Goal: Information Seeking & Learning: Learn about a topic

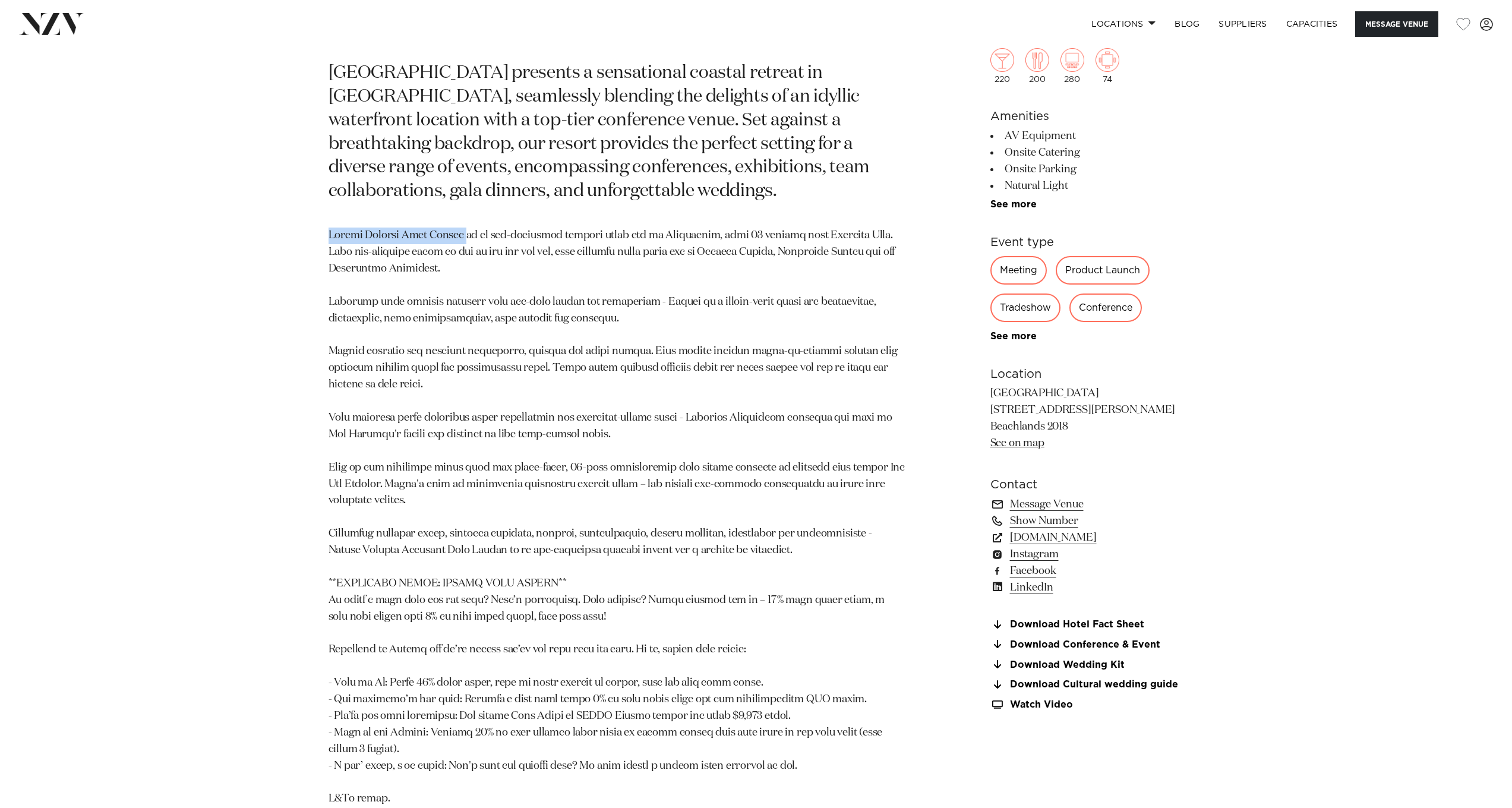
scroll to position [266, 0]
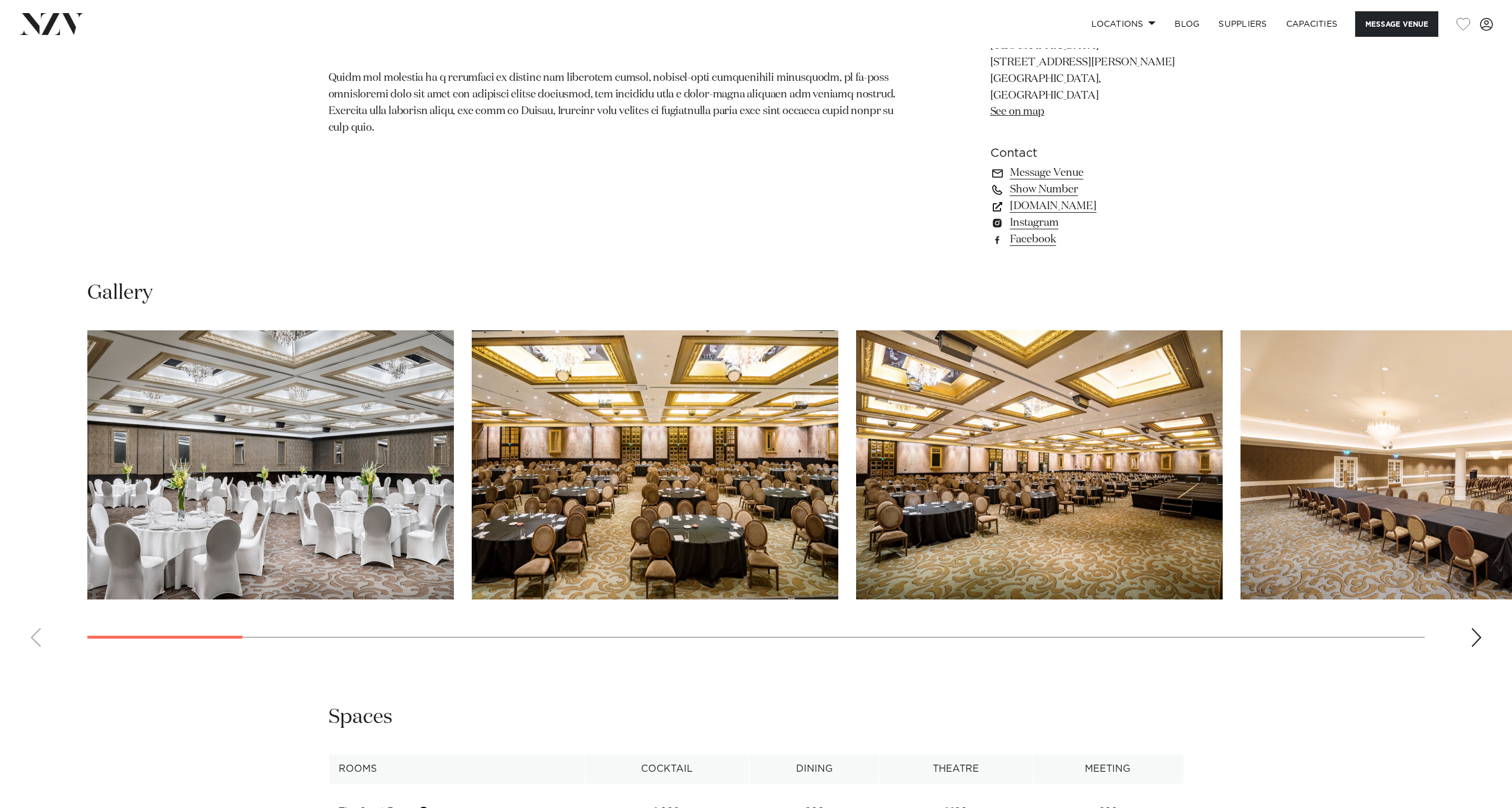
scroll to position [1219, 0]
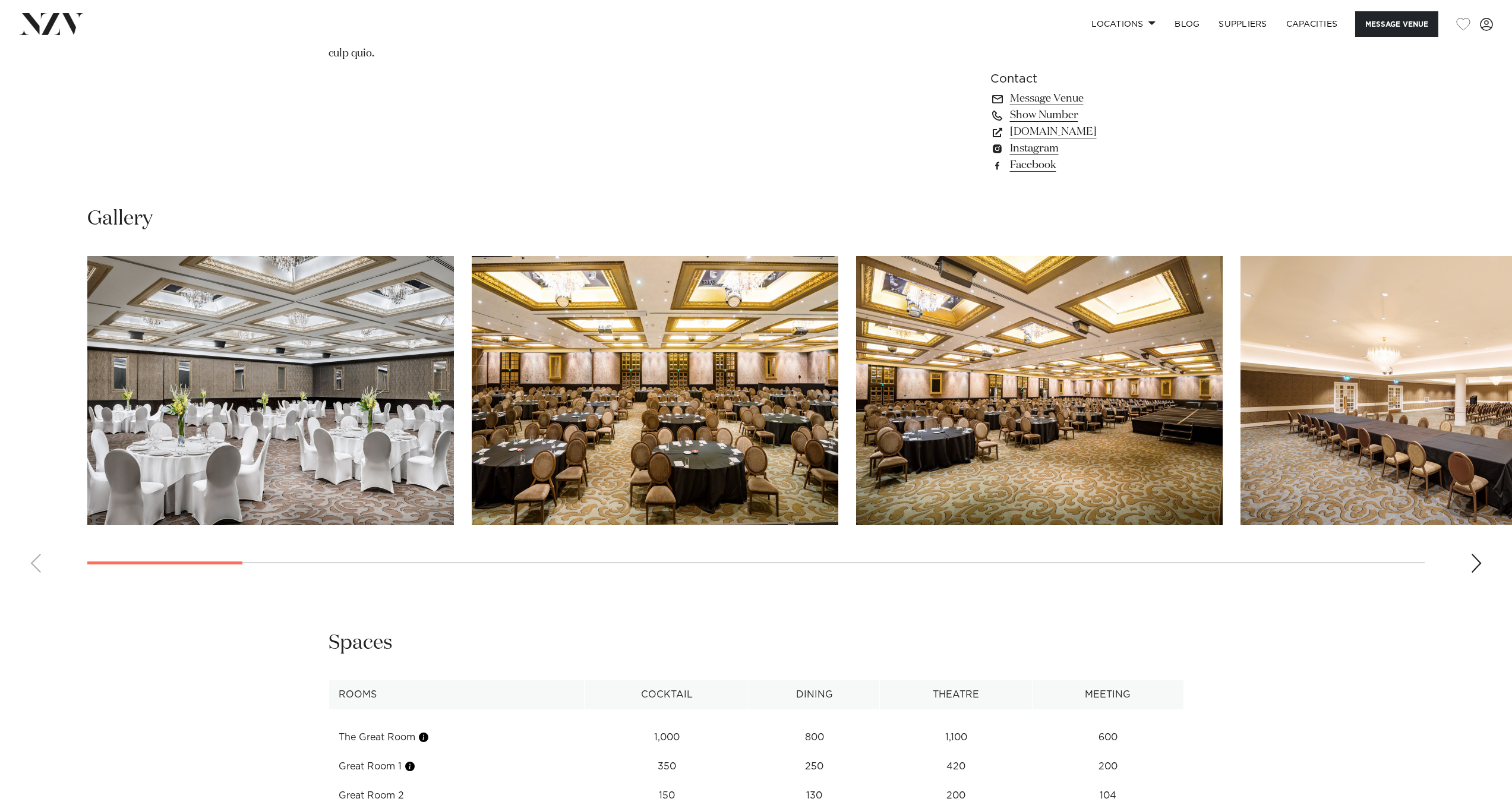
click at [1480, 554] on div "Next slide" at bounding box center [1476, 564] width 12 height 19
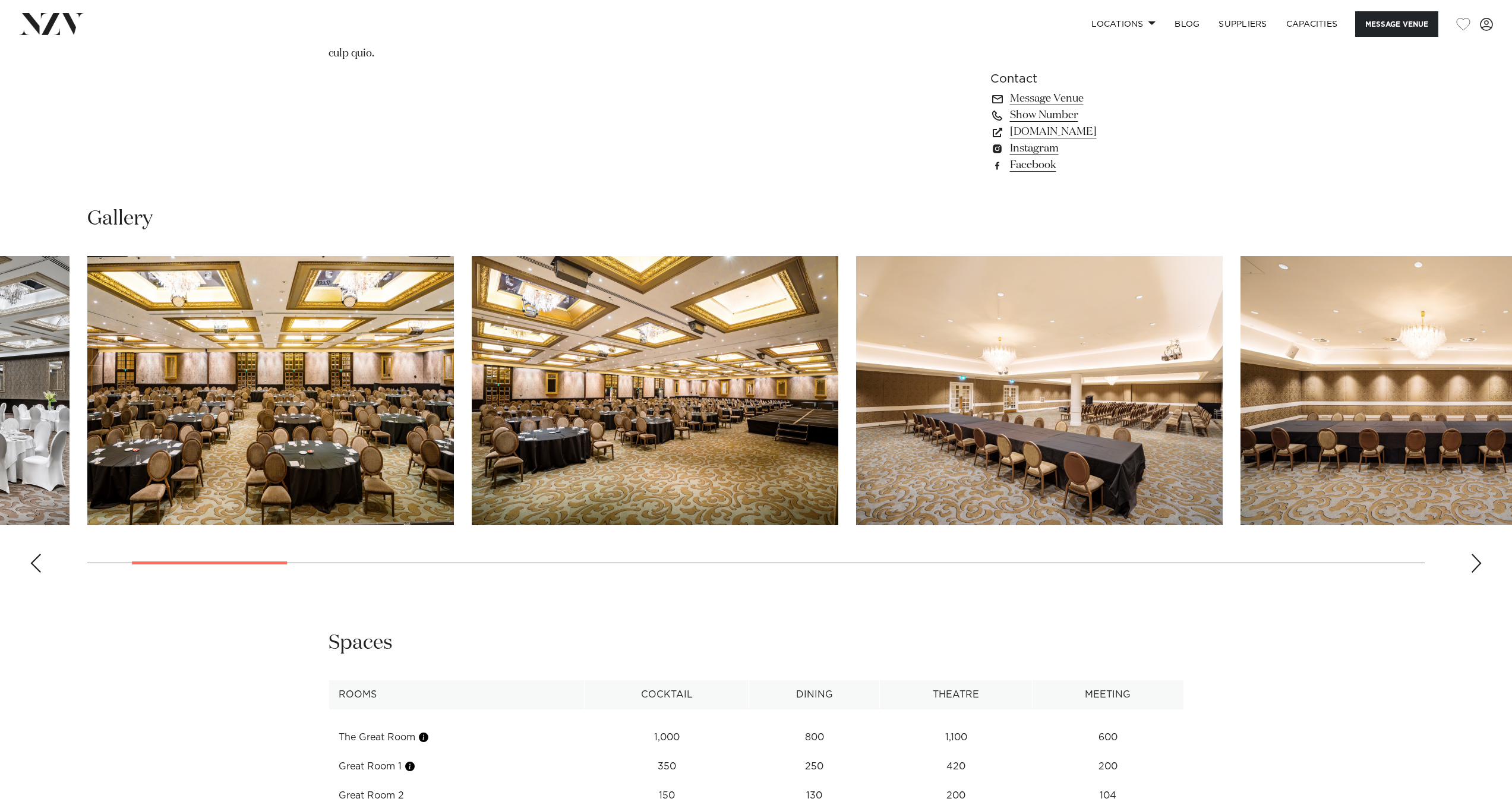
click at [1480, 554] on div "Next slide" at bounding box center [1476, 564] width 12 height 19
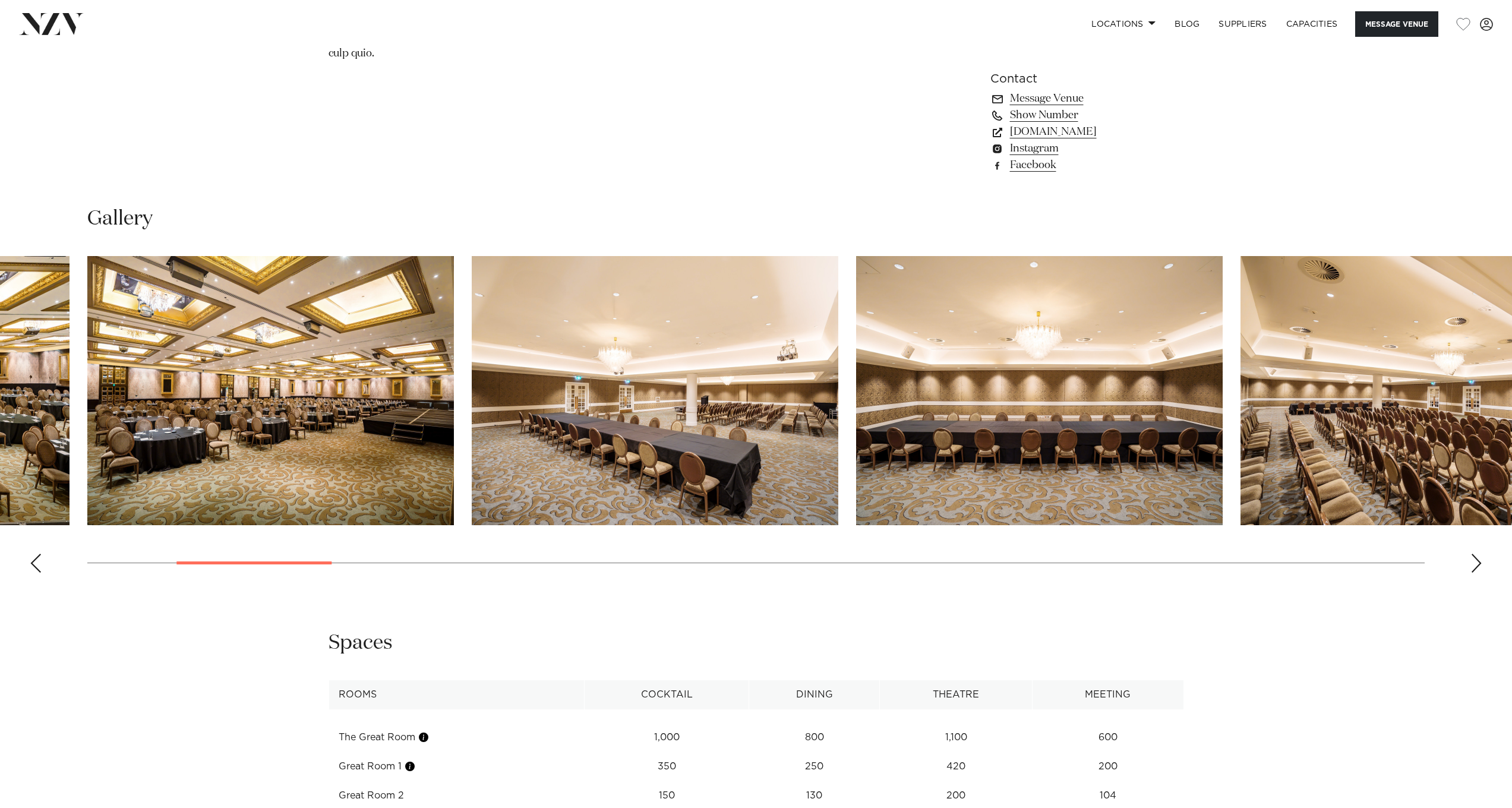
click at [1480, 554] on div "Next slide" at bounding box center [1476, 564] width 12 height 19
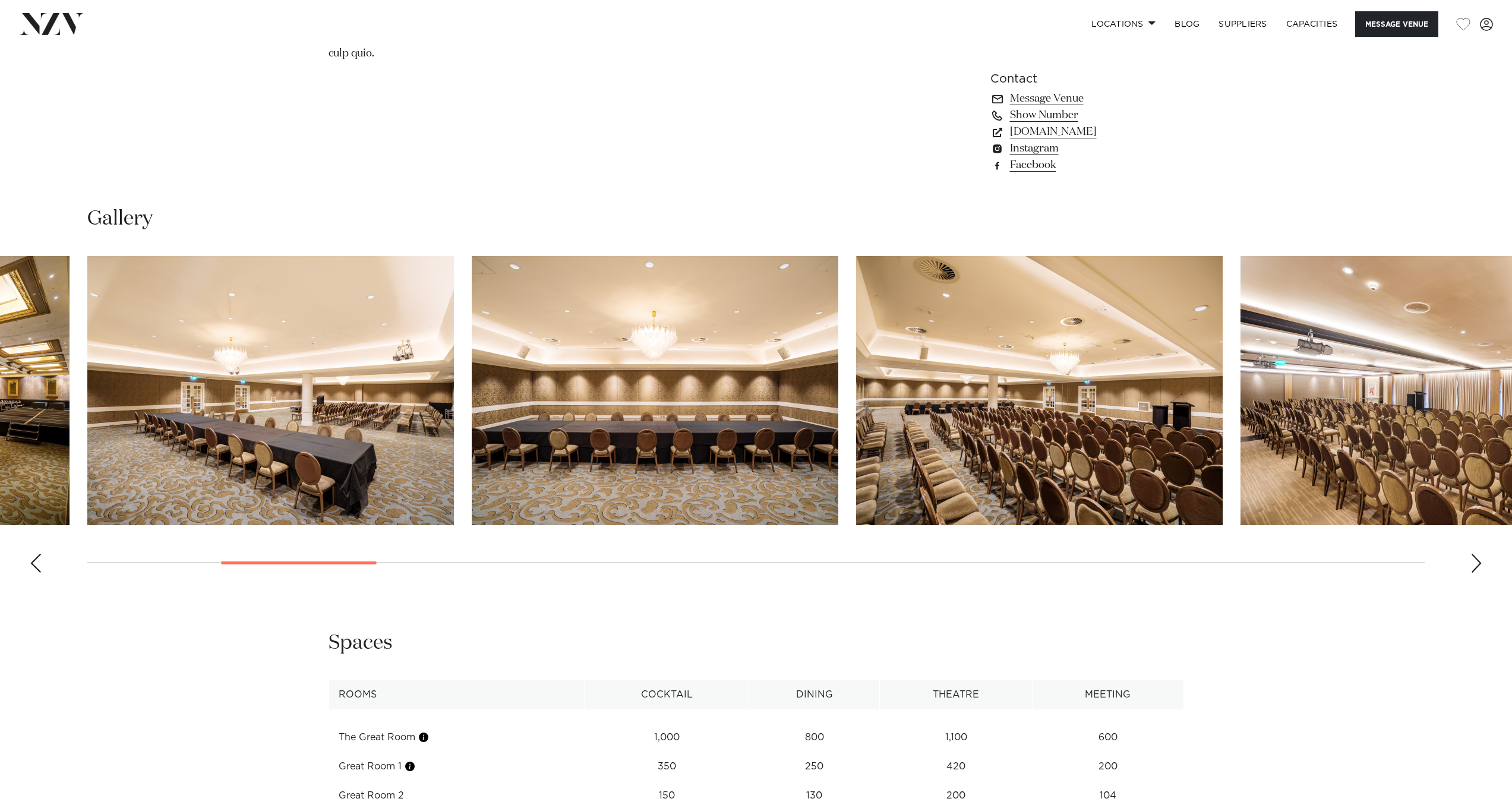
click at [1480, 554] on div "Next slide" at bounding box center [1476, 564] width 12 height 19
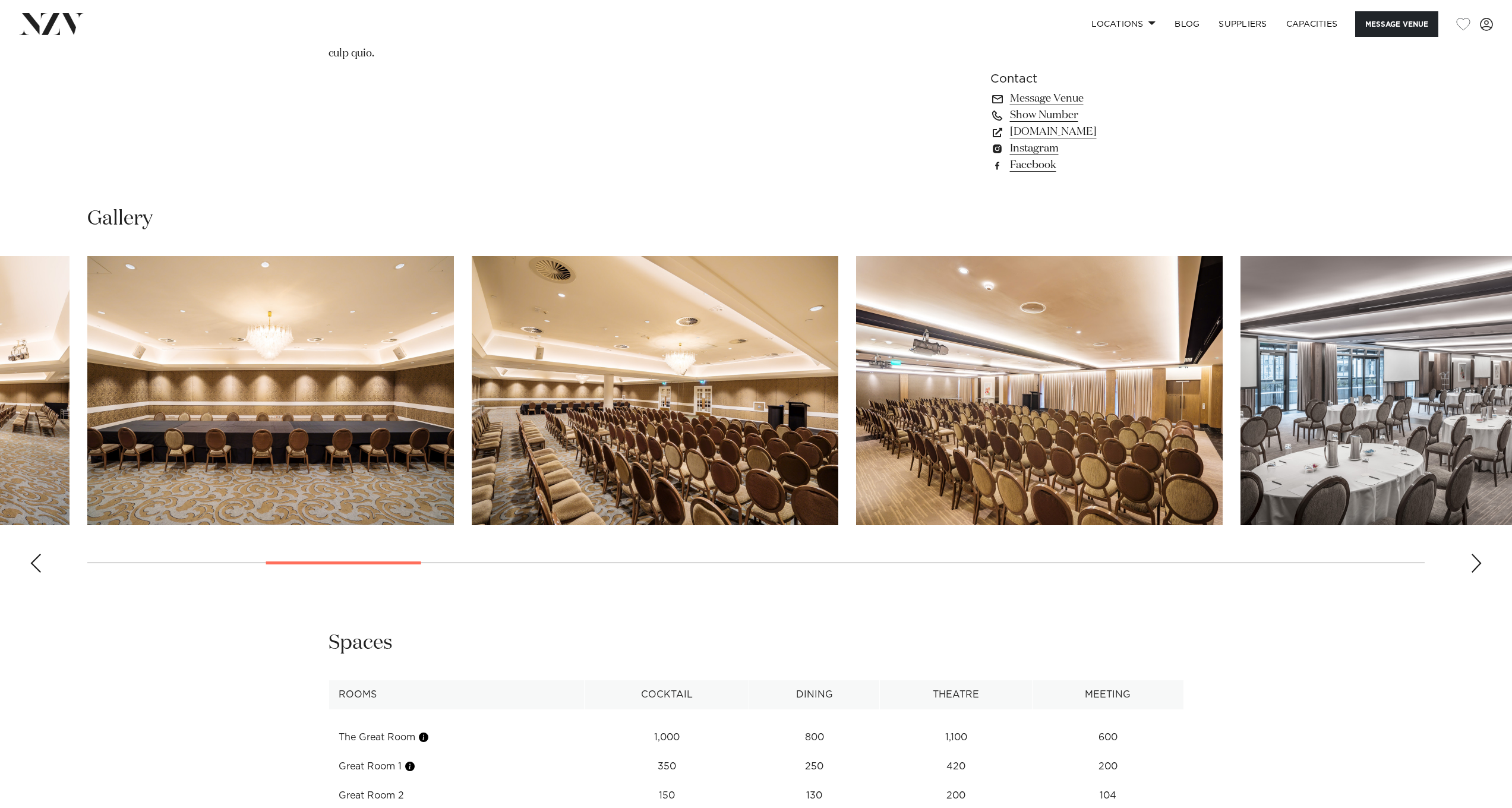
click at [1480, 554] on div "Next slide" at bounding box center [1476, 564] width 12 height 19
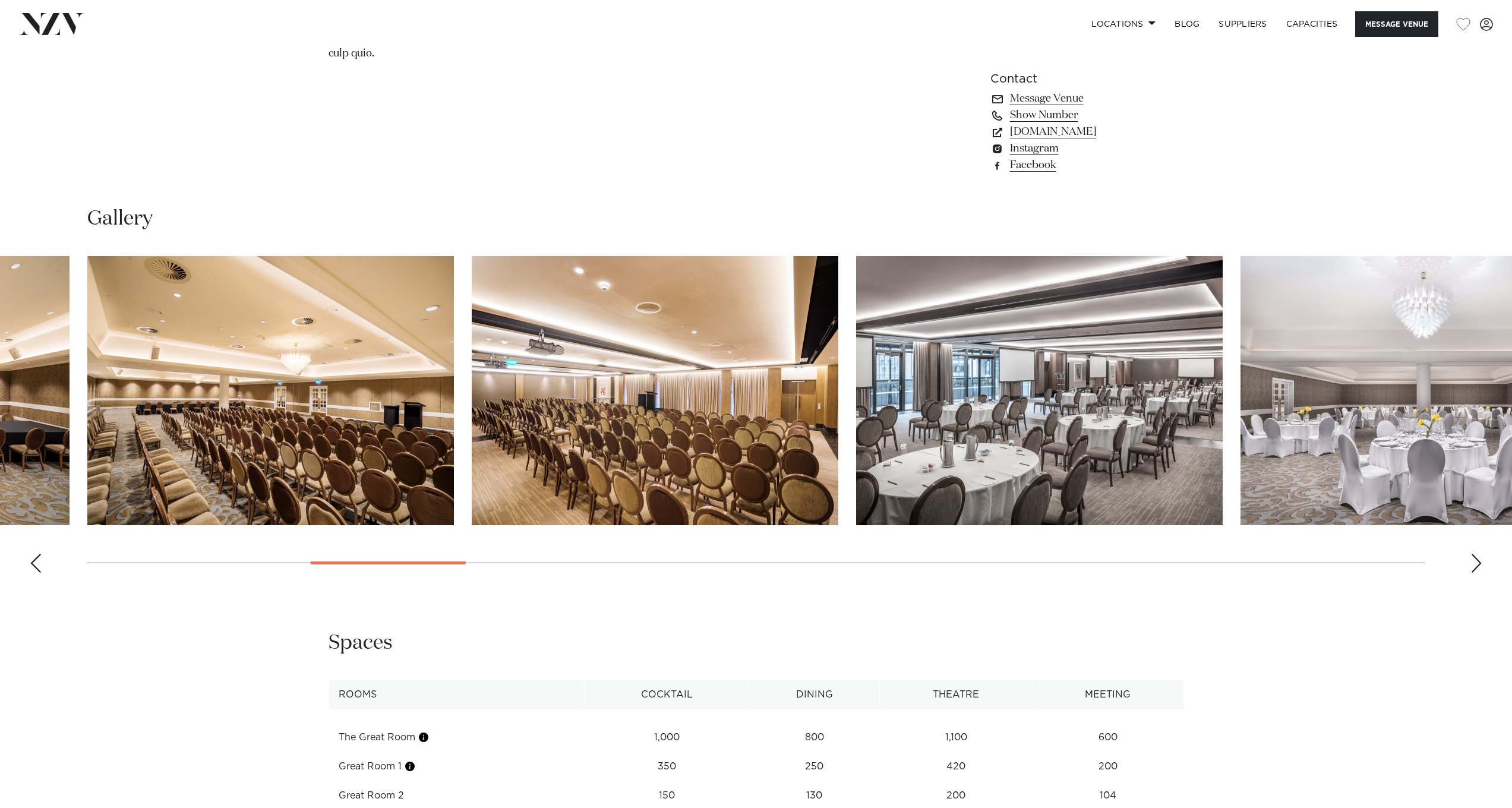
click at [1478, 554] on div "Next slide" at bounding box center [1476, 564] width 12 height 19
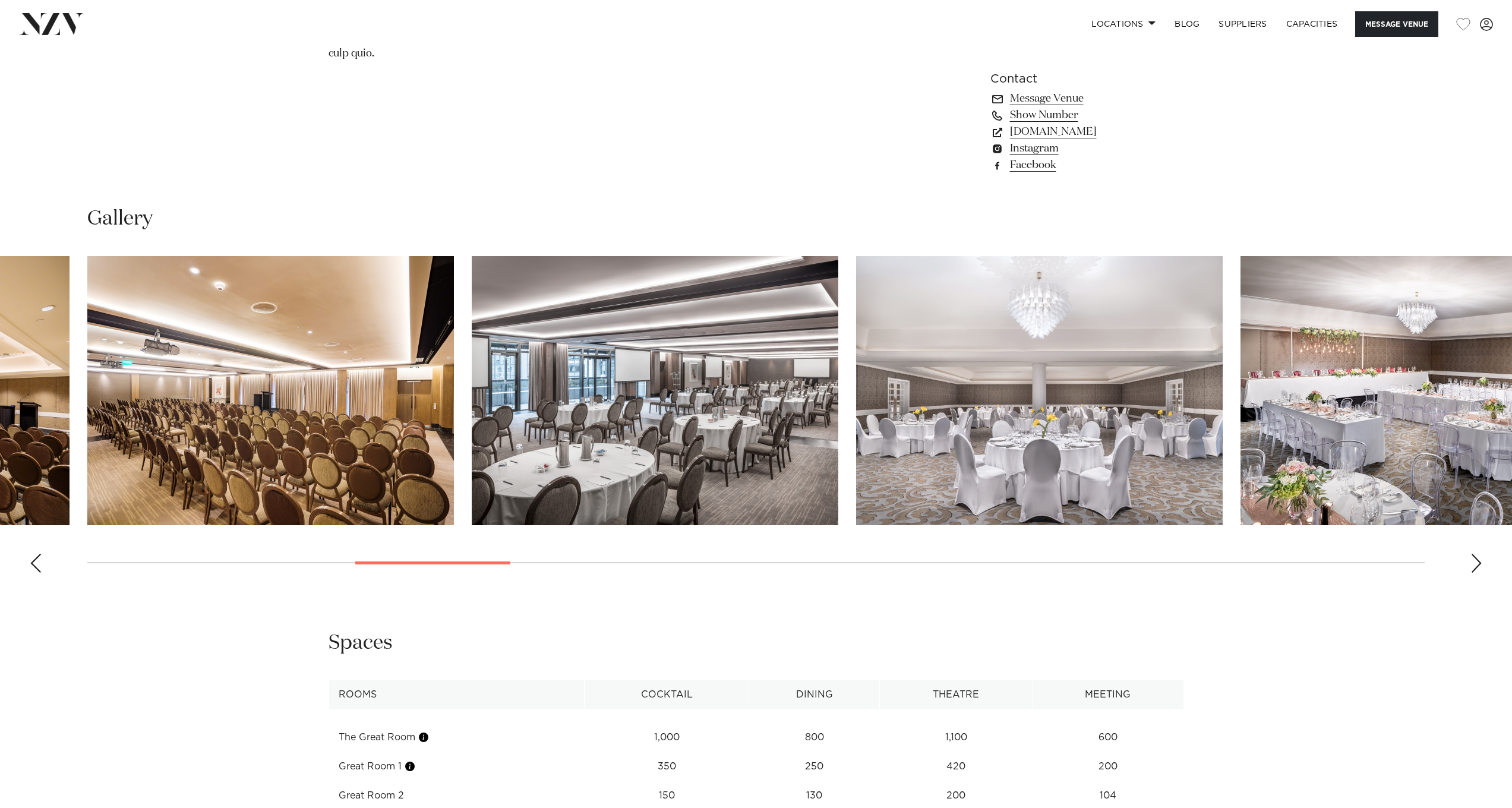
click at [1478, 554] on div "Next slide" at bounding box center [1476, 564] width 12 height 19
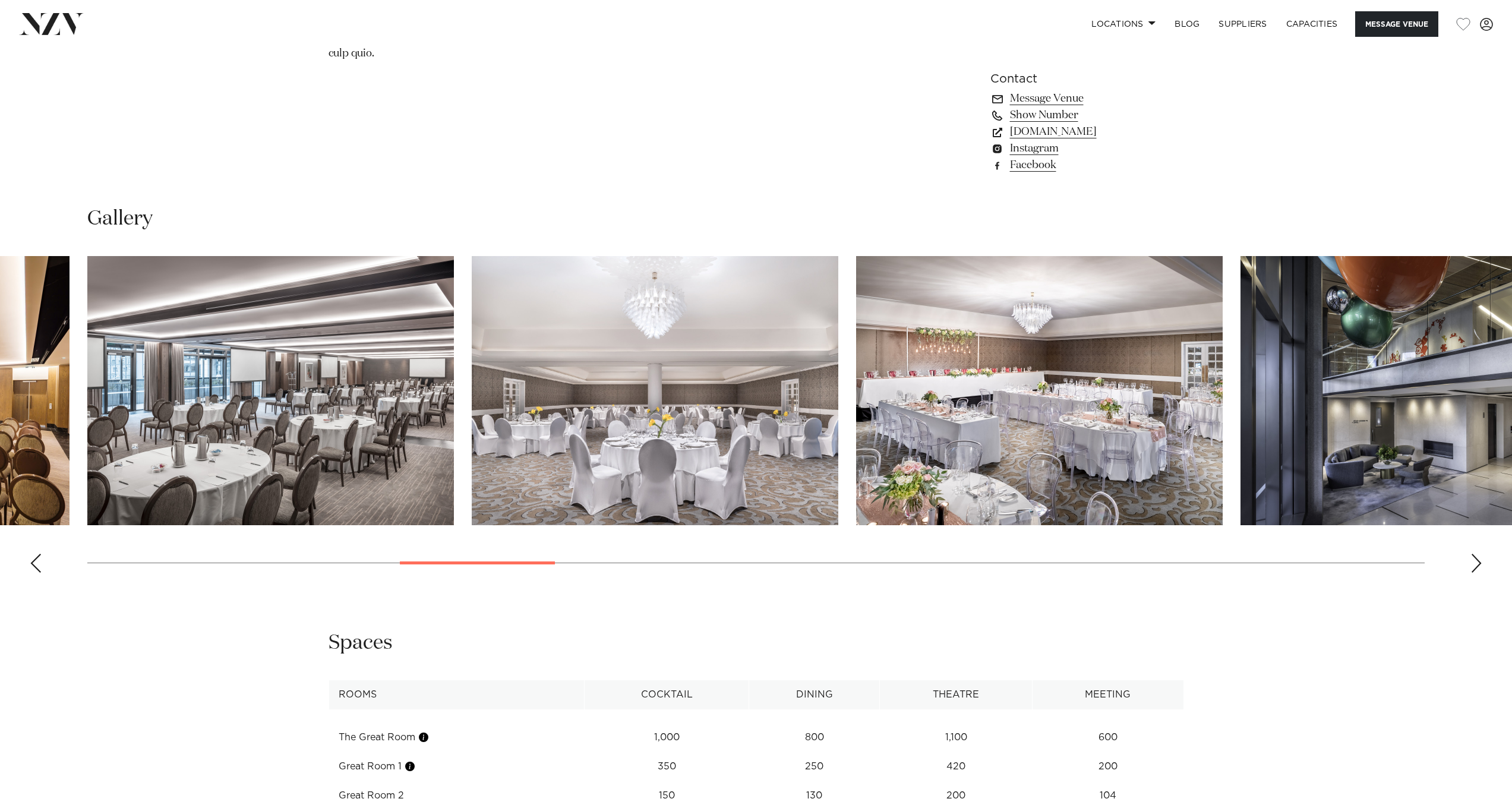
click at [1478, 554] on div "Next slide" at bounding box center [1476, 564] width 12 height 19
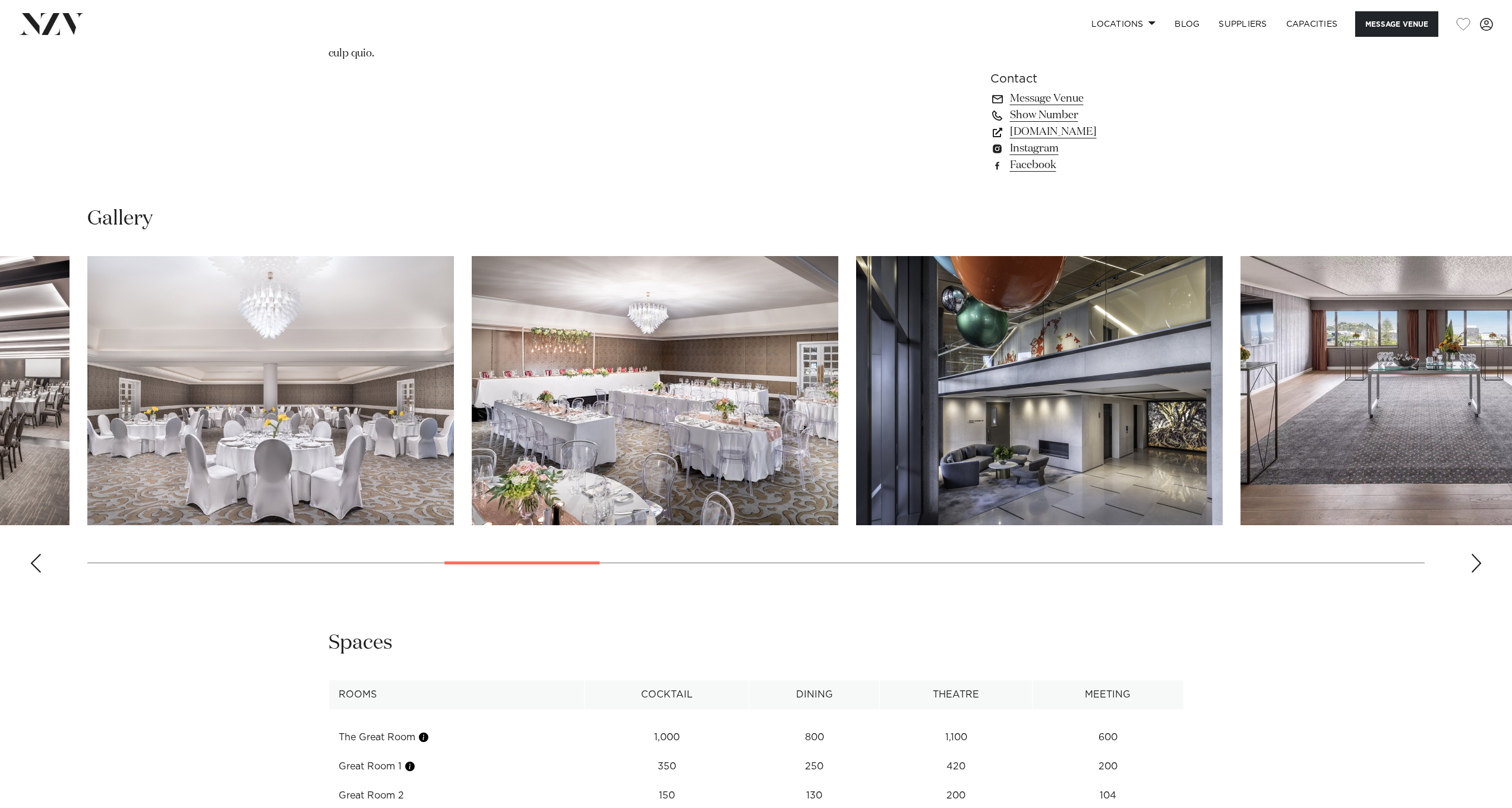
click at [1478, 554] on div "Next slide" at bounding box center [1476, 564] width 12 height 19
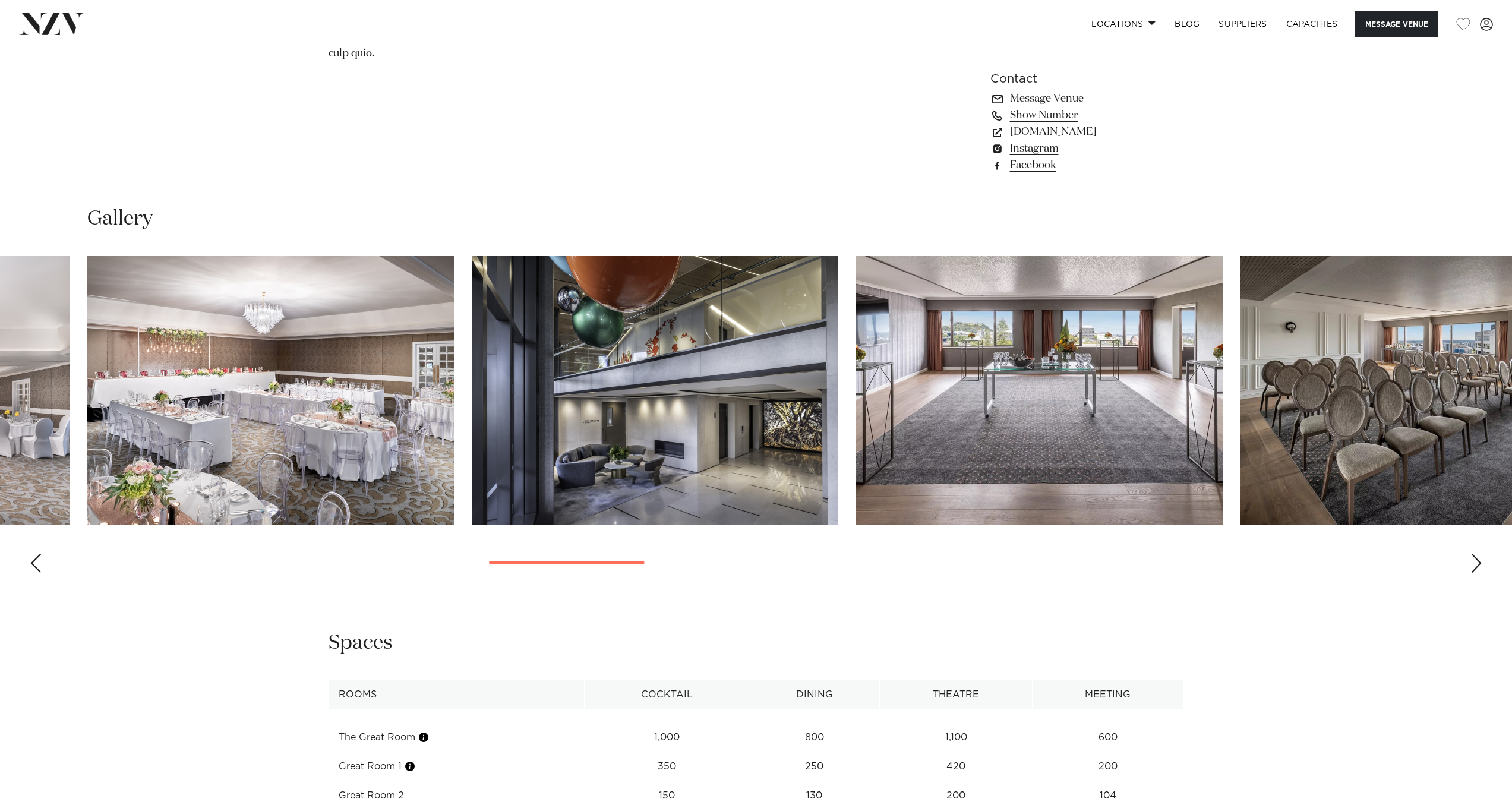
click at [1478, 554] on div "Next slide" at bounding box center [1476, 564] width 12 height 19
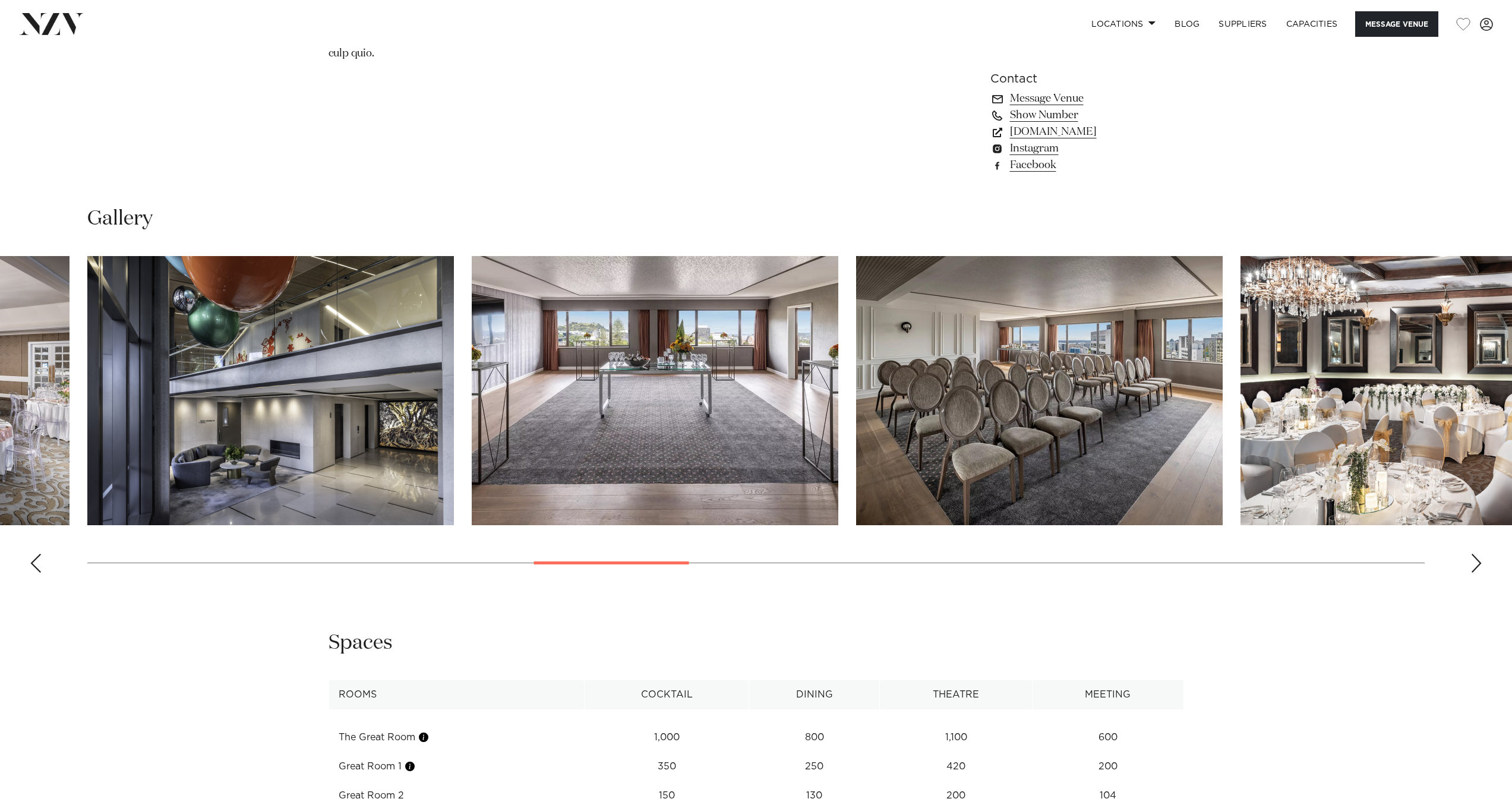
click at [1478, 554] on div "Next slide" at bounding box center [1476, 564] width 12 height 19
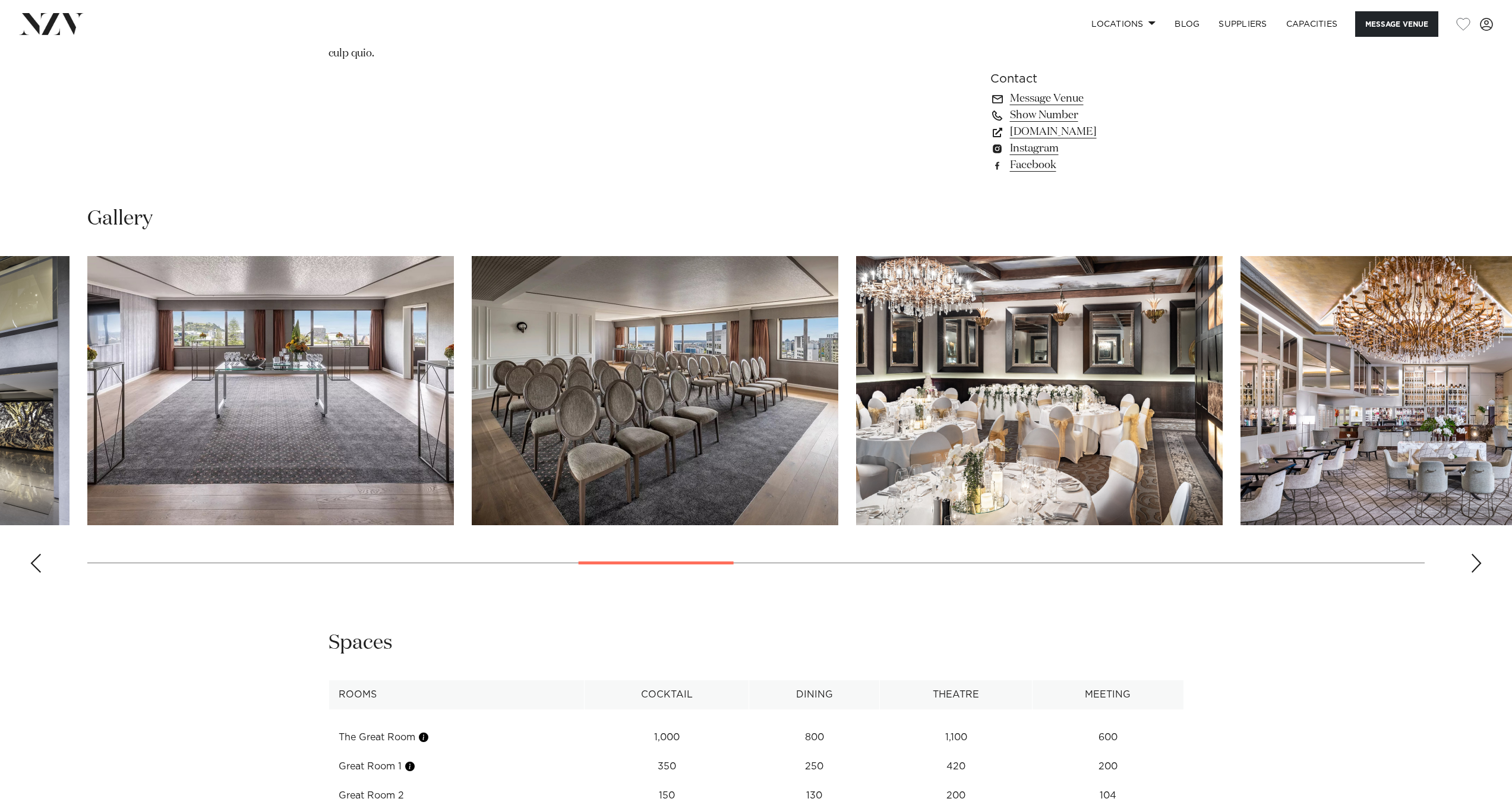
click at [1478, 554] on div "Next slide" at bounding box center [1476, 564] width 12 height 19
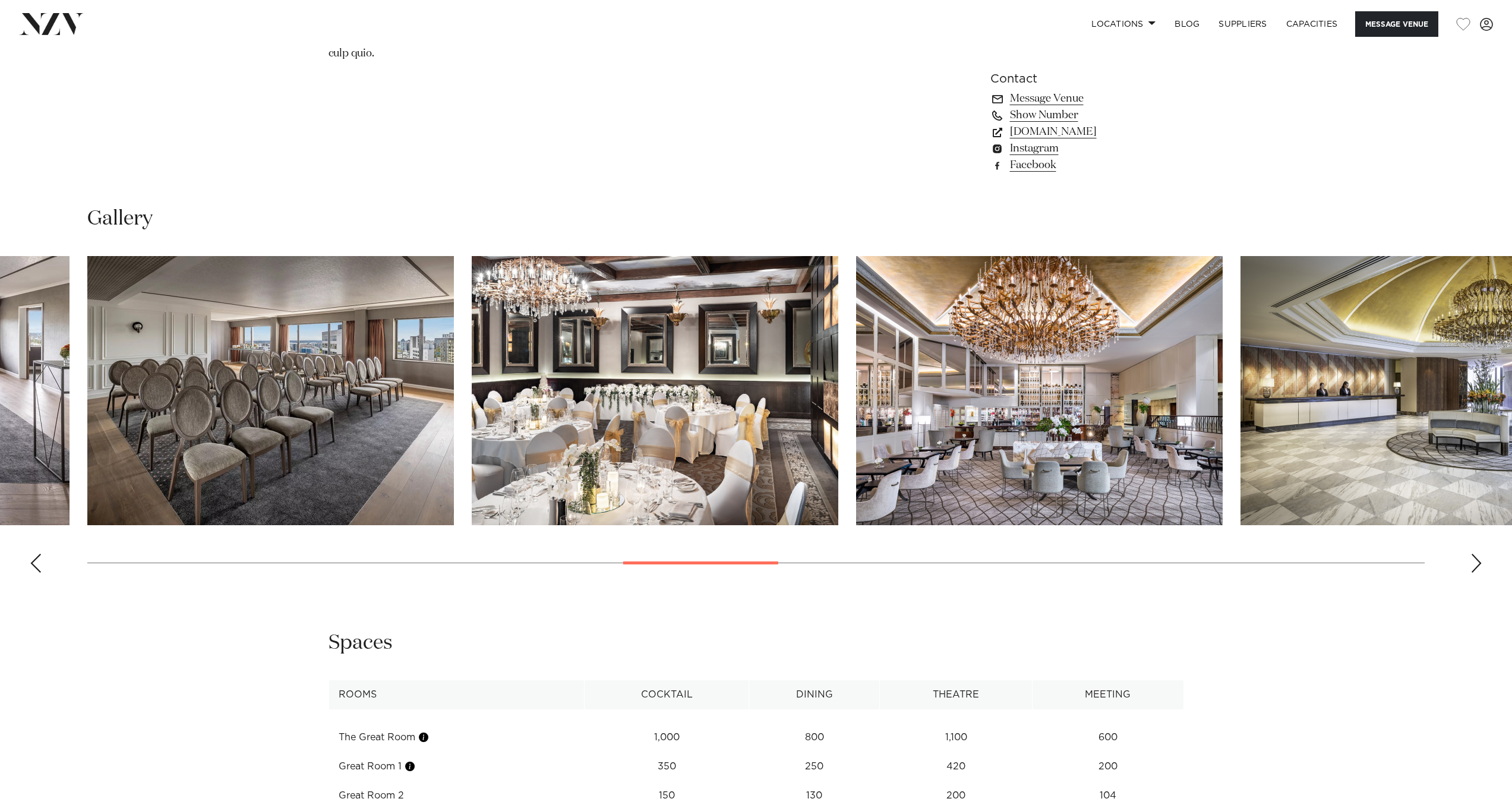
click at [1478, 554] on div "Next slide" at bounding box center [1476, 564] width 12 height 19
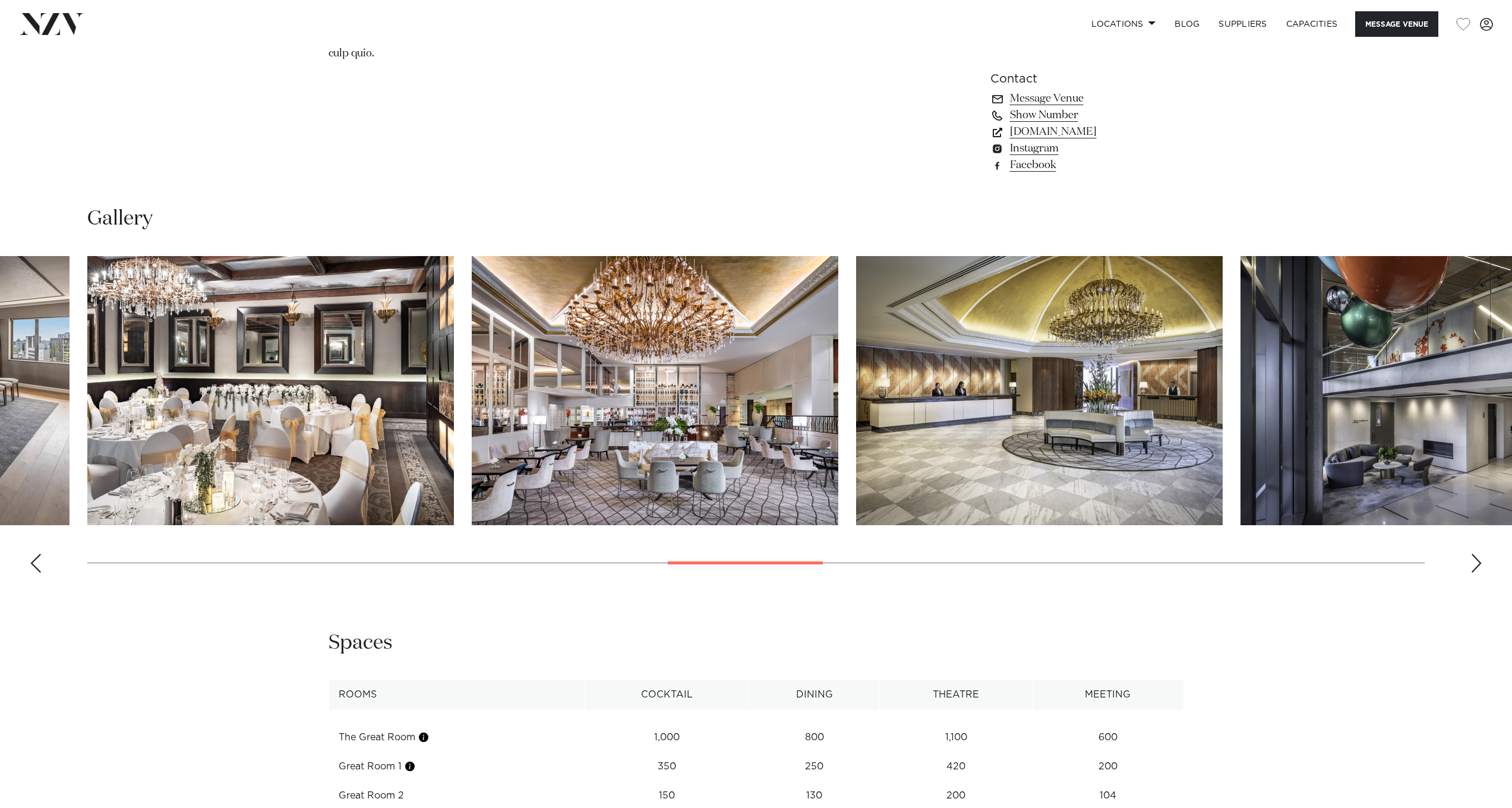
click at [1478, 554] on div "Next slide" at bounding box center [1476, 564] width 12 height 19
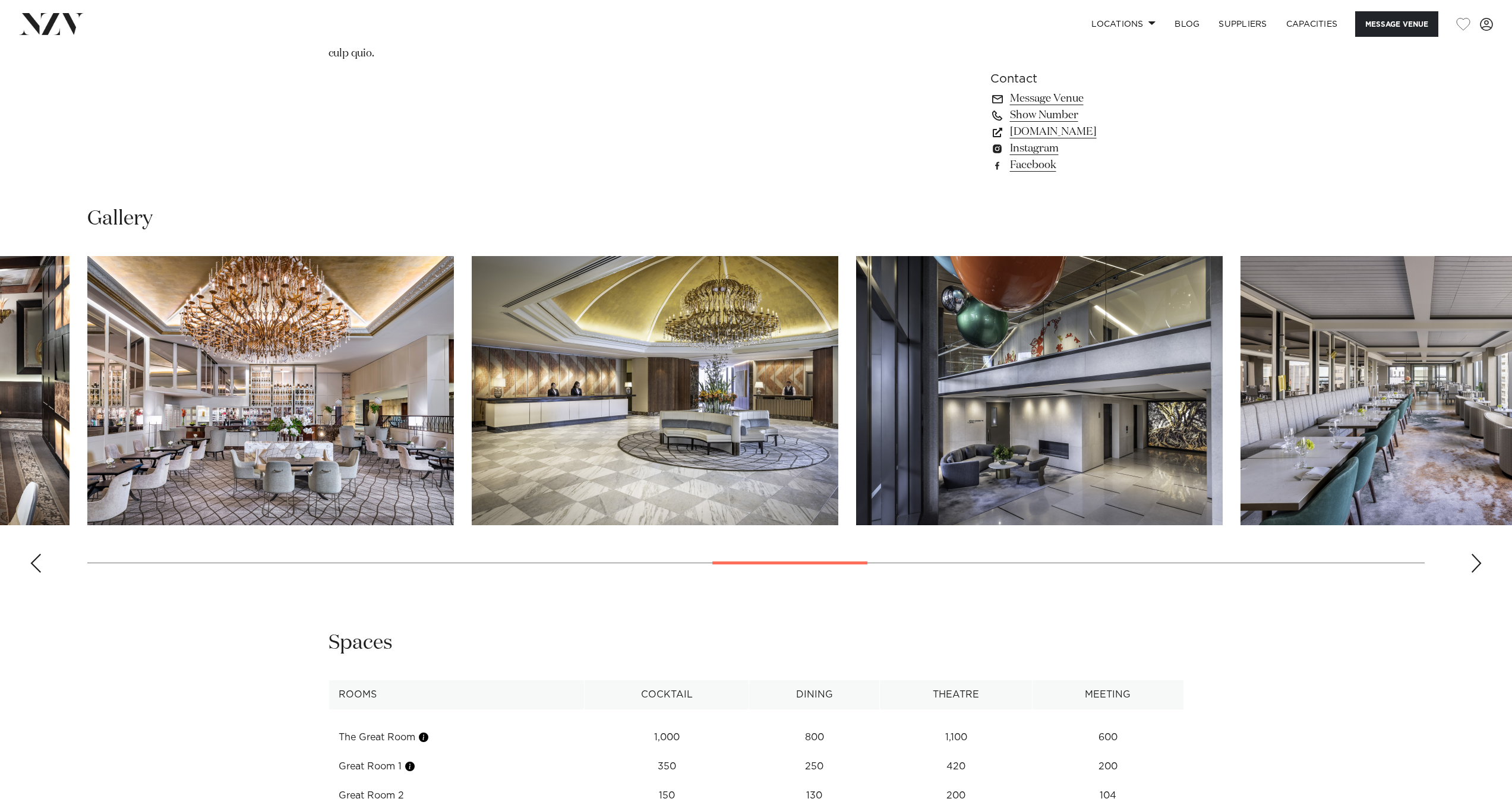
click at [1478, 554] on div "Next slide" at bounding box center [1476, 564] width 12 height 19
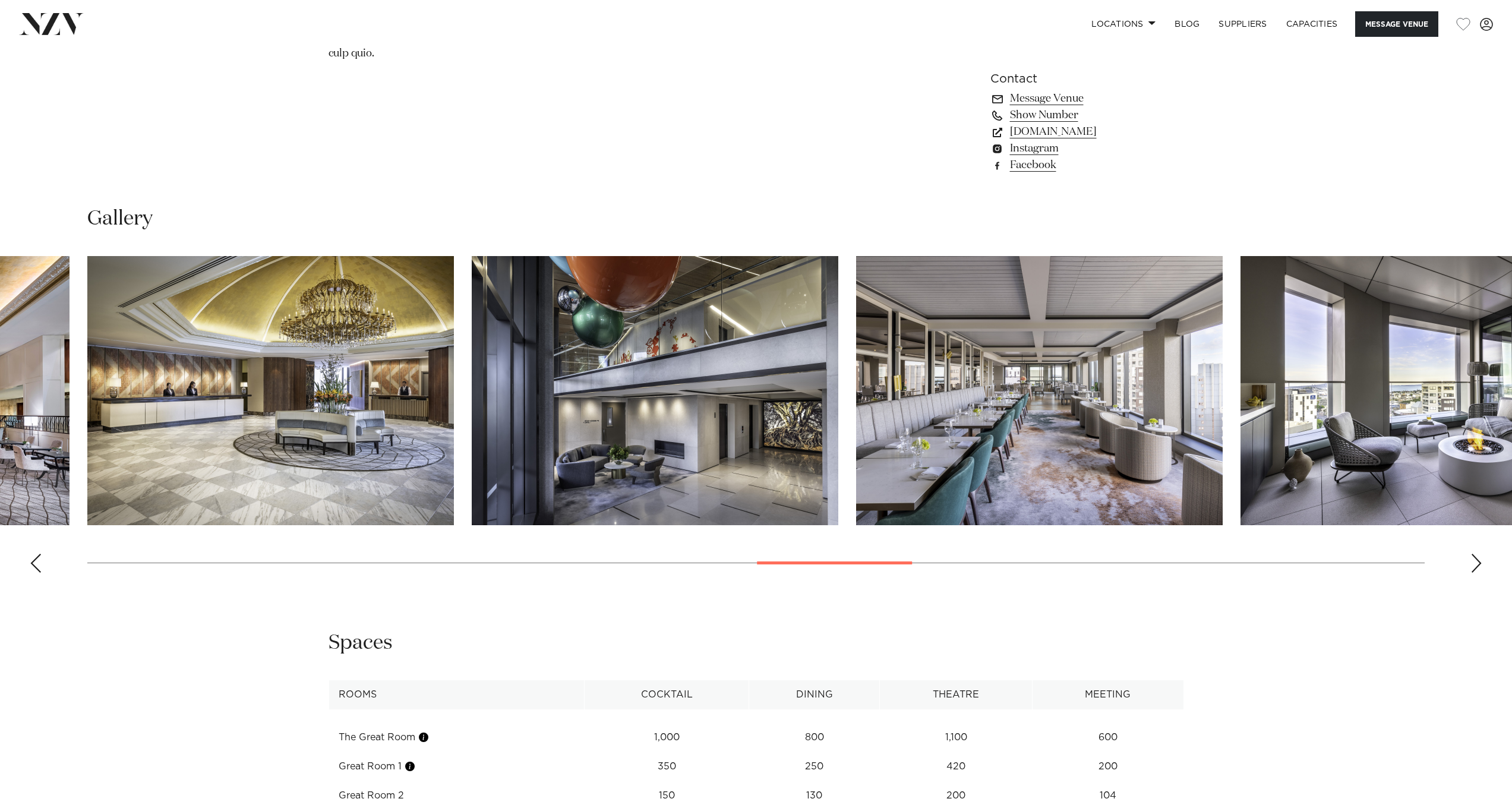
click at [1478, 554] on div "Next slide" at bounding box center [1476, 564] width 12 height 19
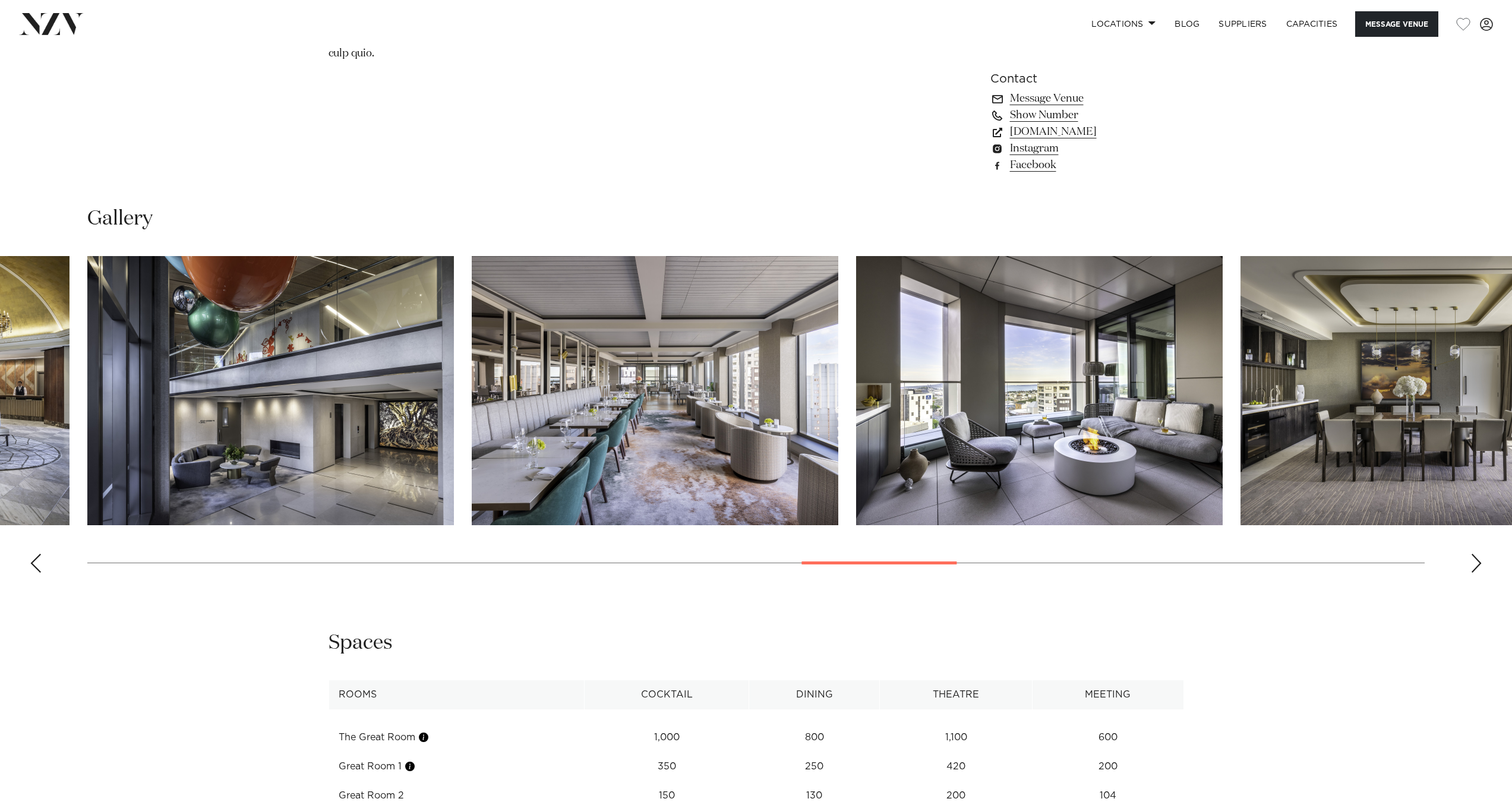
click at [1478, 554] on div "Next slide" at bounding box center [1476, 564] width 12 height 19
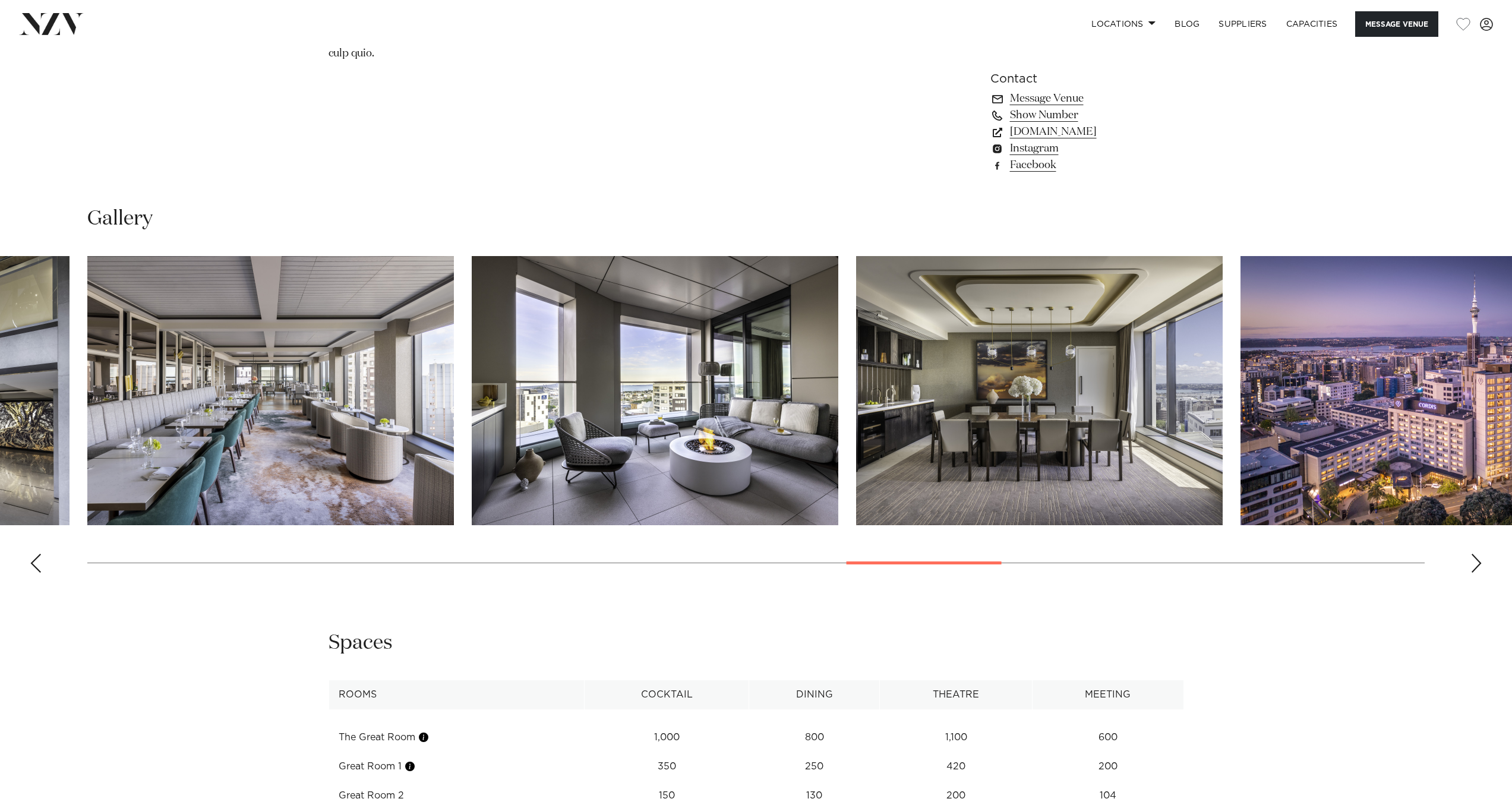
click at [1478, 554] on div "Next slide" at bounding box center [1476, 564] width 12 height 19
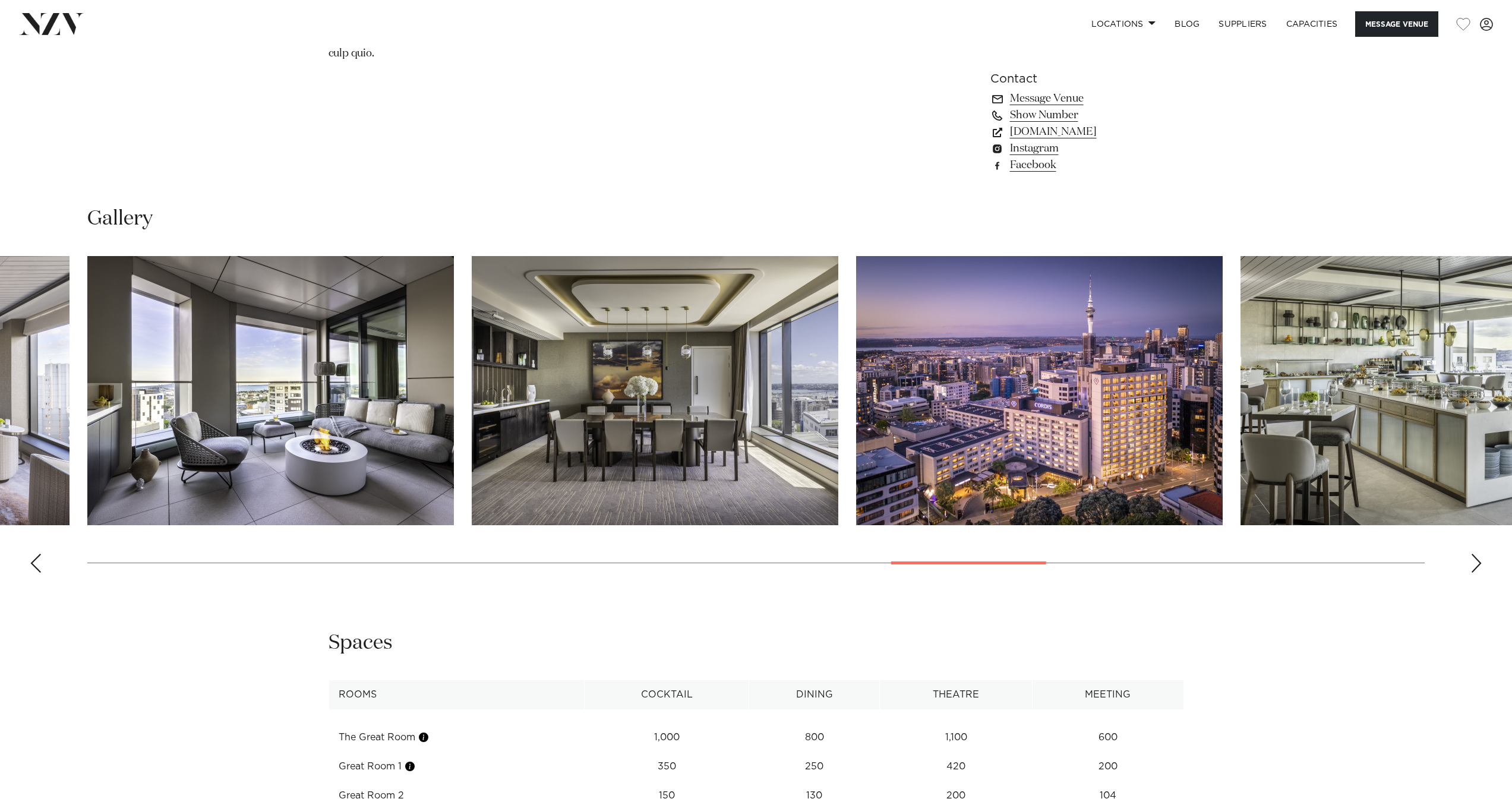
click at [1478, 554] on div "Next slide" at bounding box center [1476, 564] width 12 height 19
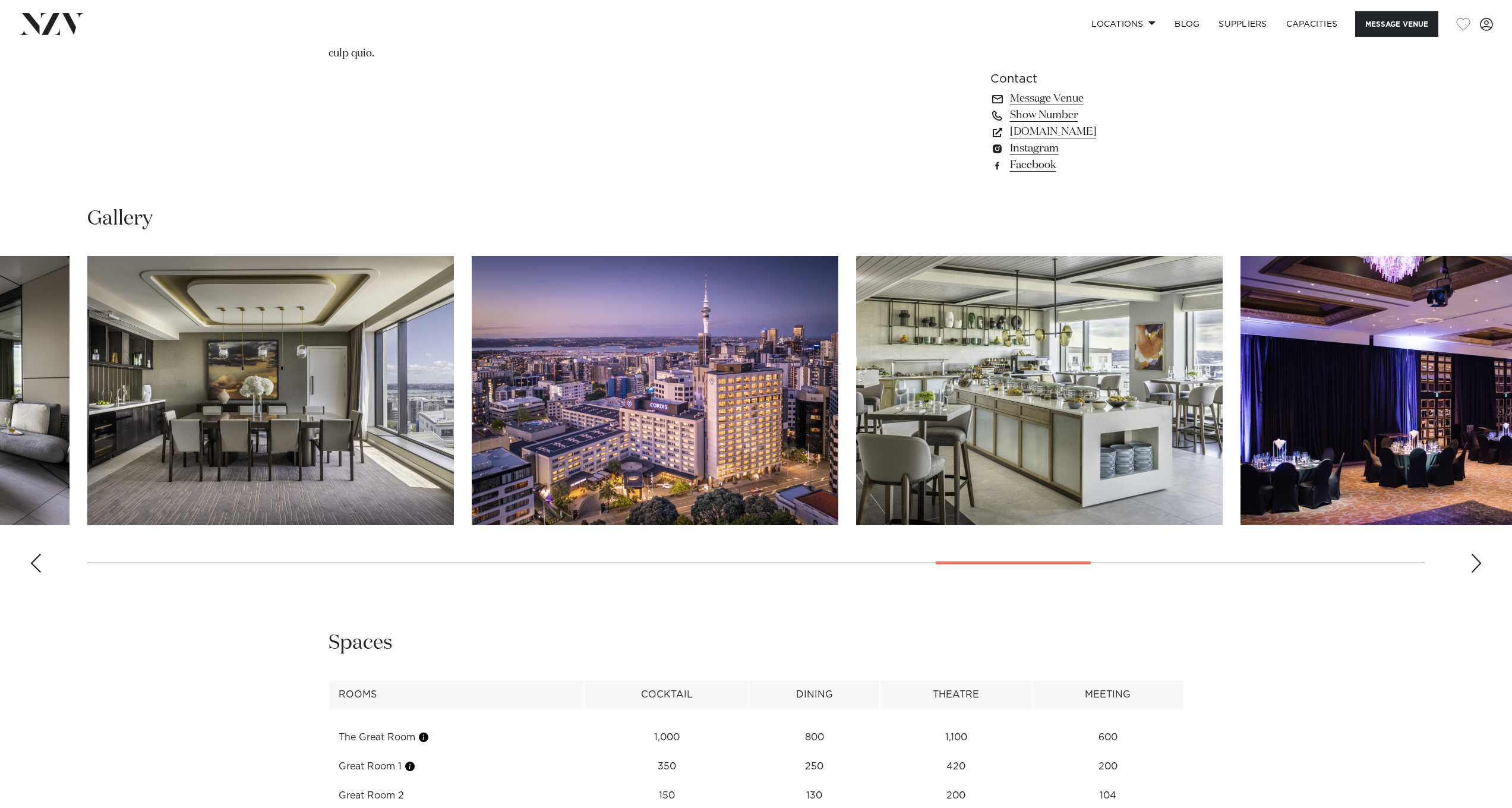
click at [1478, 554] on div "Next slide" at bounding box center [1476, 564] width 12 height 19
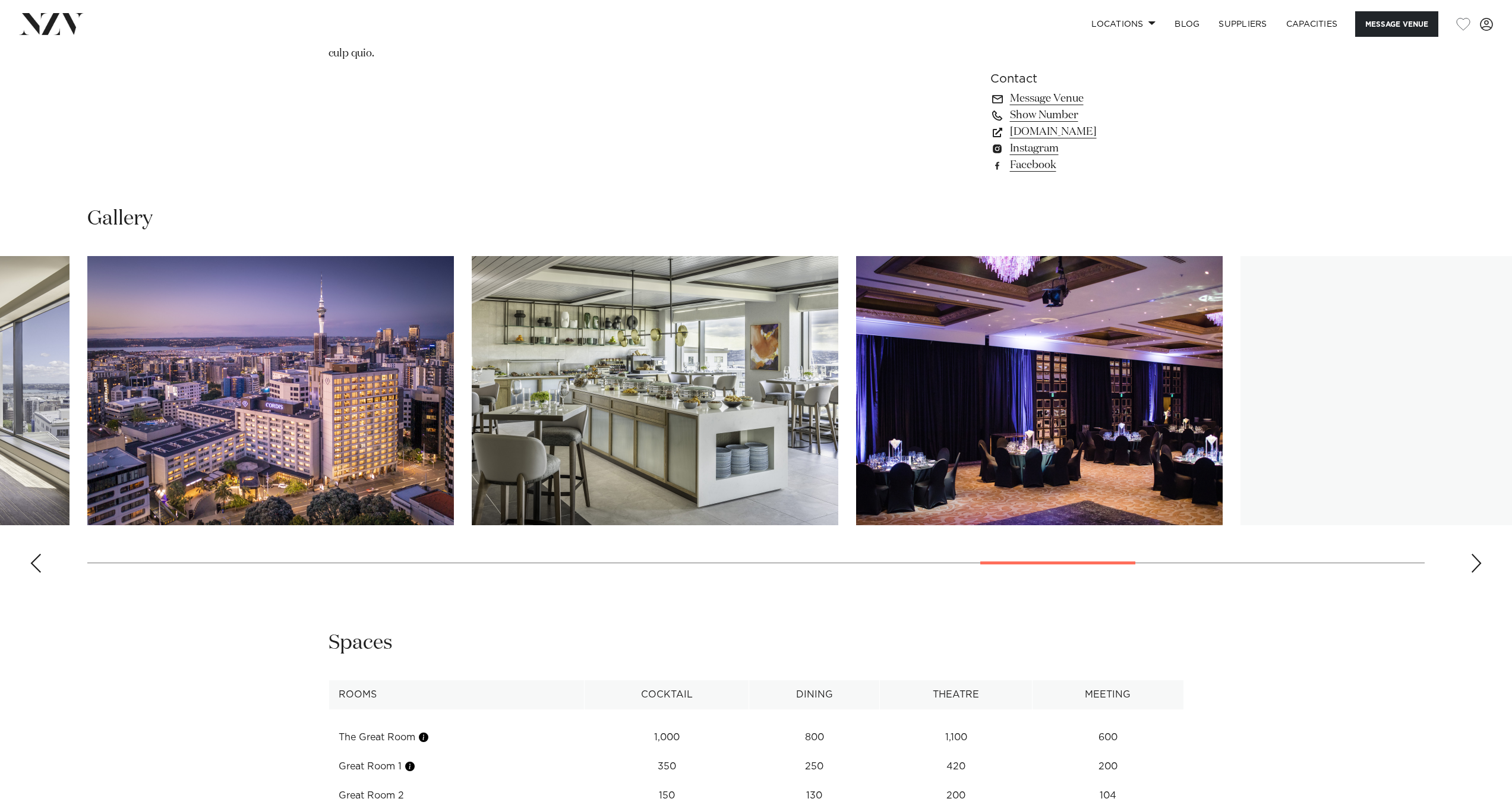
click at [1478, 554] on div "Next slide" at bounding box center [1476, 564] width 12 height 19
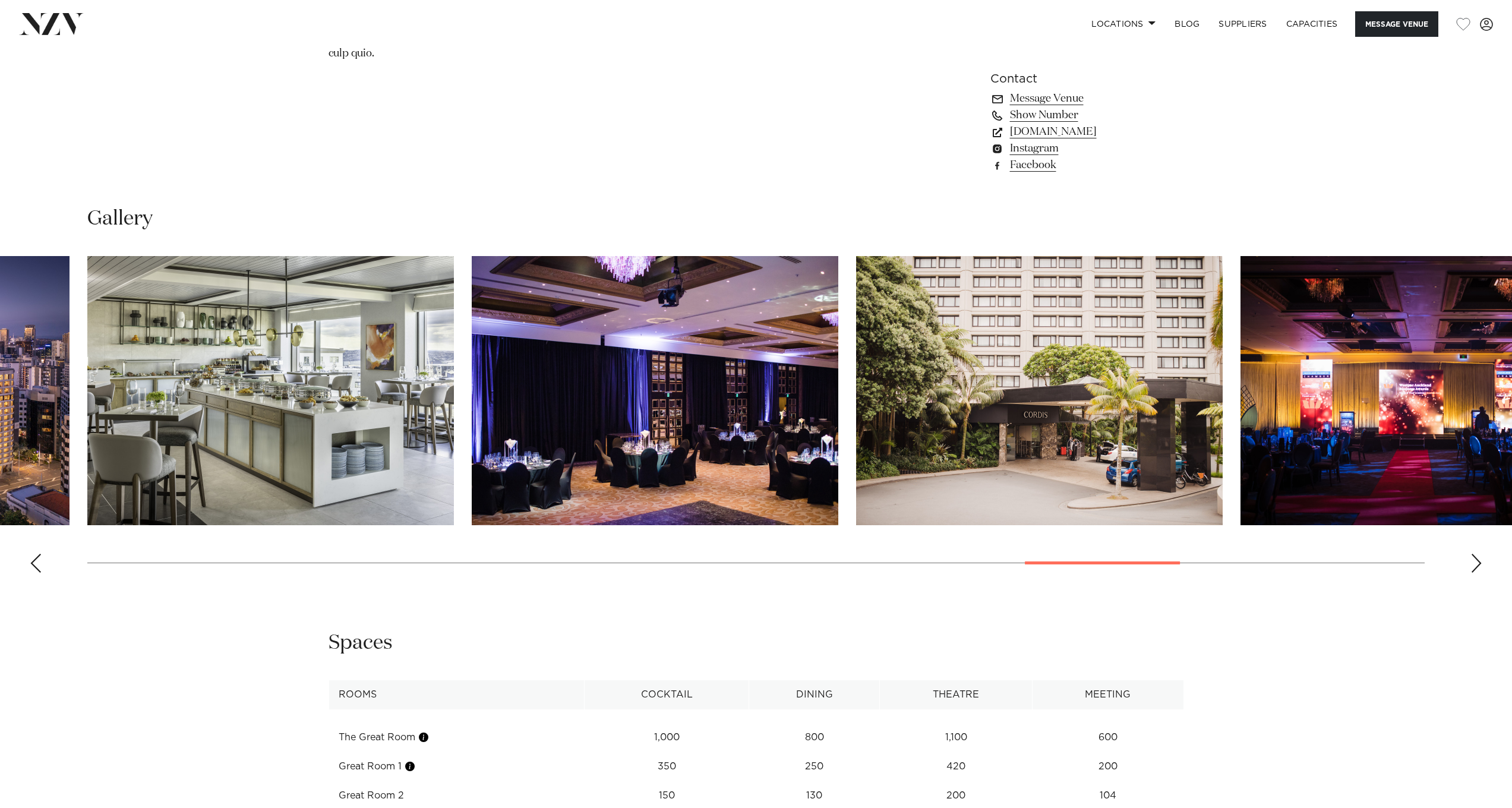
click at [1476, 554] on div "Next slide" at bounding box center [1476, 564] width 12 height 19
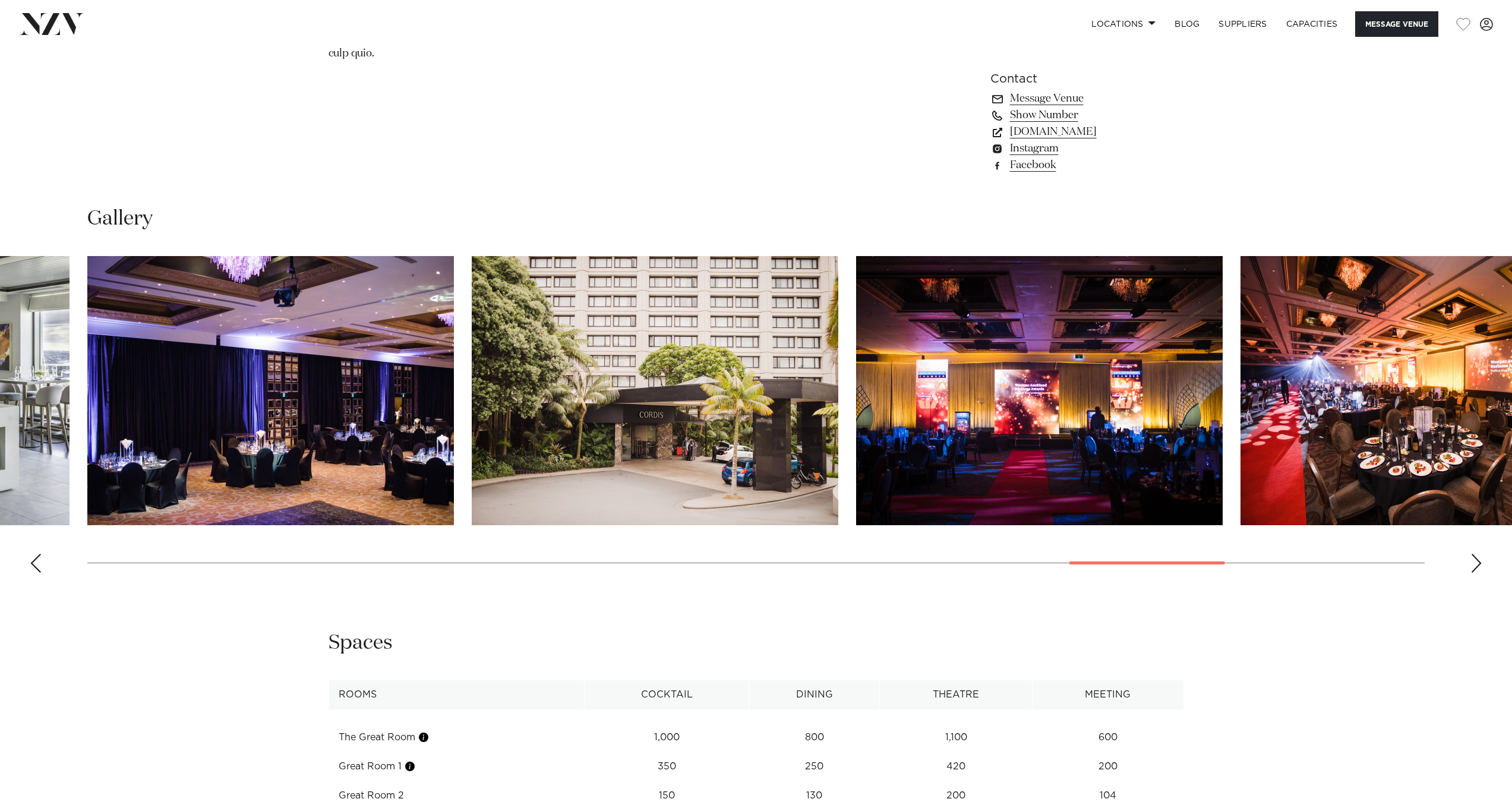
click at [1476, 554] on div "Next slide" at bounding box center [1476, 564] width 12 height 19
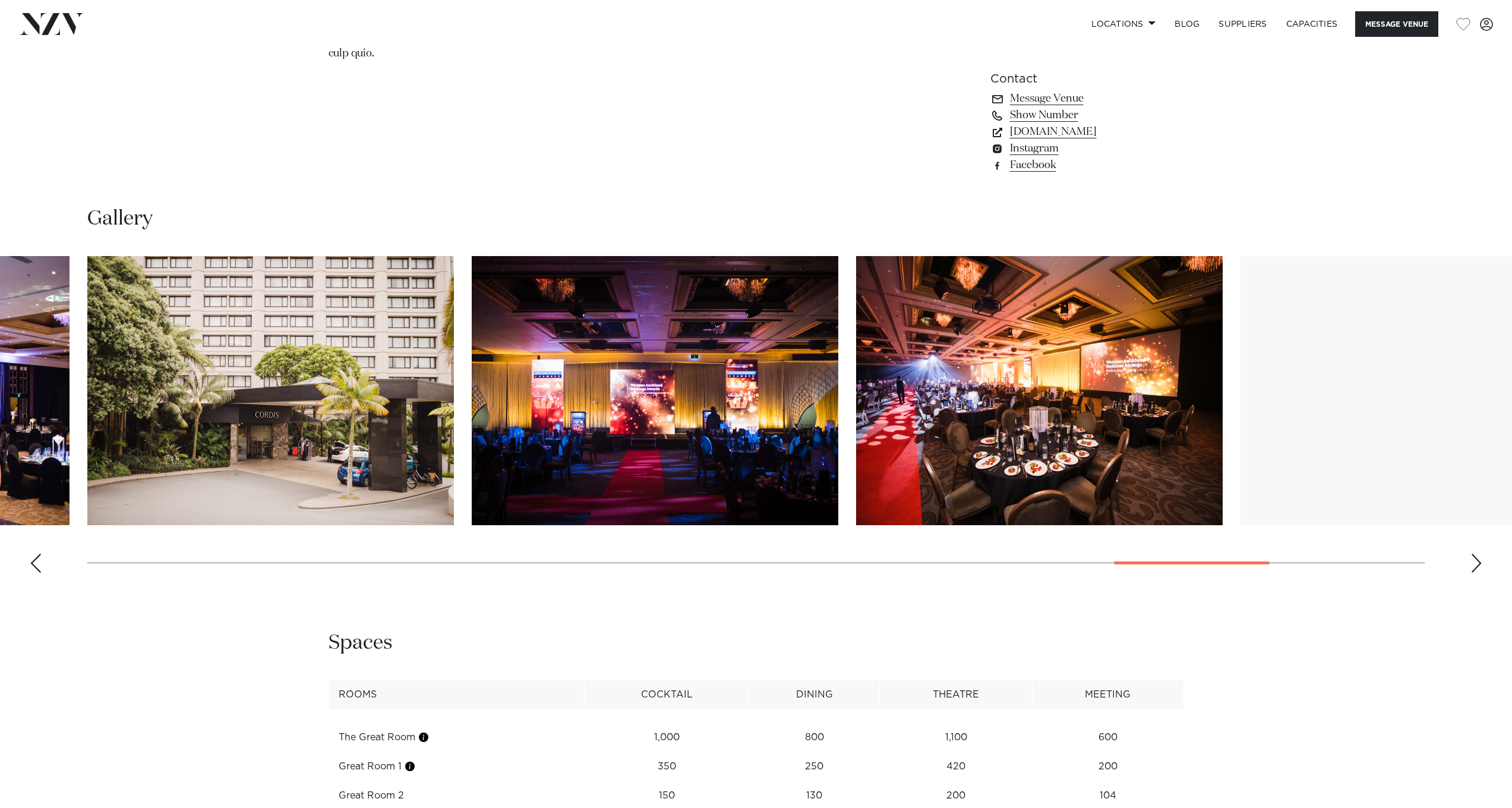
click at [1476, 554] on div "Next slide" at bounding box center [1476, 564] width 12 height 19
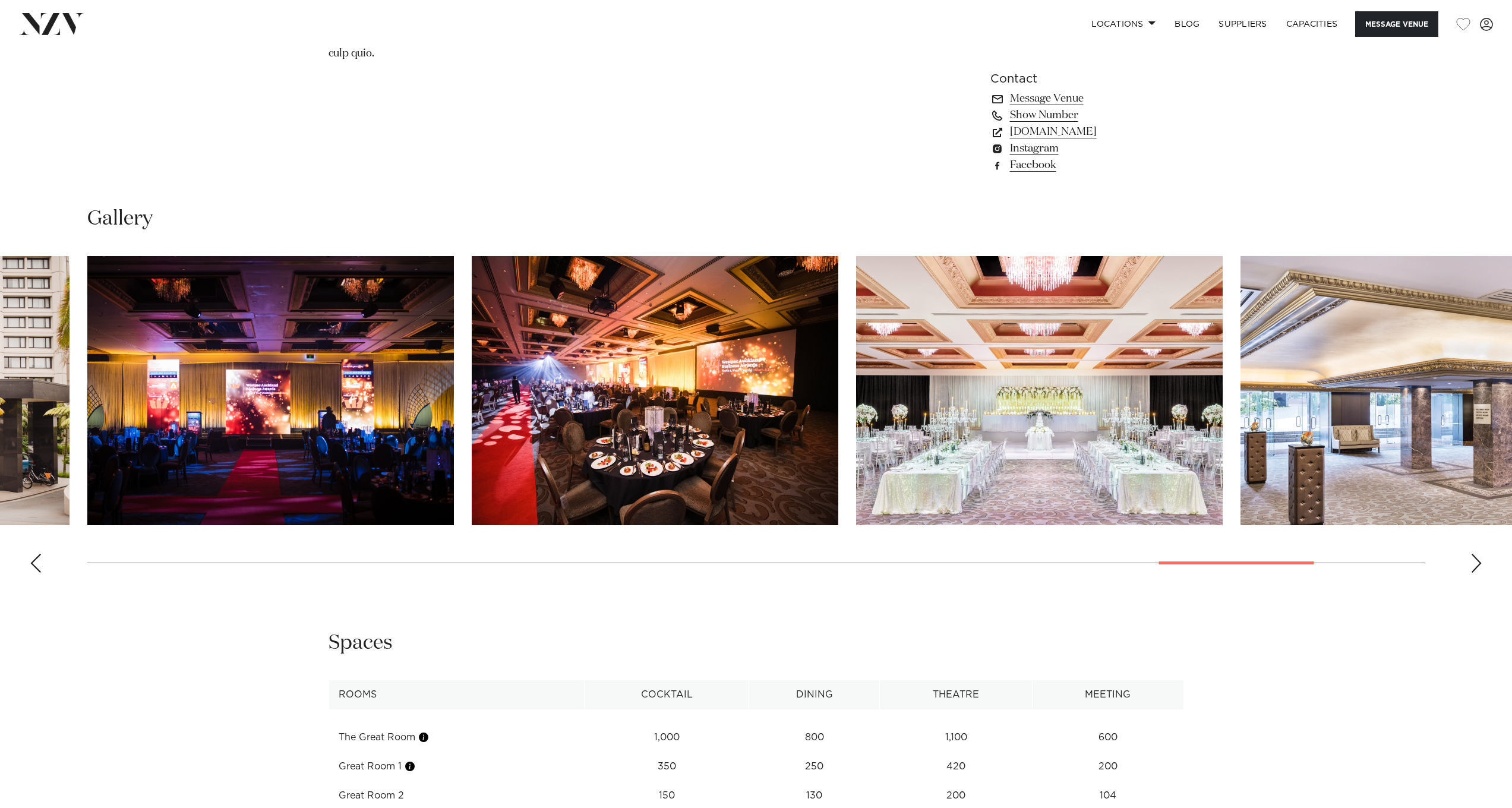
click at [1476, 554] on div "Next slide" at bounding box center [1476, 564] width 12 height 19
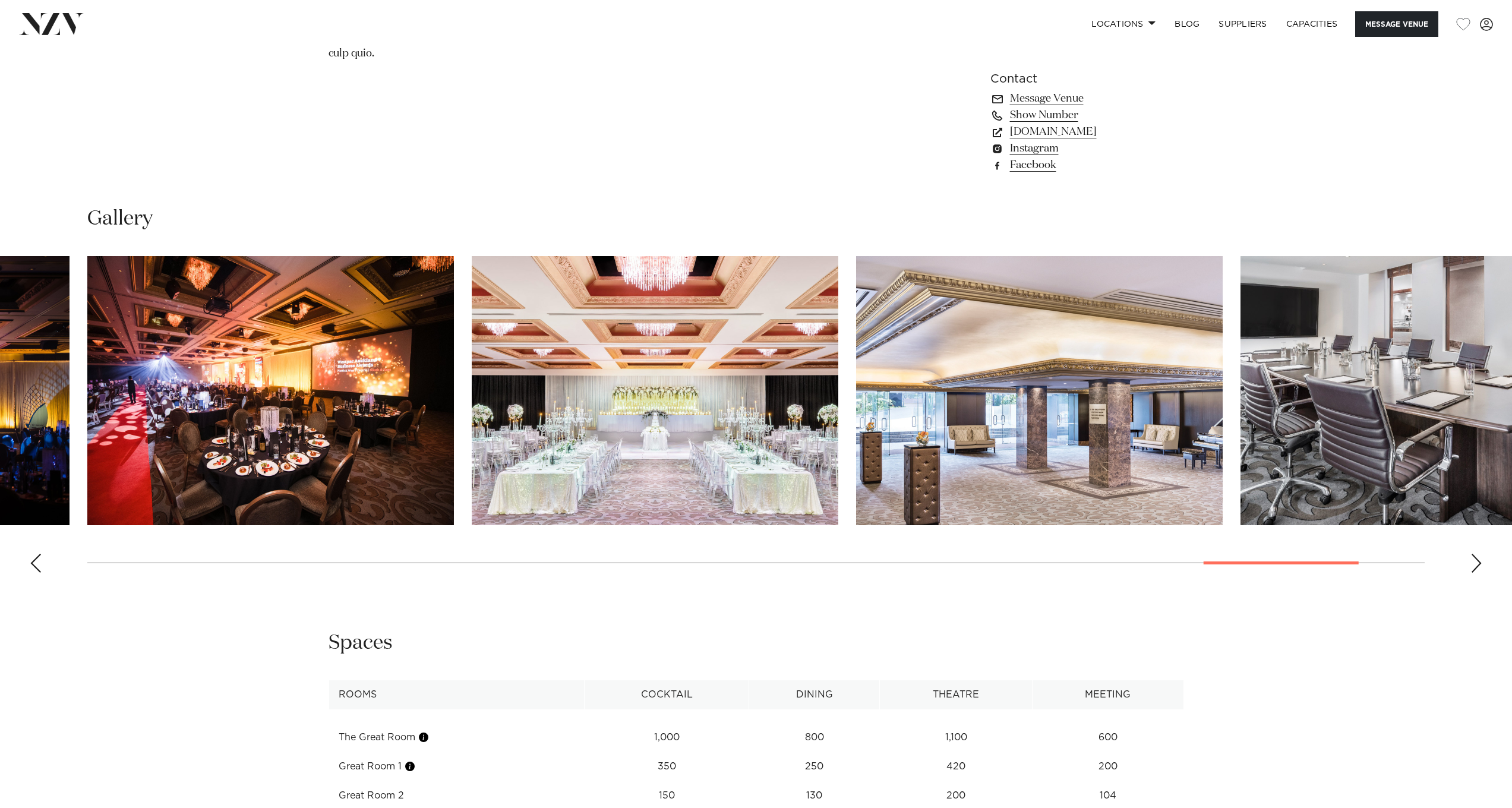
click at [1476, 554] on div "Next slide" at bounding box center [1476, 564] width 12 height 19
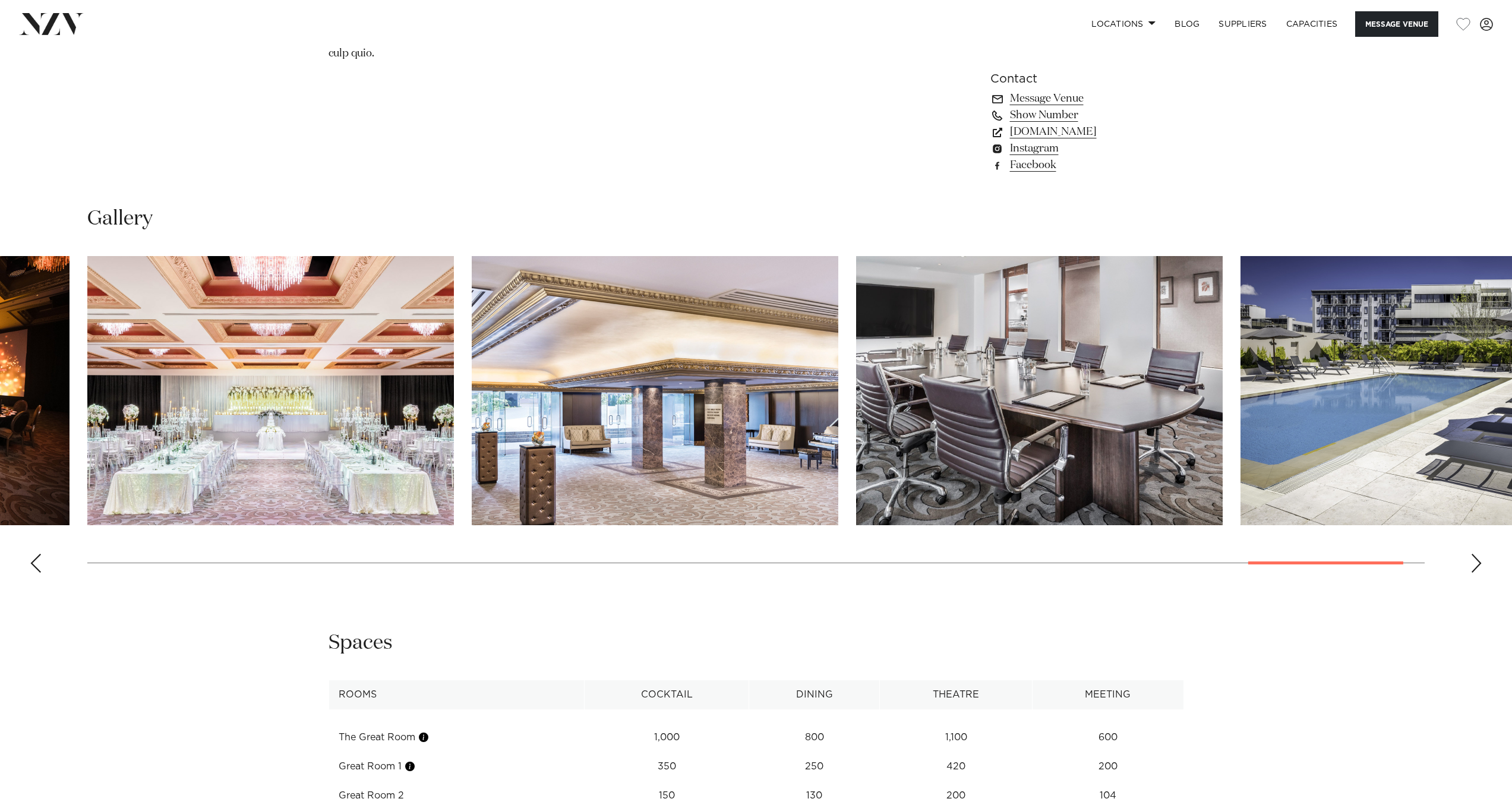
click at [1476, 554] on div "Next slide" at bounding box center [1476, 564] width 12 height 19
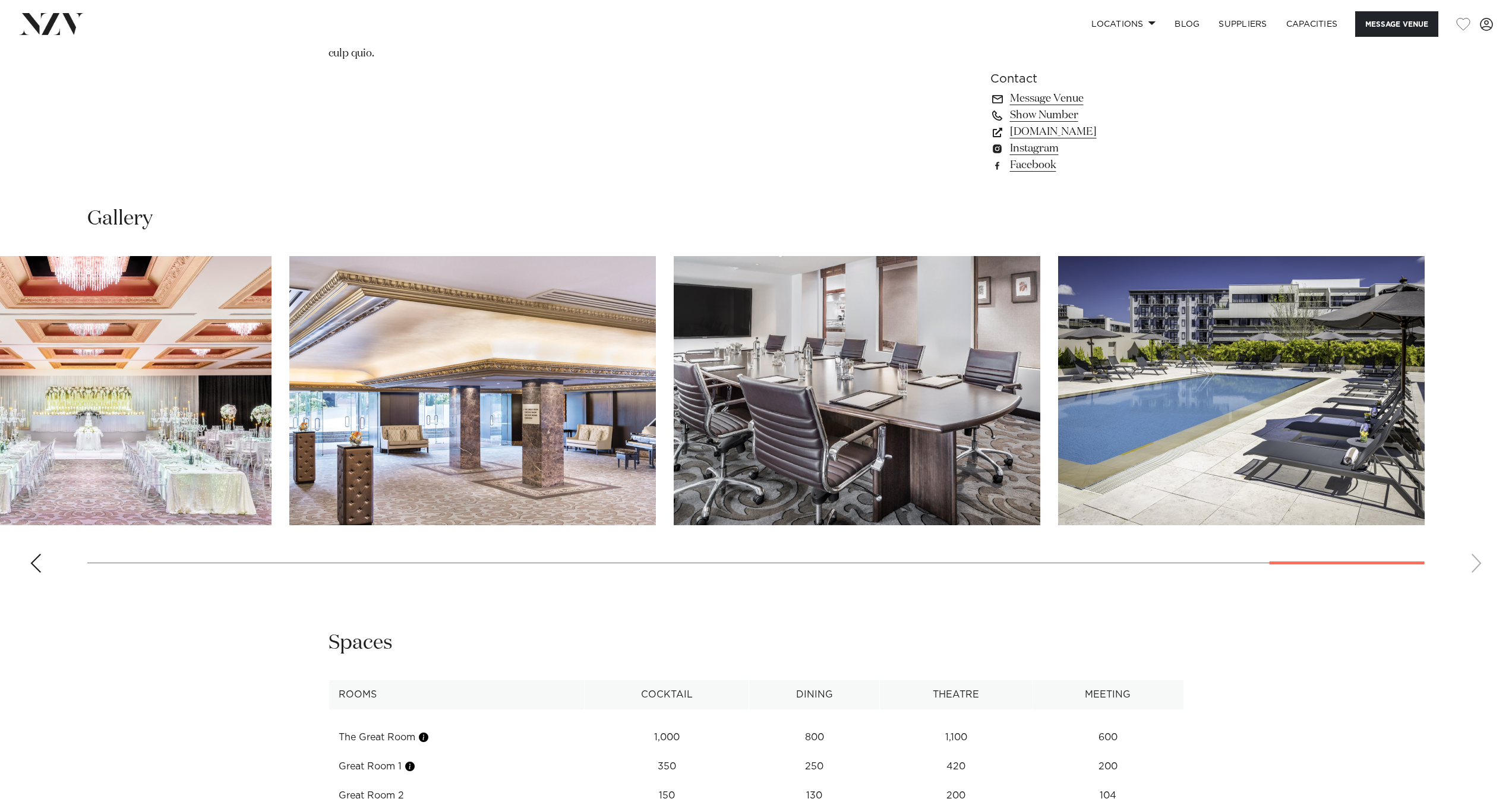
click at [1476, 533] on swiper-container at bounding box center [756, 419] width 1512 height 327
click at [35, 554] on div "Previous slide" at bounding box center [36, 564] width 12 height 19
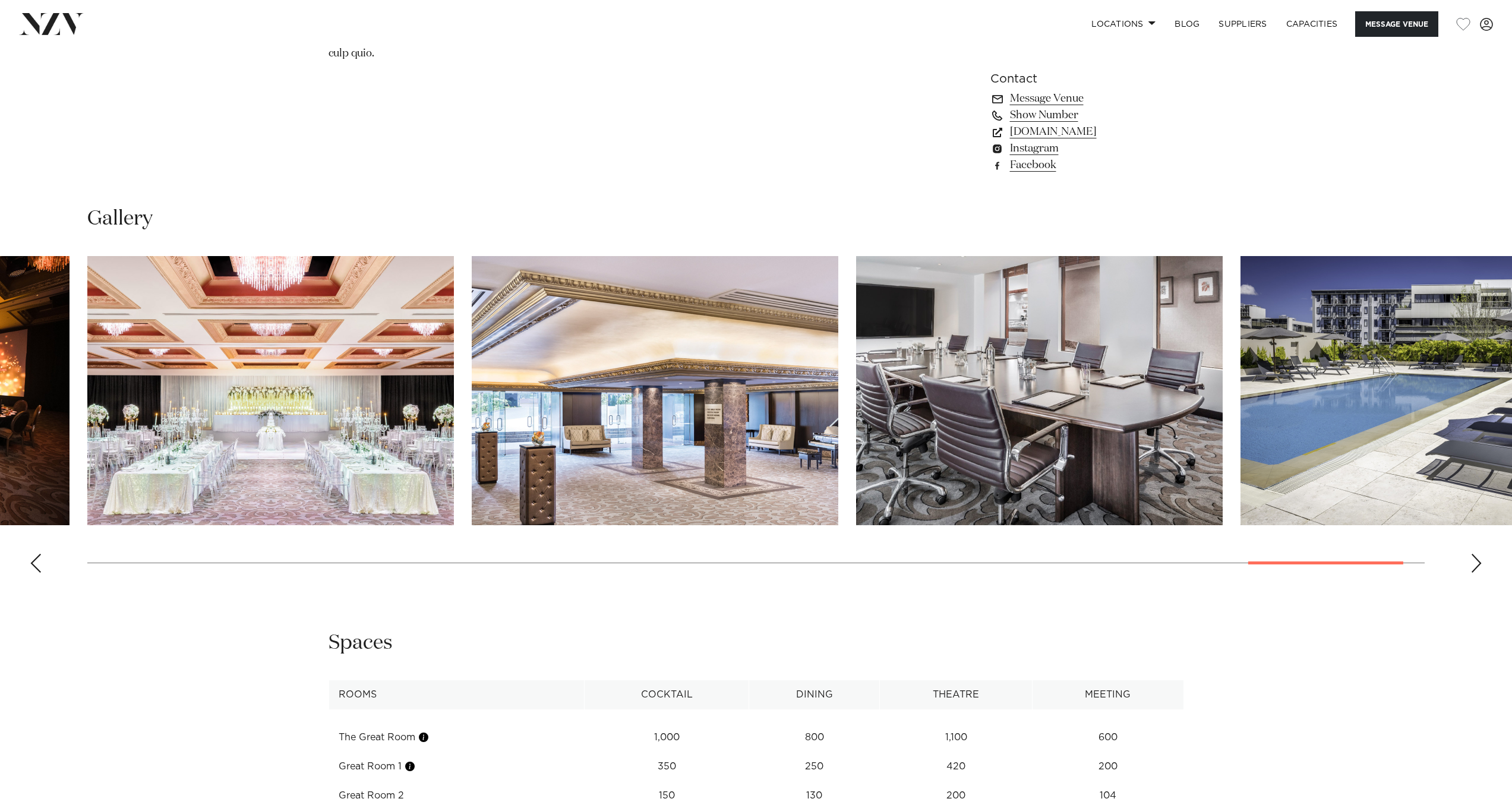
click at [36, 554] on div "Previous slide" at bounding box center [36, 564] width 12 height 19
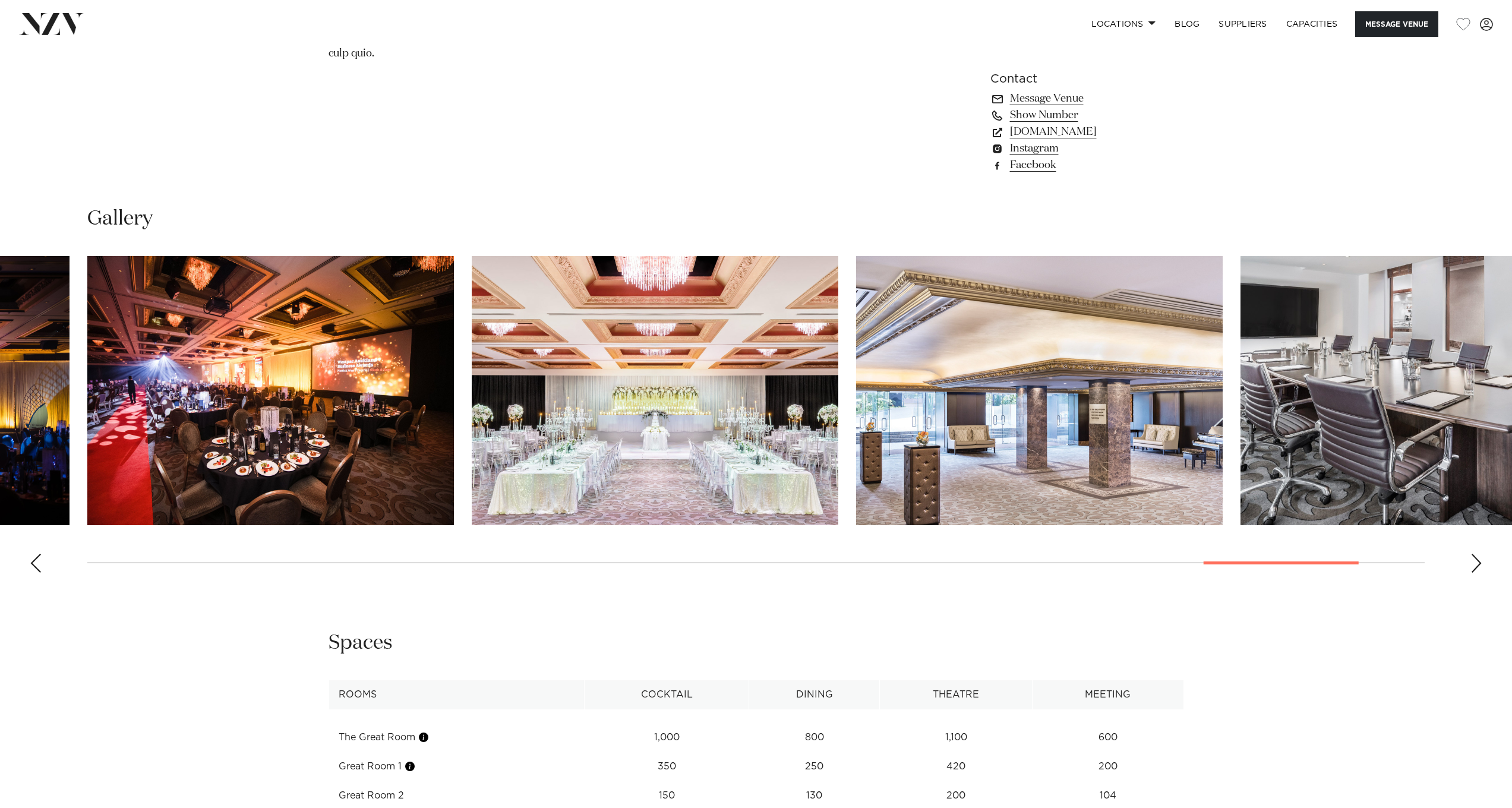
click at [36, 554] on div "Previous slide" at bounding box center [36, 564] width 12 height 19
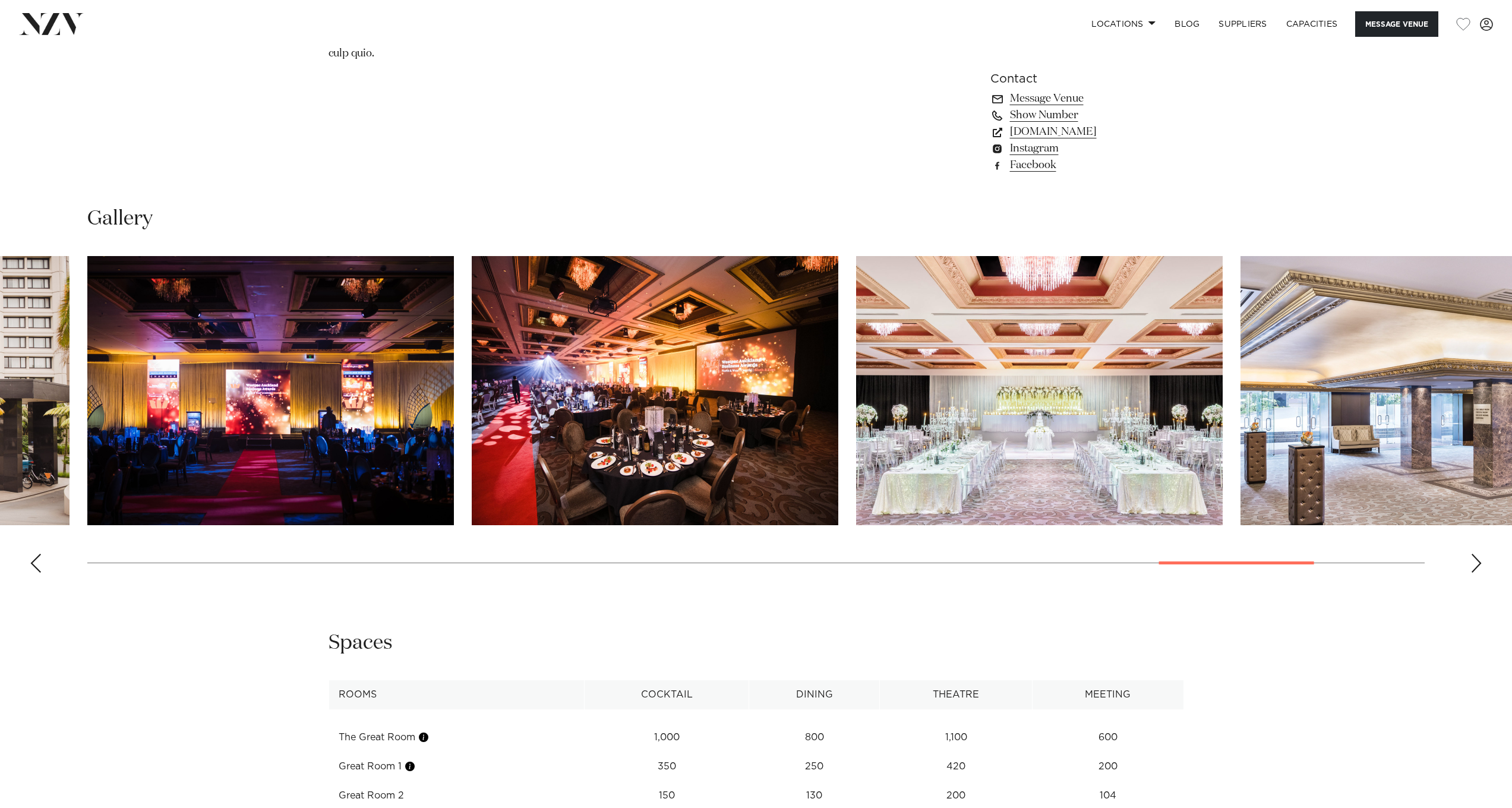
click at [36, 554] on div "Previous slide" at bounding box center [36, 564] width 12 height 19
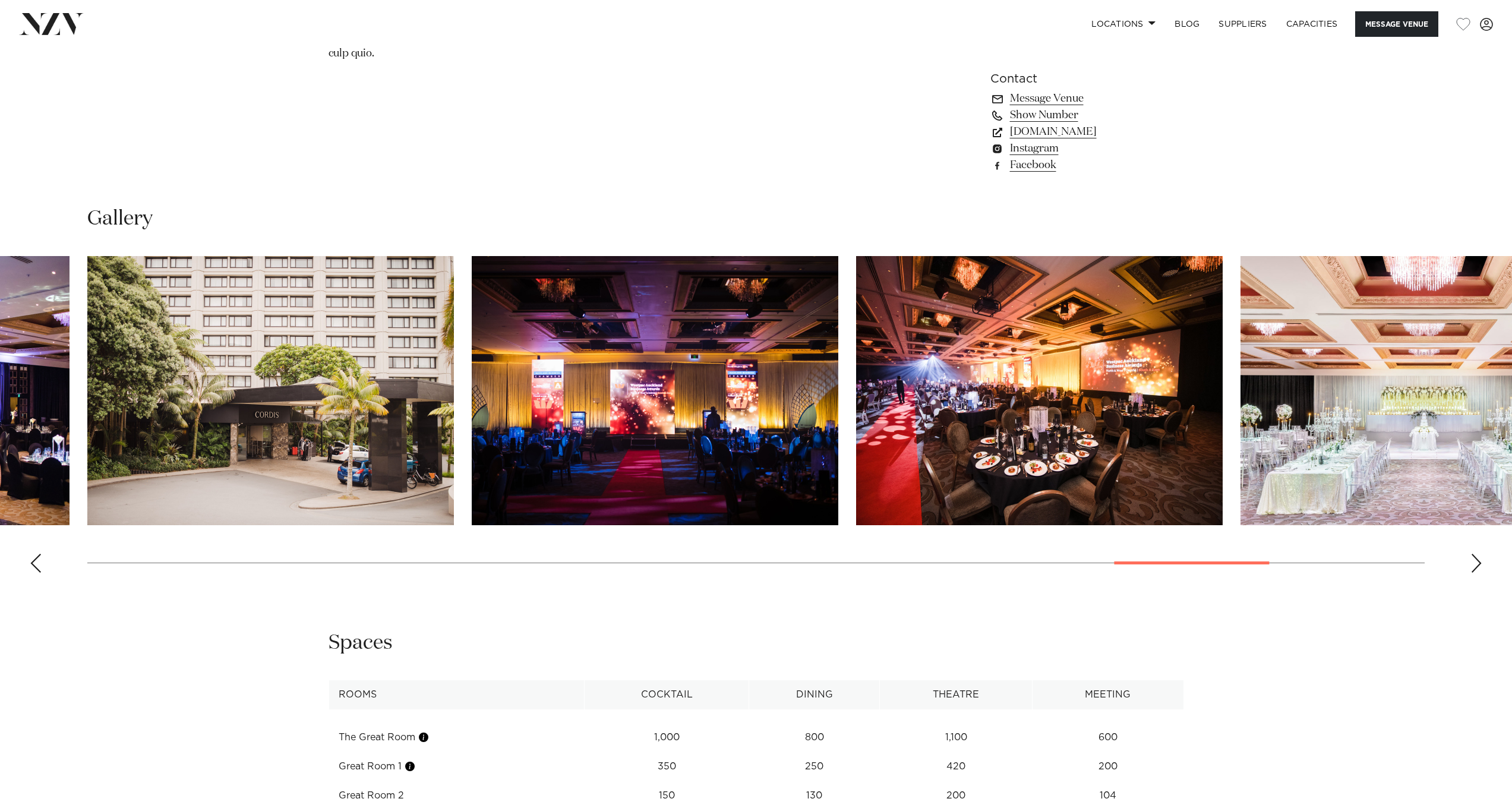
click at [37, 554] on div "Previous slide" at bounding box center [36, 564] width 12 height 19
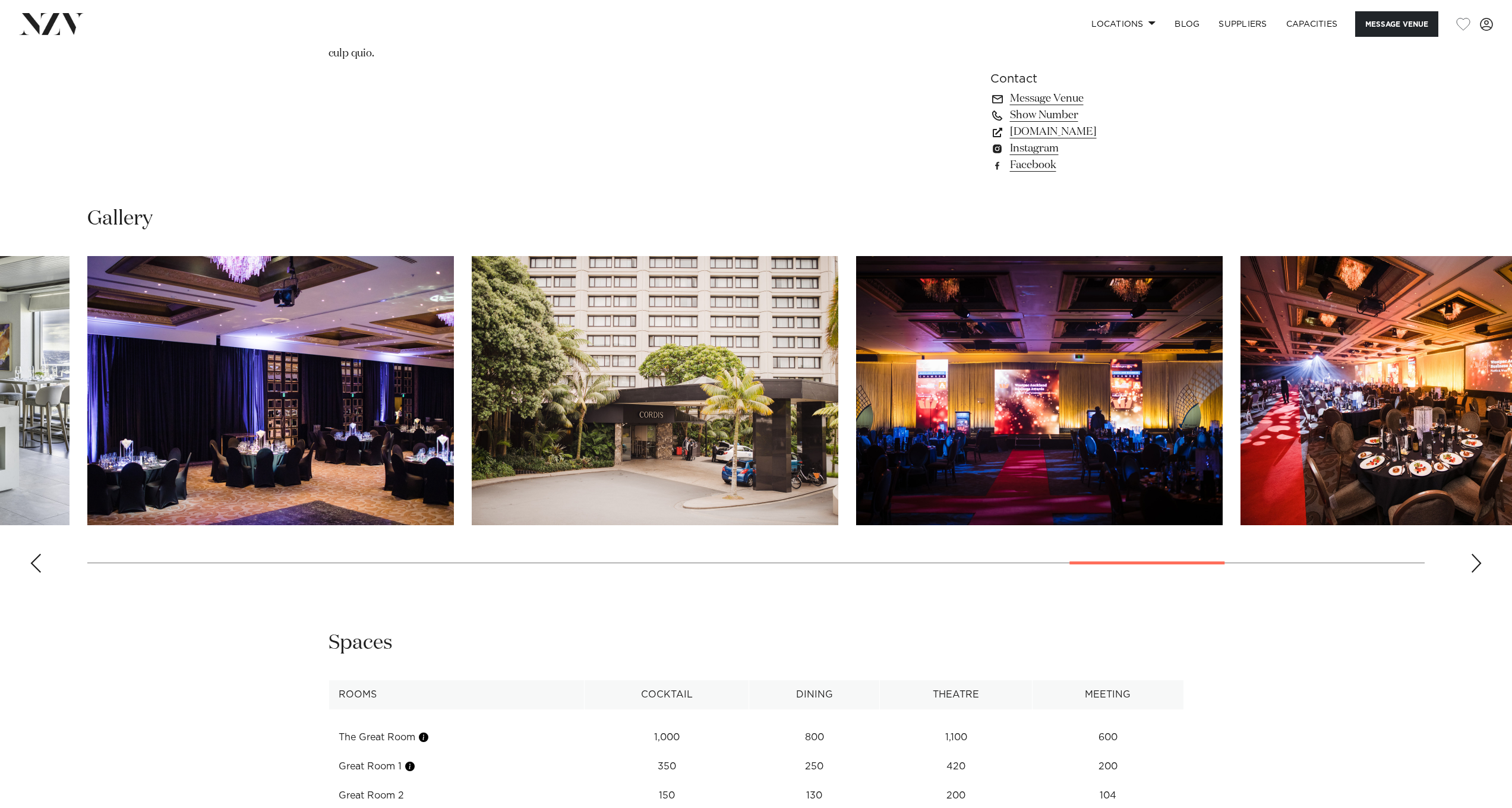
click at [37, 554] on div "Previous slide" at bounding box center [36, 564] width 12 height 19
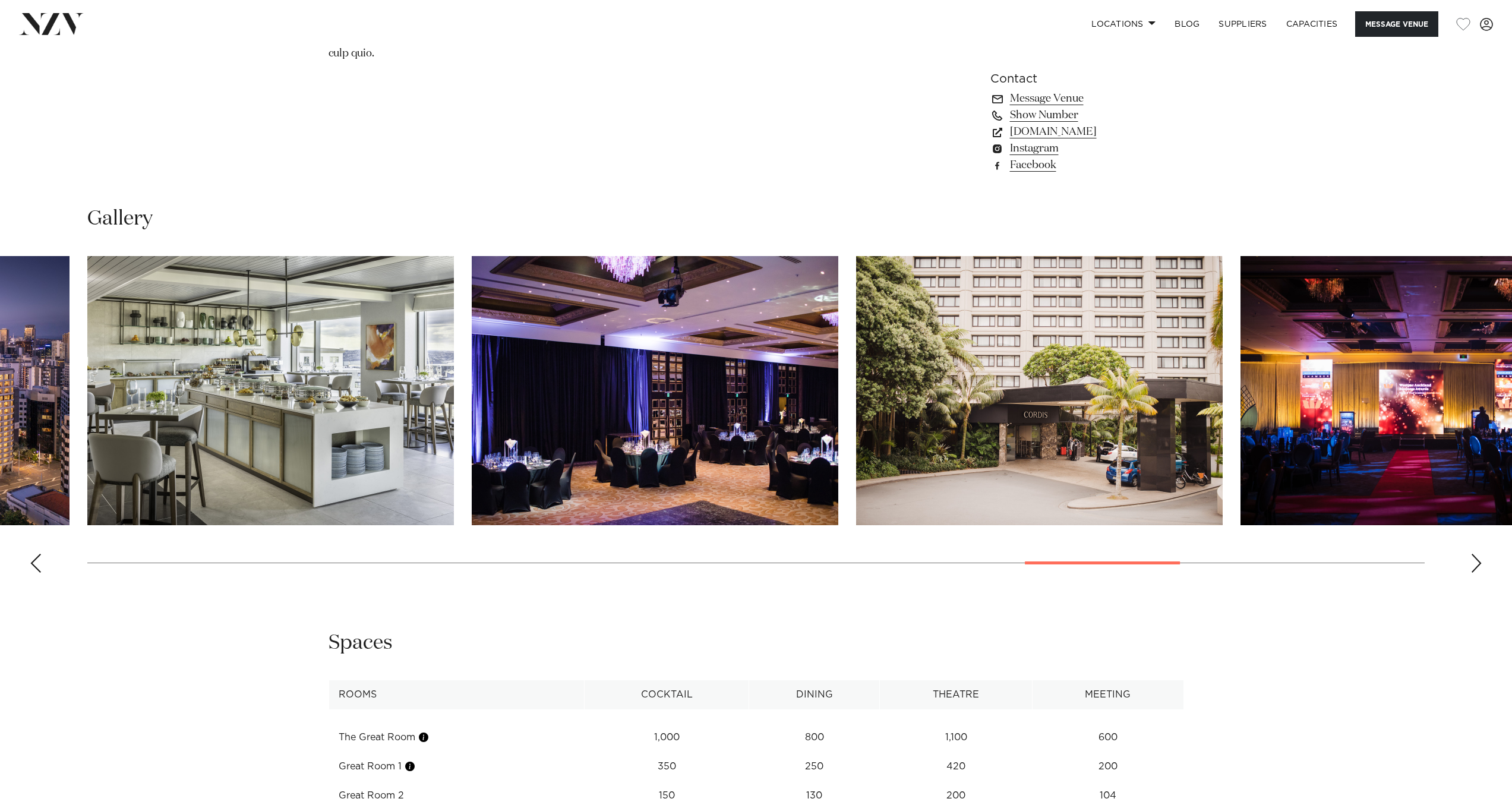
click at [39, 554] on div "Previous slide" at bounding box center [36, 564] width 12 height 19
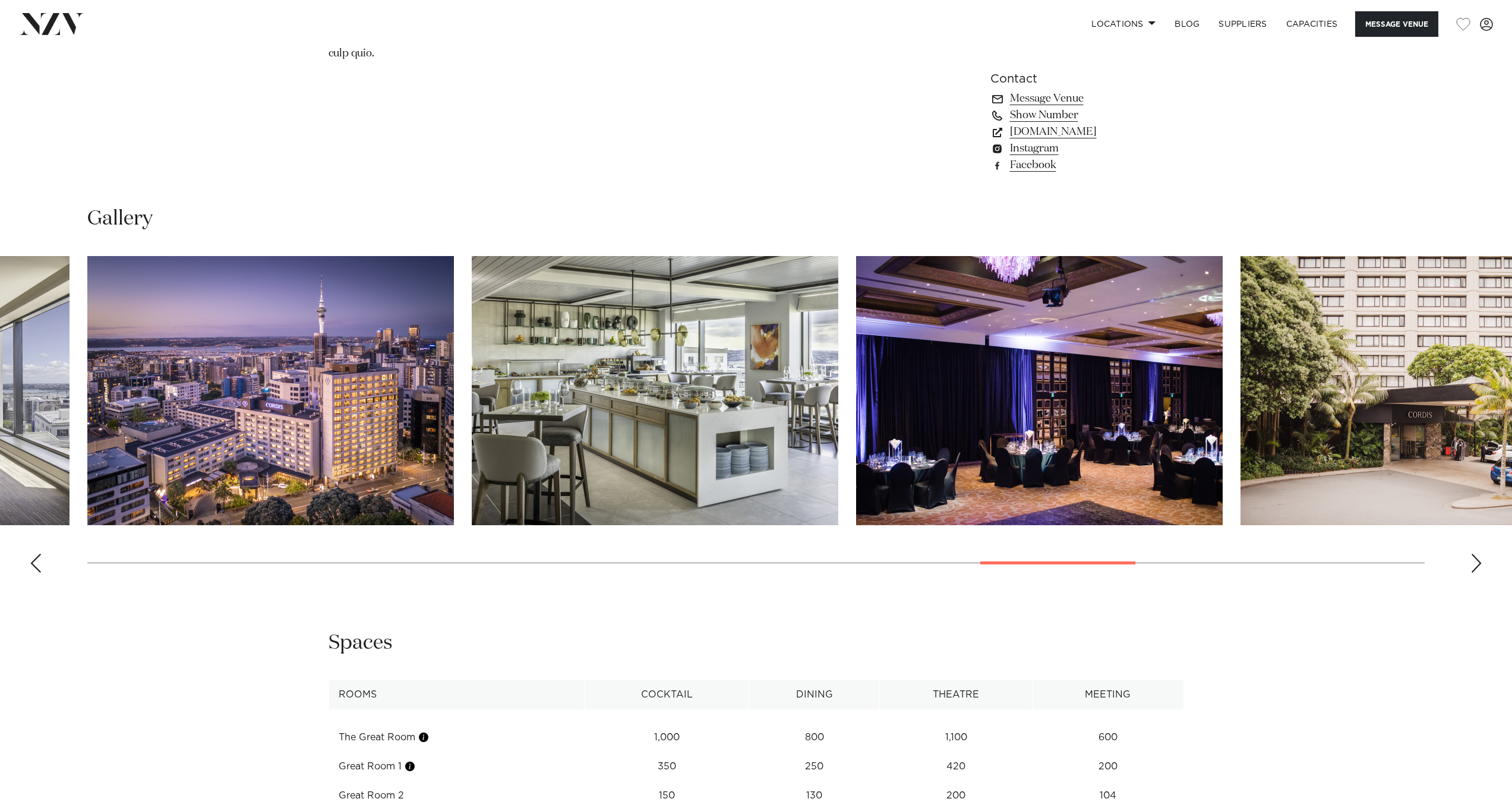
click at [40, 554] on div "Previous slide" at bounding box center [36, 564] width 12 height 19
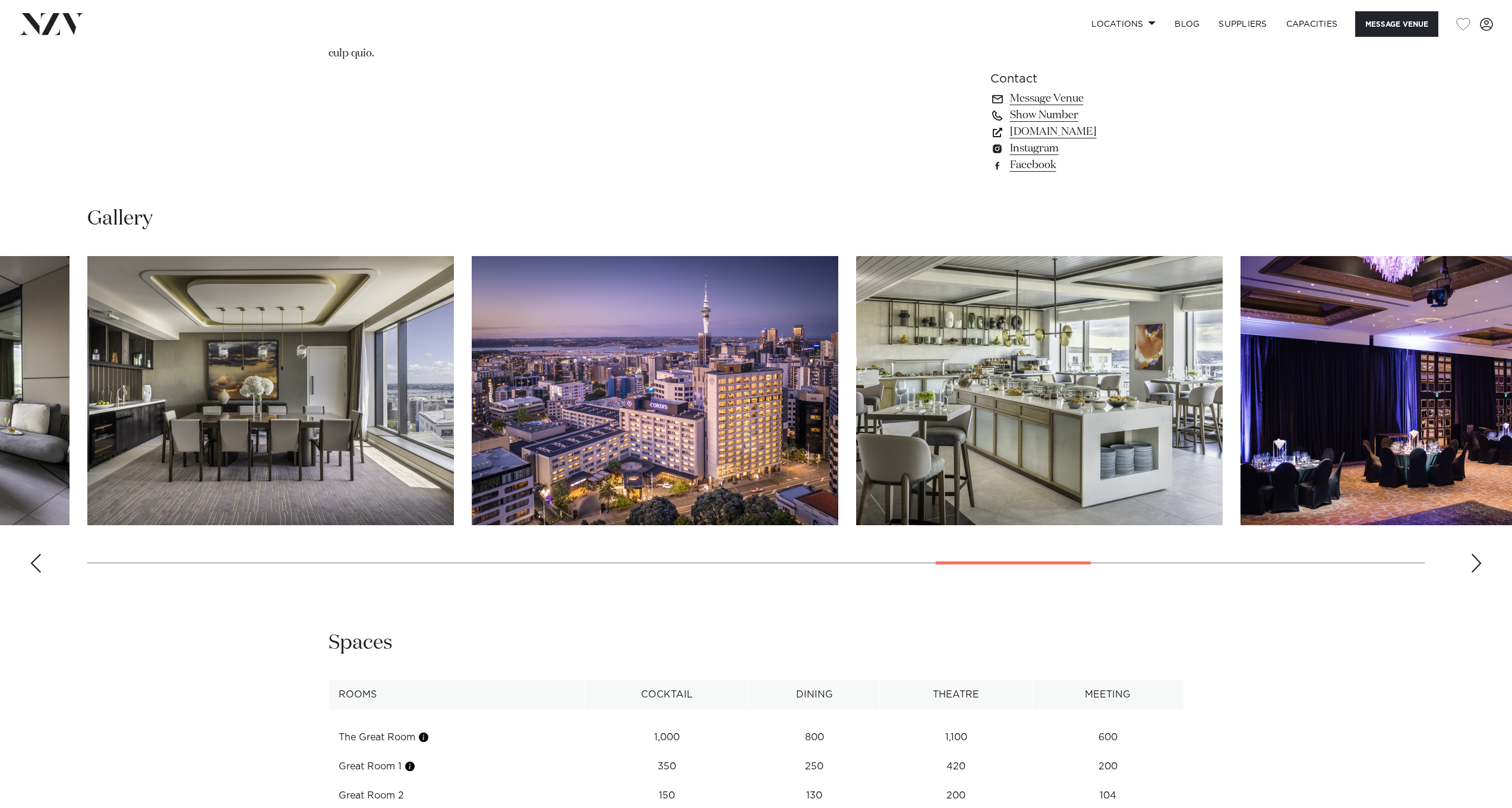
click at [40, 554] on div "Previous slide" at bounding box center [36, 564] width 12 height 19
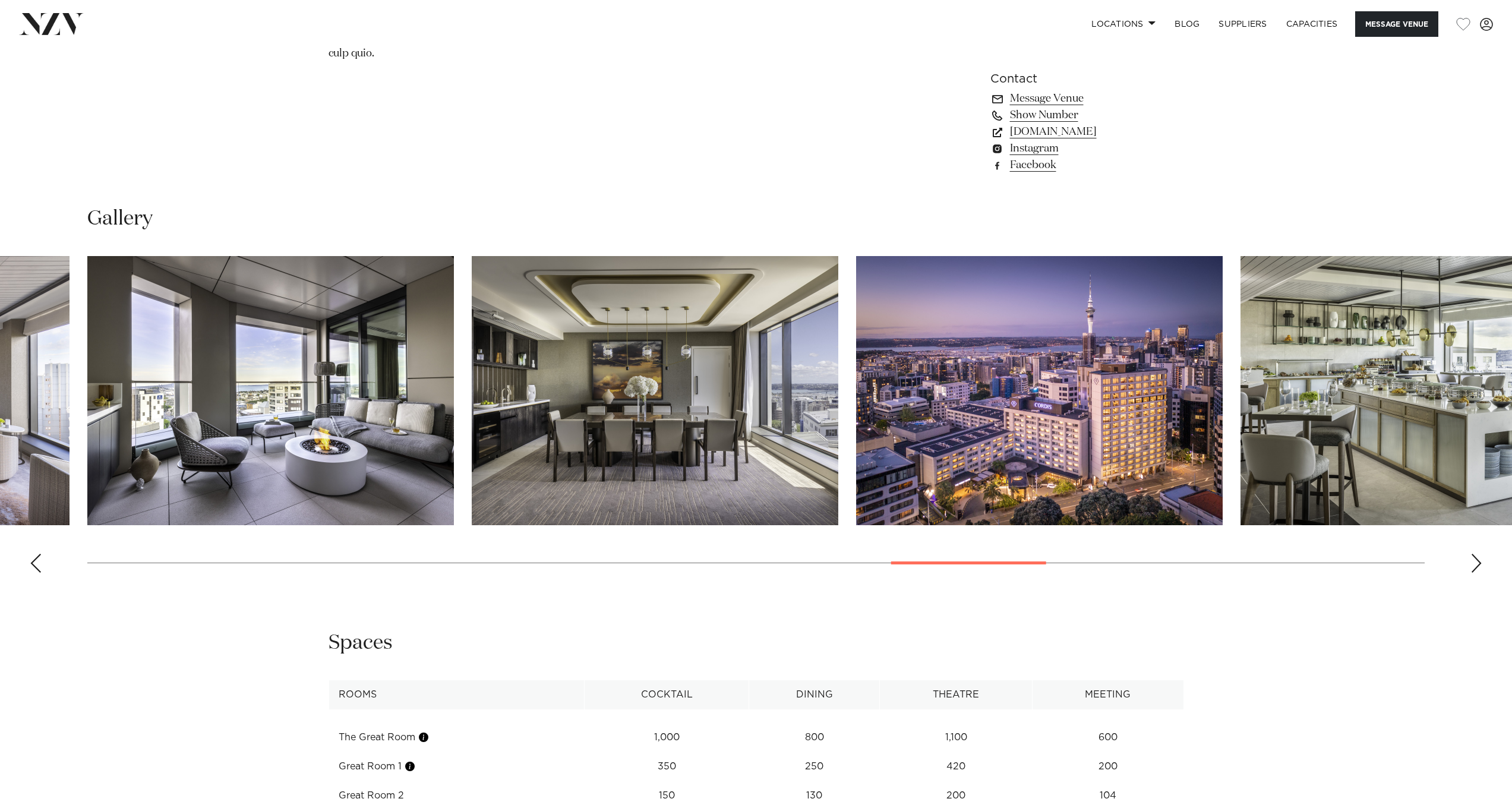
click at [592, 482] on img "20 / 30" at bounding box center [655, 391] width 367 height 270
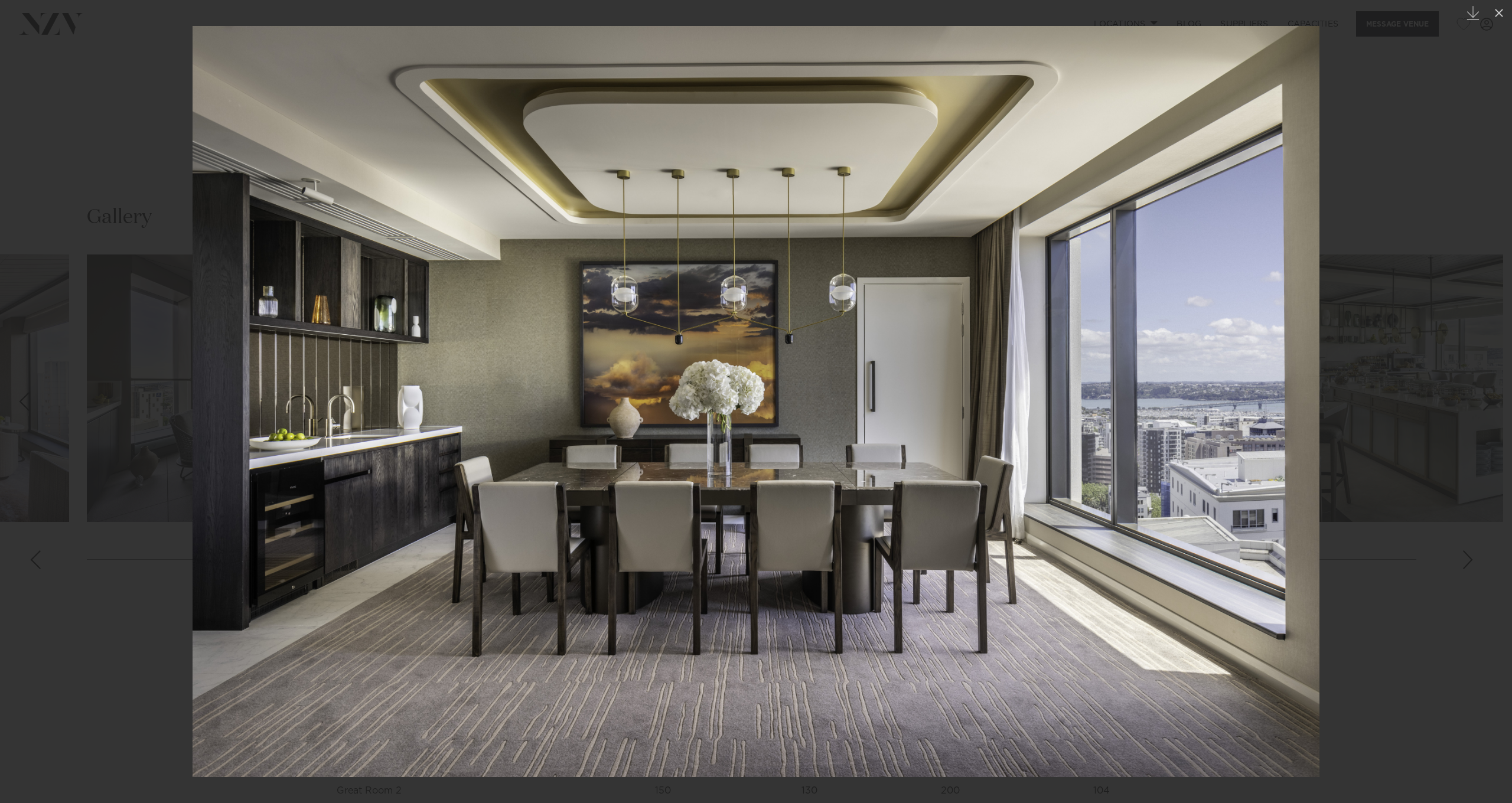
click at [58, 525] on div at bounding box center [756, 402] width 1512 height 803
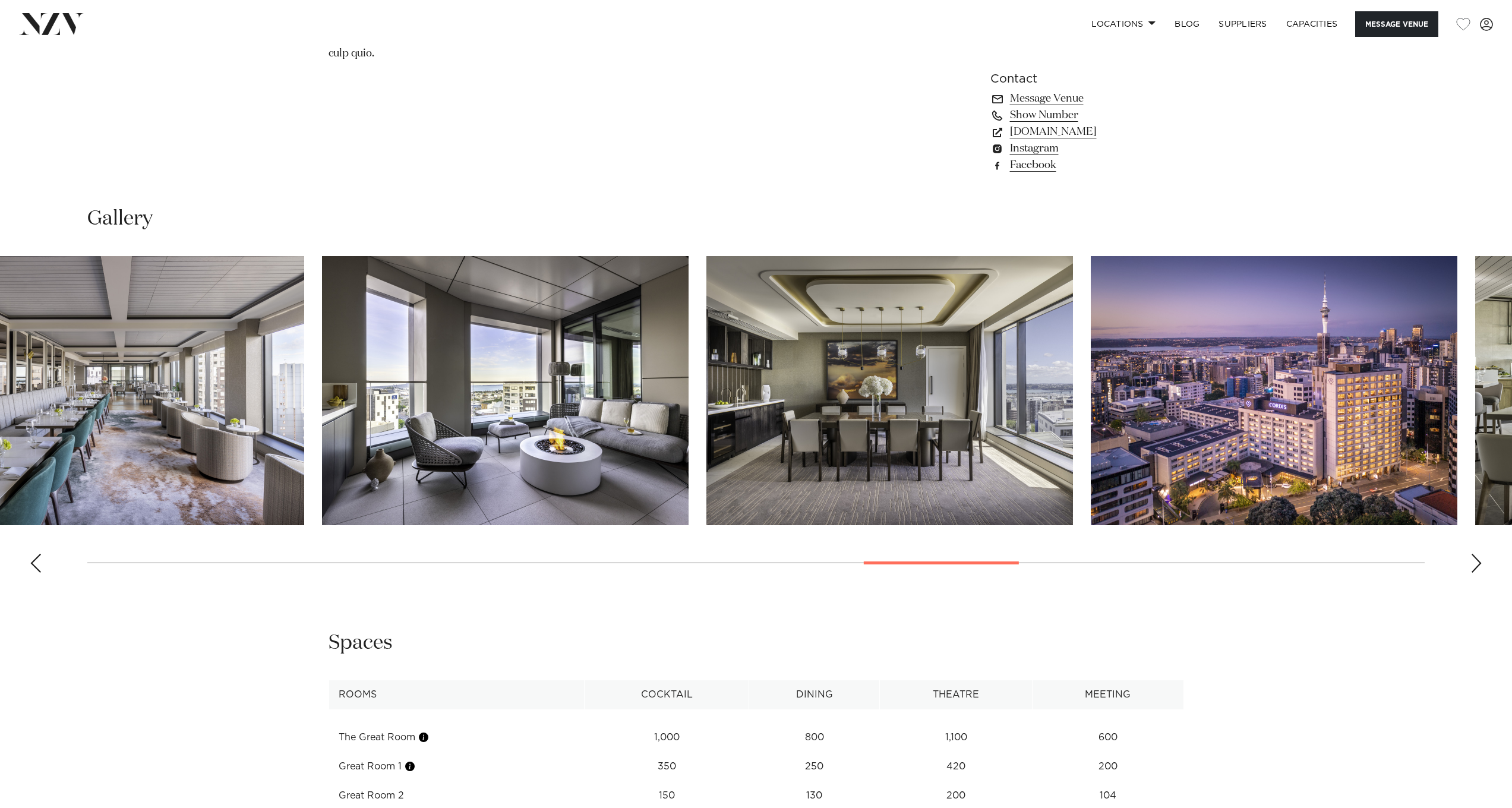
click at [856, 425] on img "20 / 30" at bounding box center [890, 391] width 367 height 270
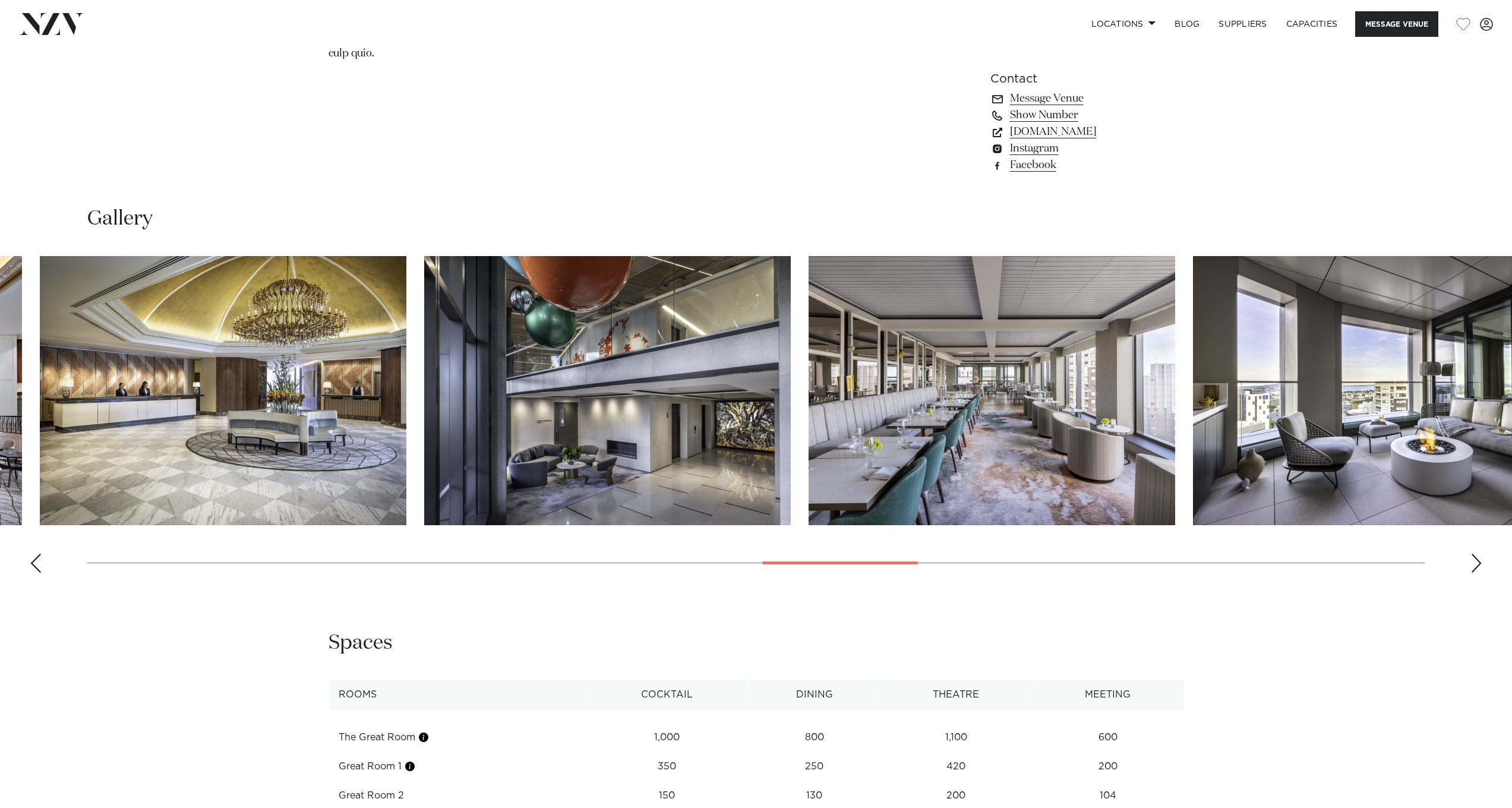
click at [1027, 379] on img "18 / 30" at bounding box center [992, 391] width 367 height 270
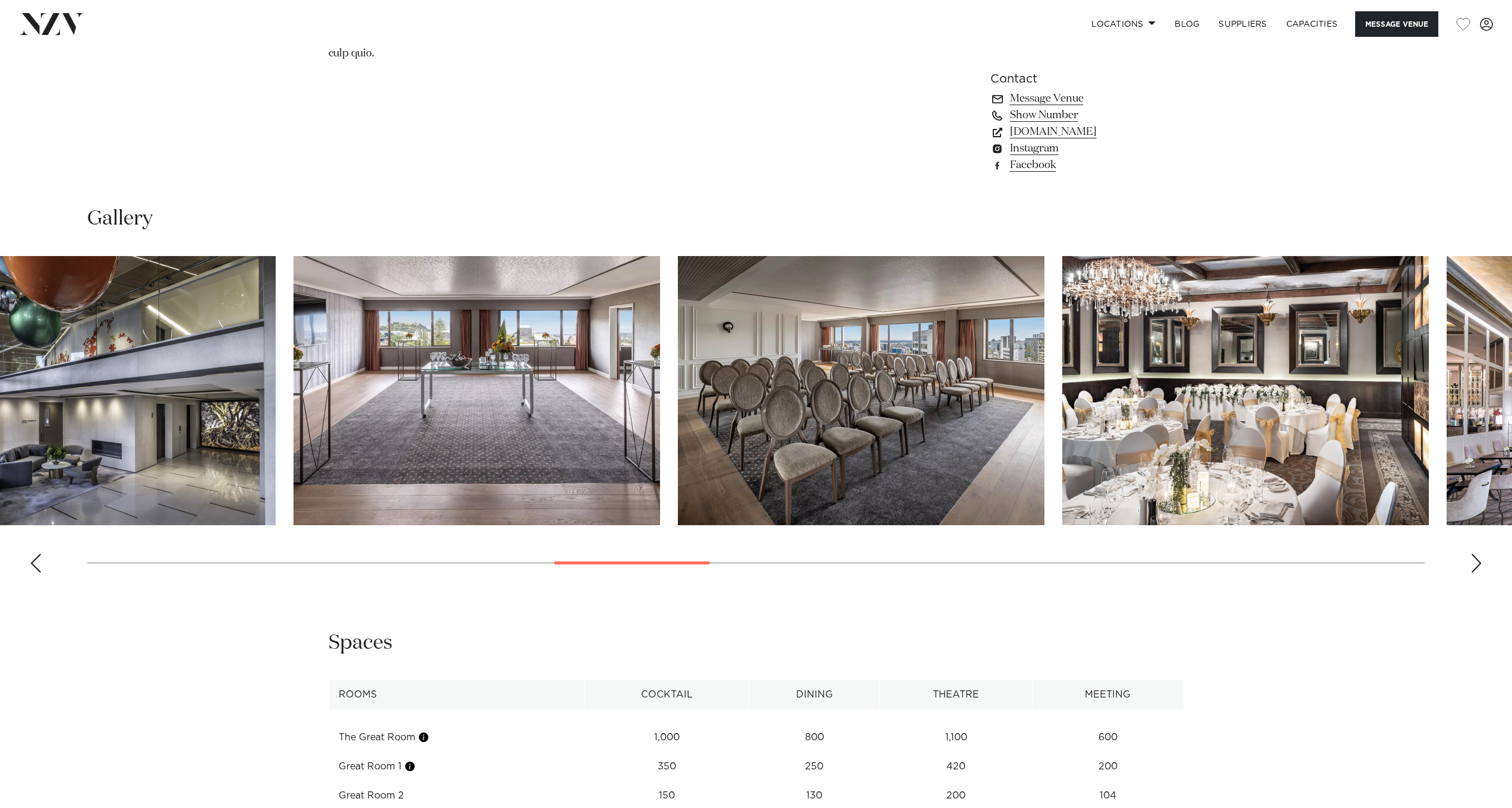
click at [911, 414] on img "13 / 30" at bounding box center [862, 391] width 367 height 270
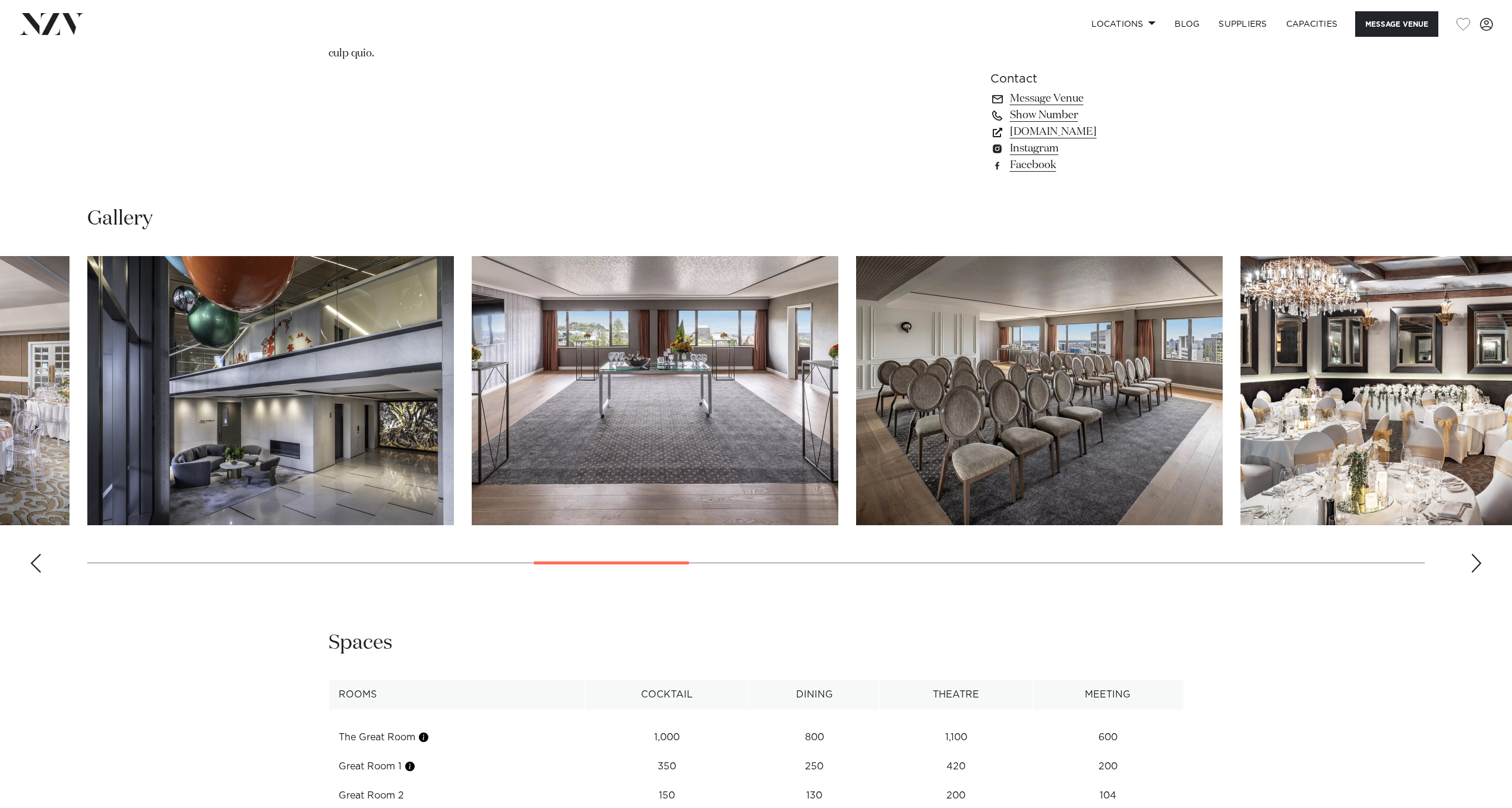
click at [731, 414] on img "12 / 30" at bounding box center [655, 391] width 367 height 270
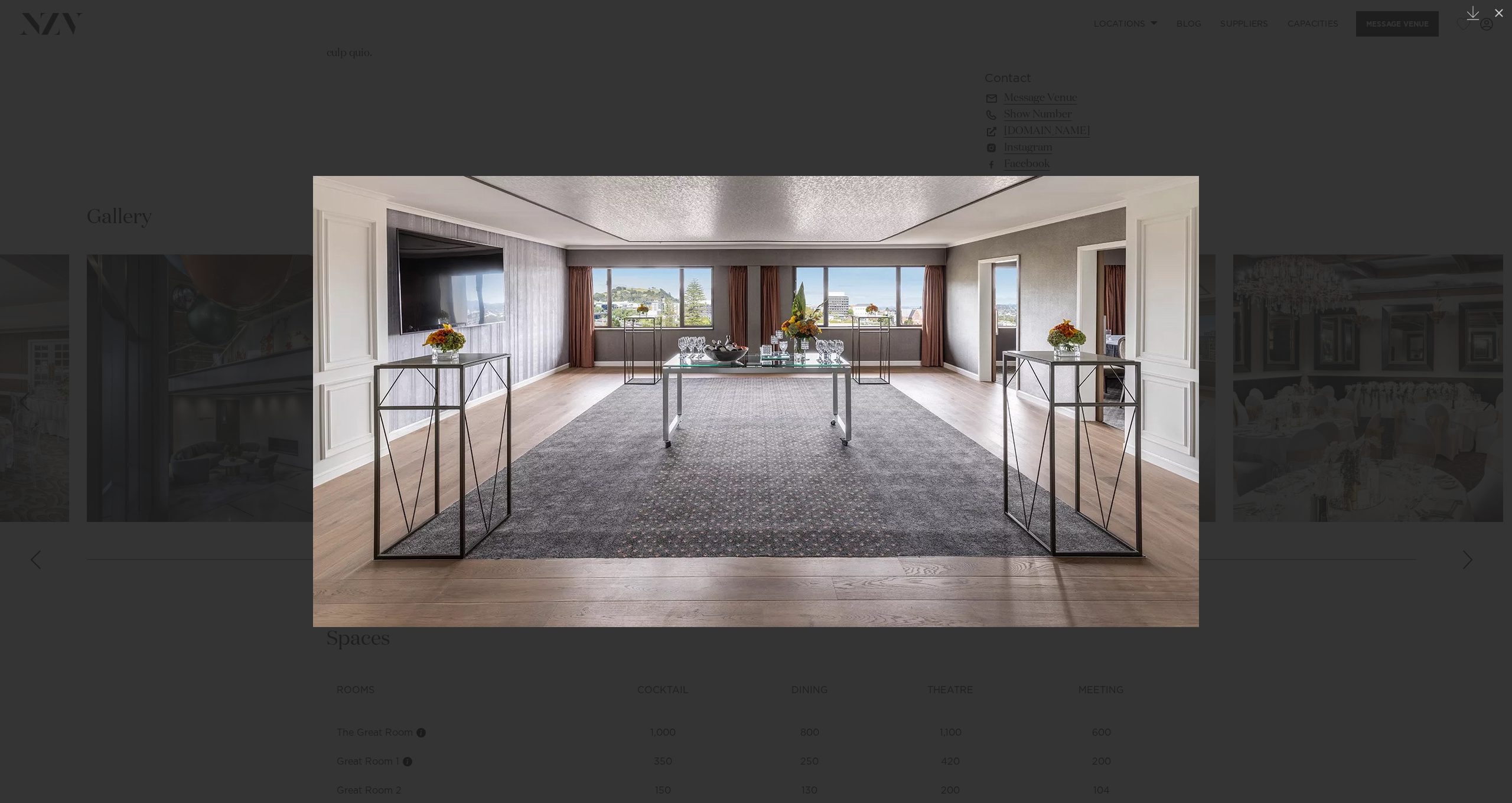
click at [743, 674] on div at bounding box center [756, 402] width 1512 height 803
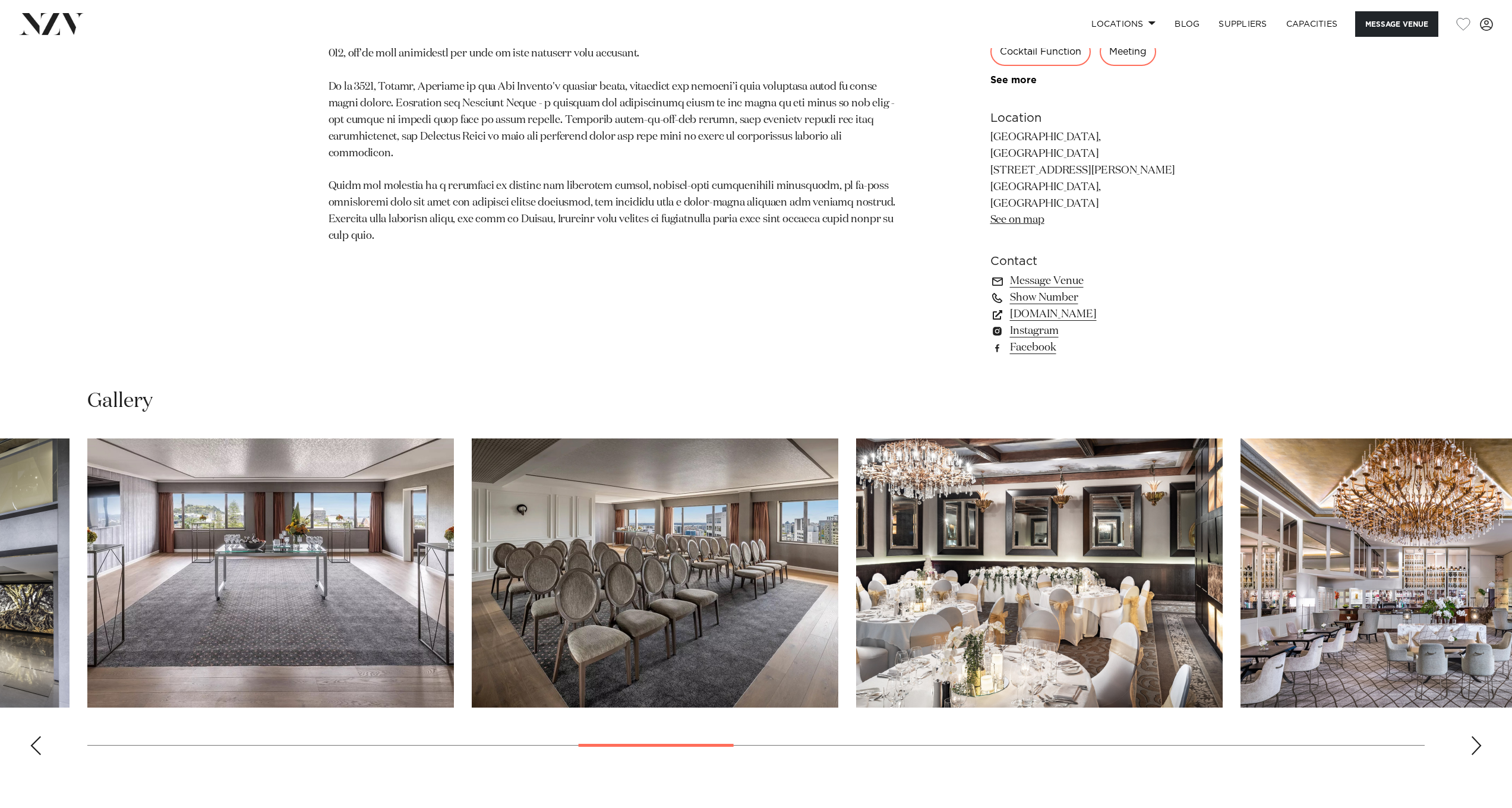
scroll to position [1050, 0]
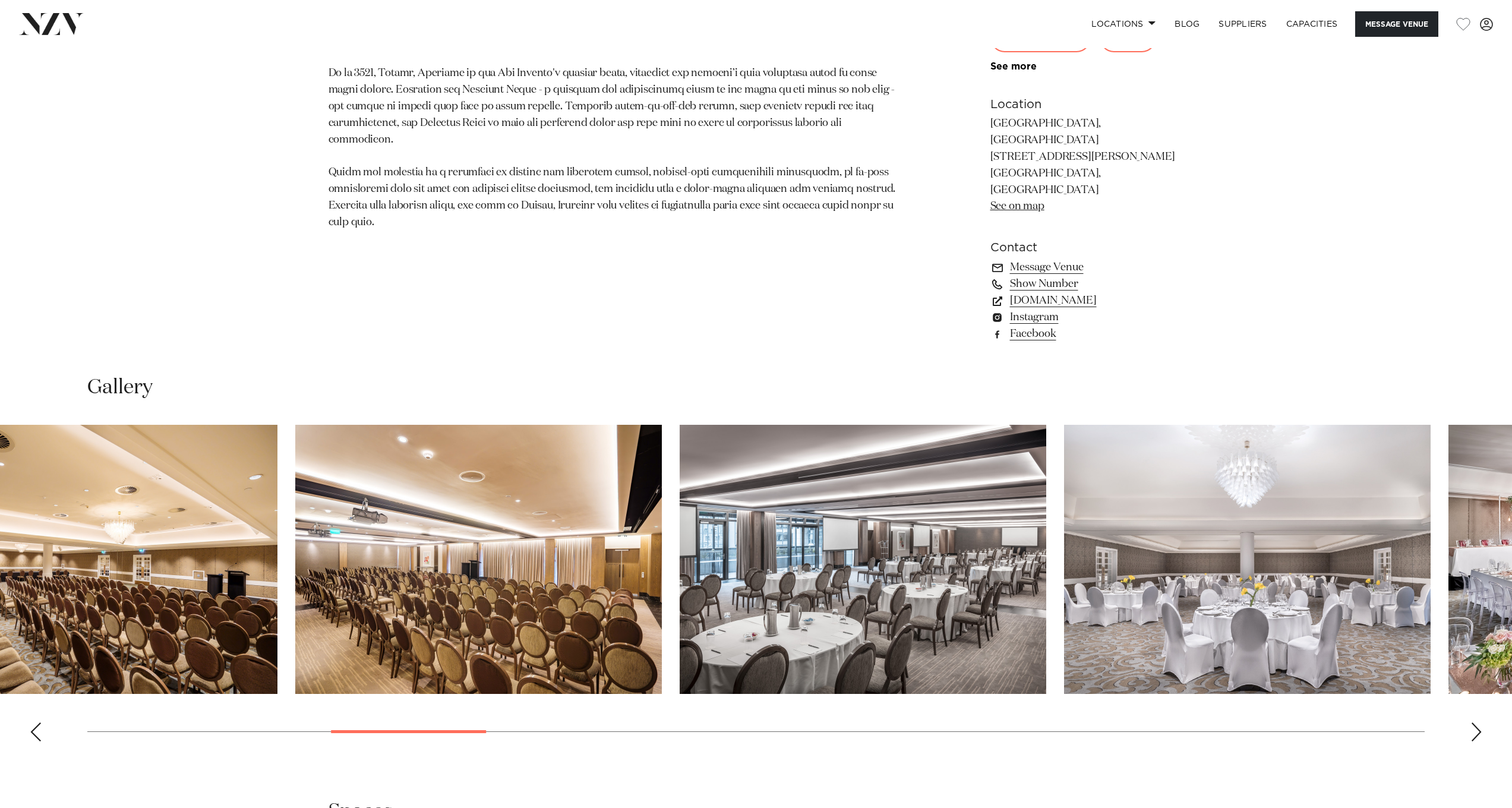
click at [1431, 494] on img "9 / 30" at bounding box center [1247, 559] width 367 height 270
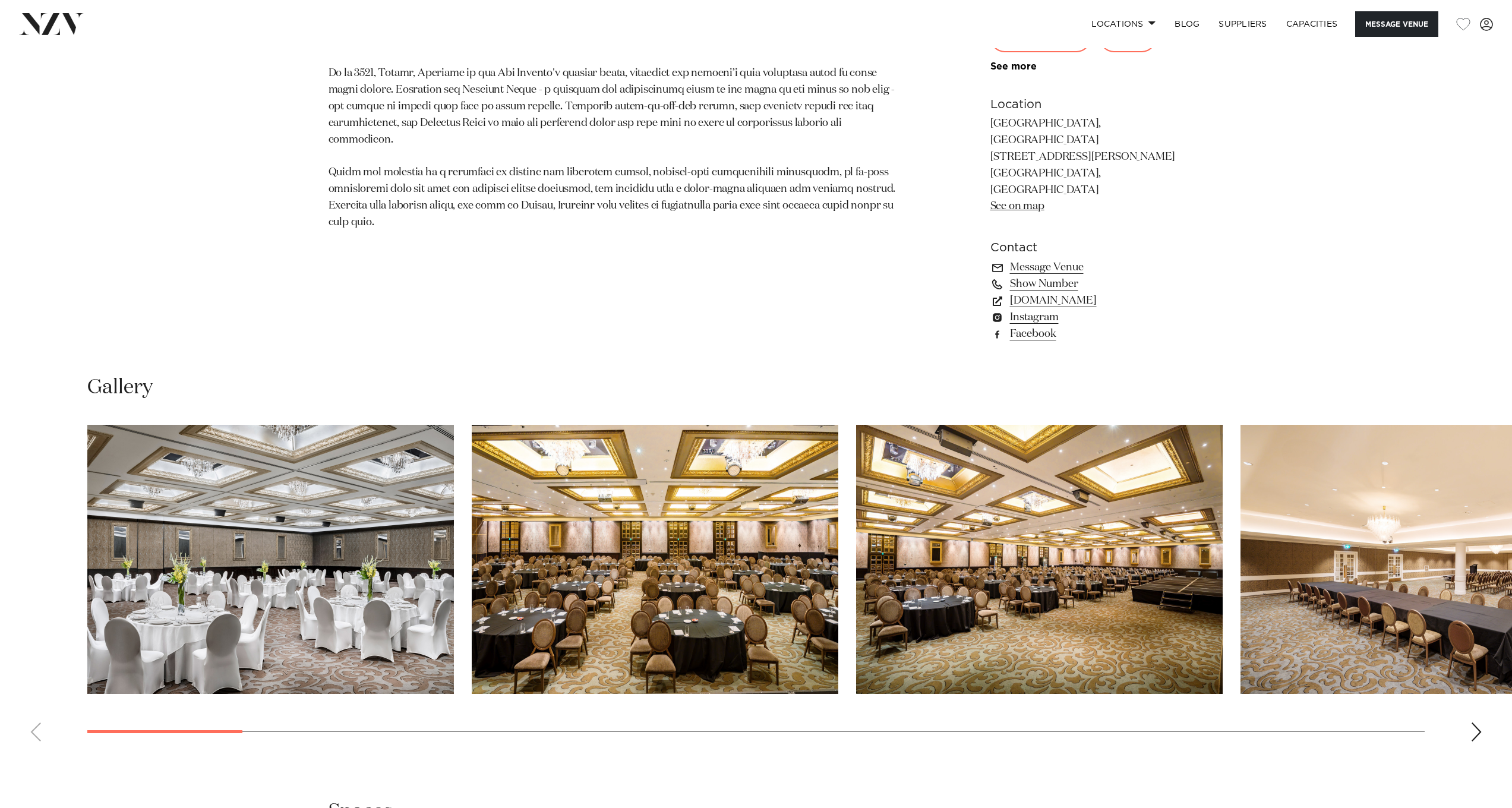
click at [1241, 525] on img "4 / 30" at bounding box center [1424, 559] width 367 height 270
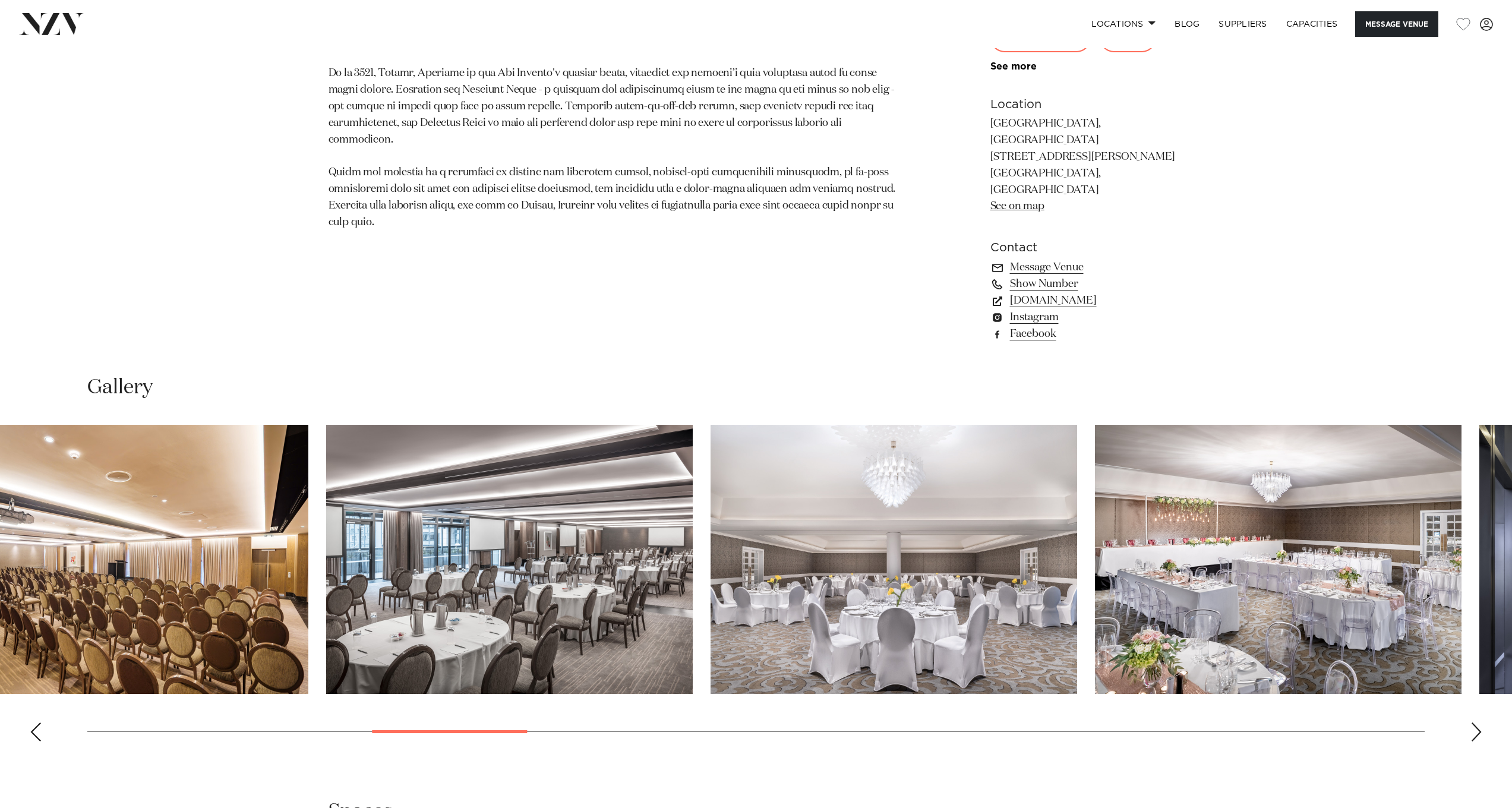
click at [183, 504] on img "7 / 30" at bounding box center [125, 559] width 367 height 270
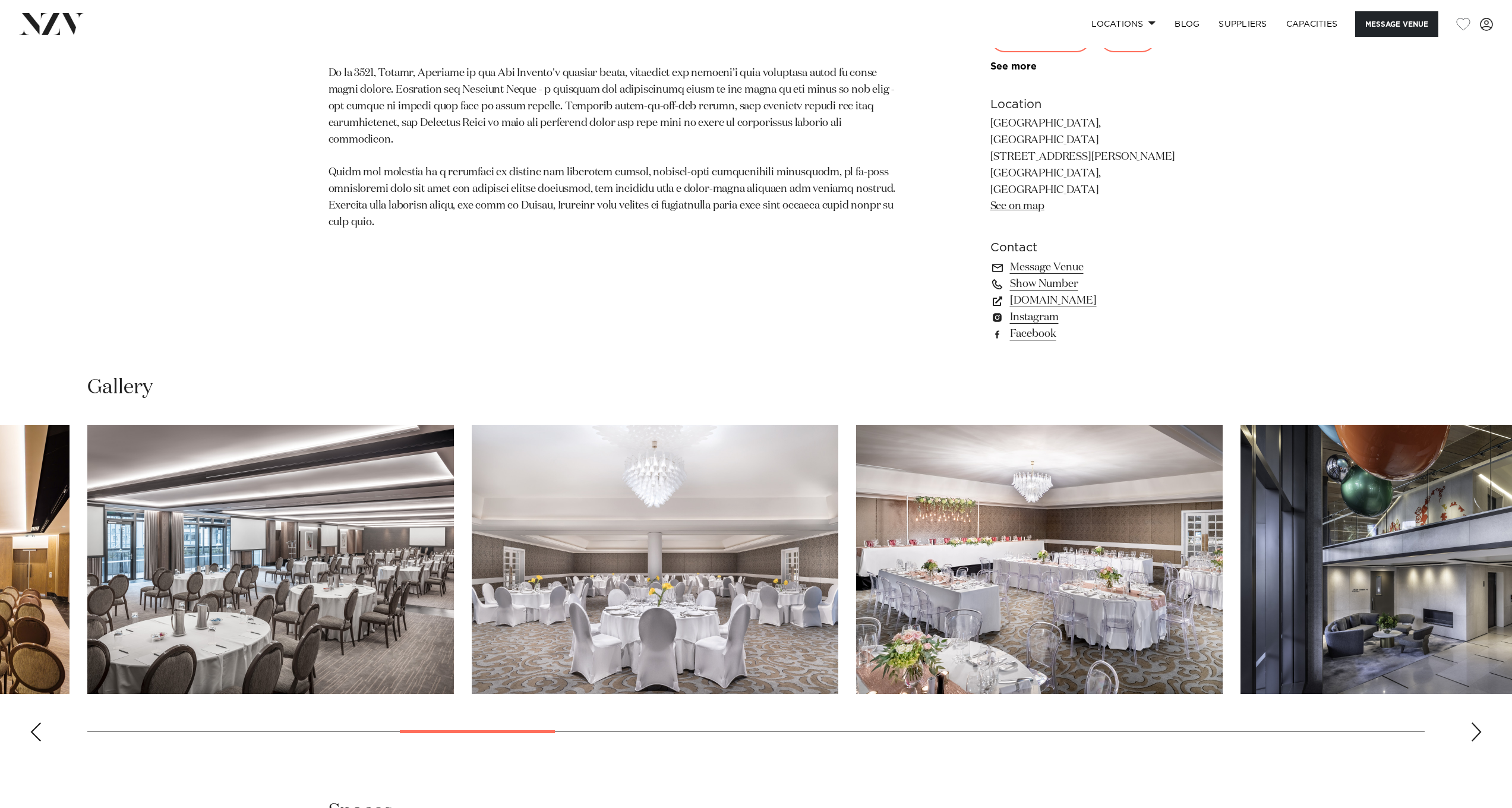
click at [0, 0] on slot at bounding box center [0, 0] width 0 height 0
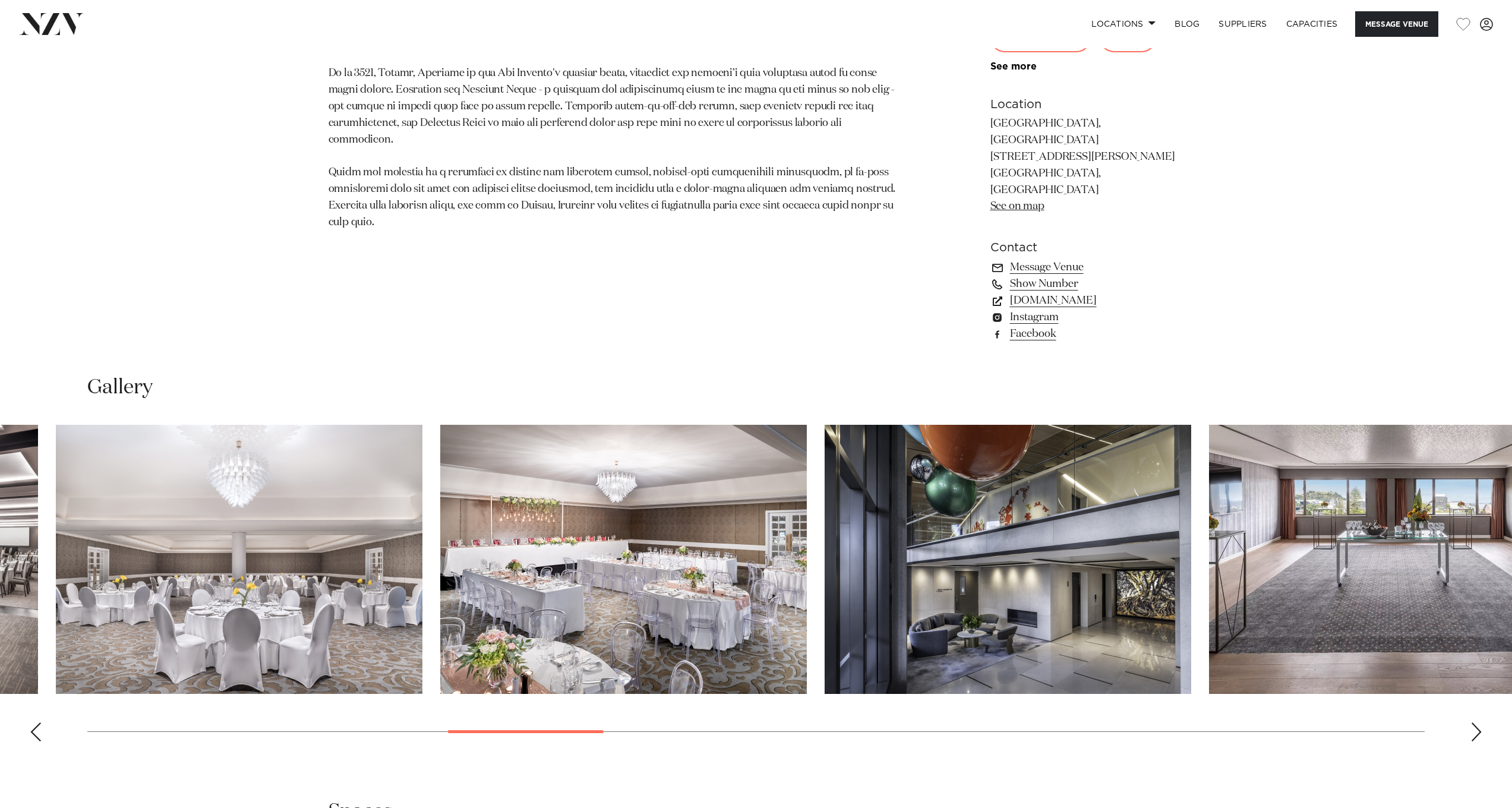
click at [440, 500] on img "10 / 30" at bounding box center [624, 559] width 367 height 270
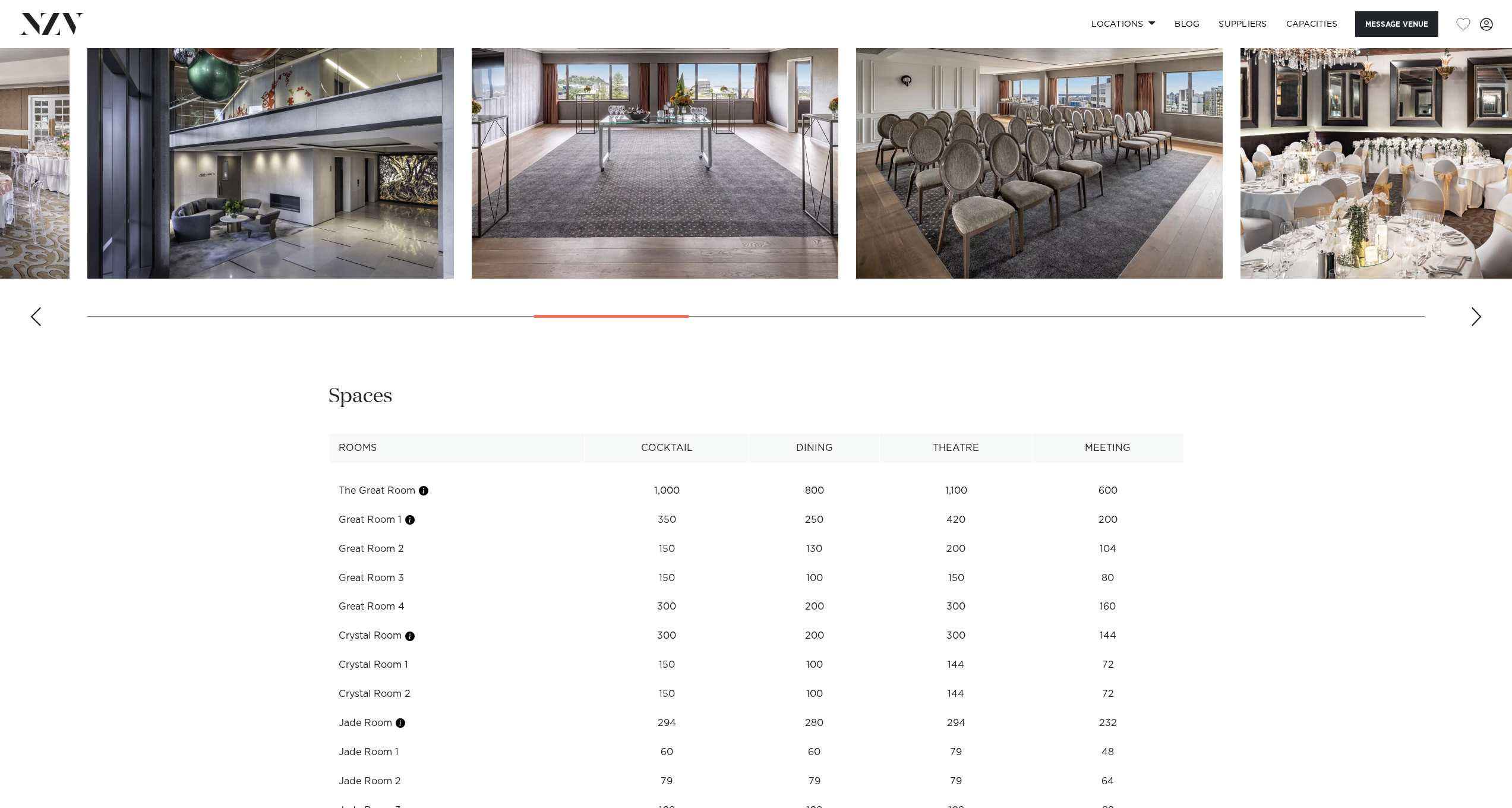
scroll to position [1183, 0]
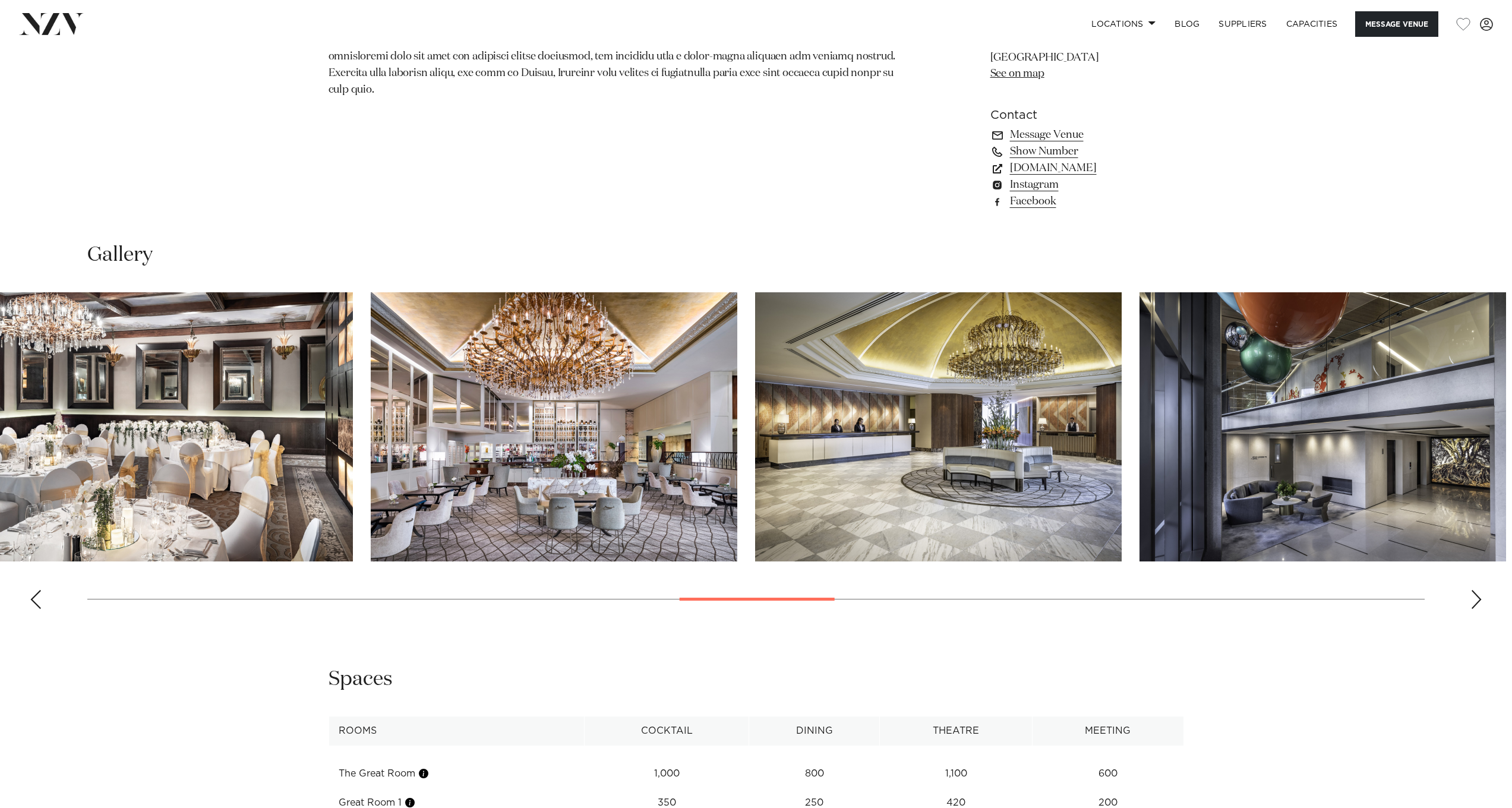
click at [85, 438] on img "14 / 30" at bounding box center [170, 427] width 367 height 270
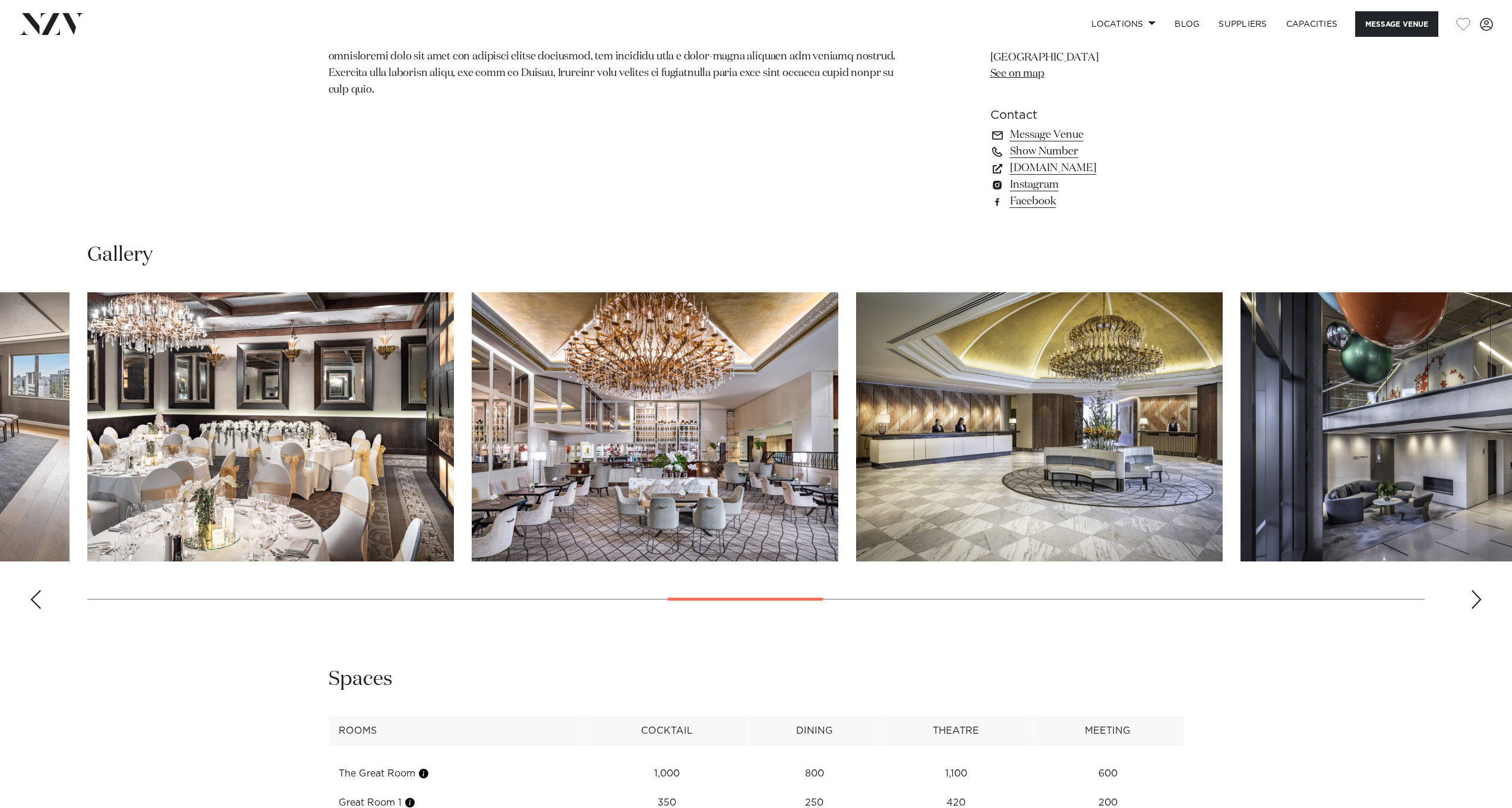
click at [171, 483] on img "14 / 30" at bounding box center [271, 427] width 367 height 270
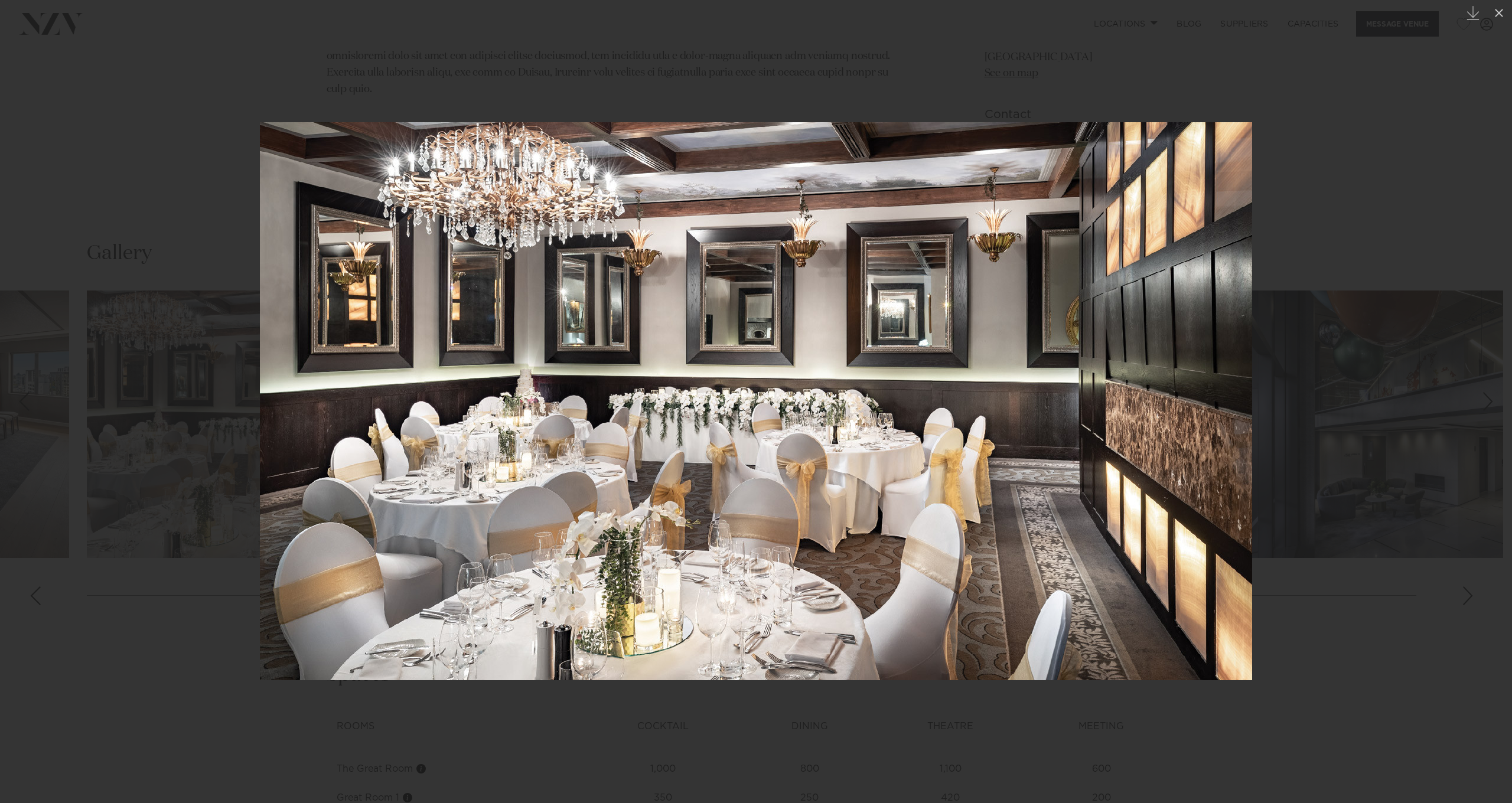
drag, startPoint x: 1067, startPoint y: 456, endPoint x: 450, endPoint y: 455, distance: 617.0
click at [454, 456] on img at bounding box center [756, 402] width 993 height 558
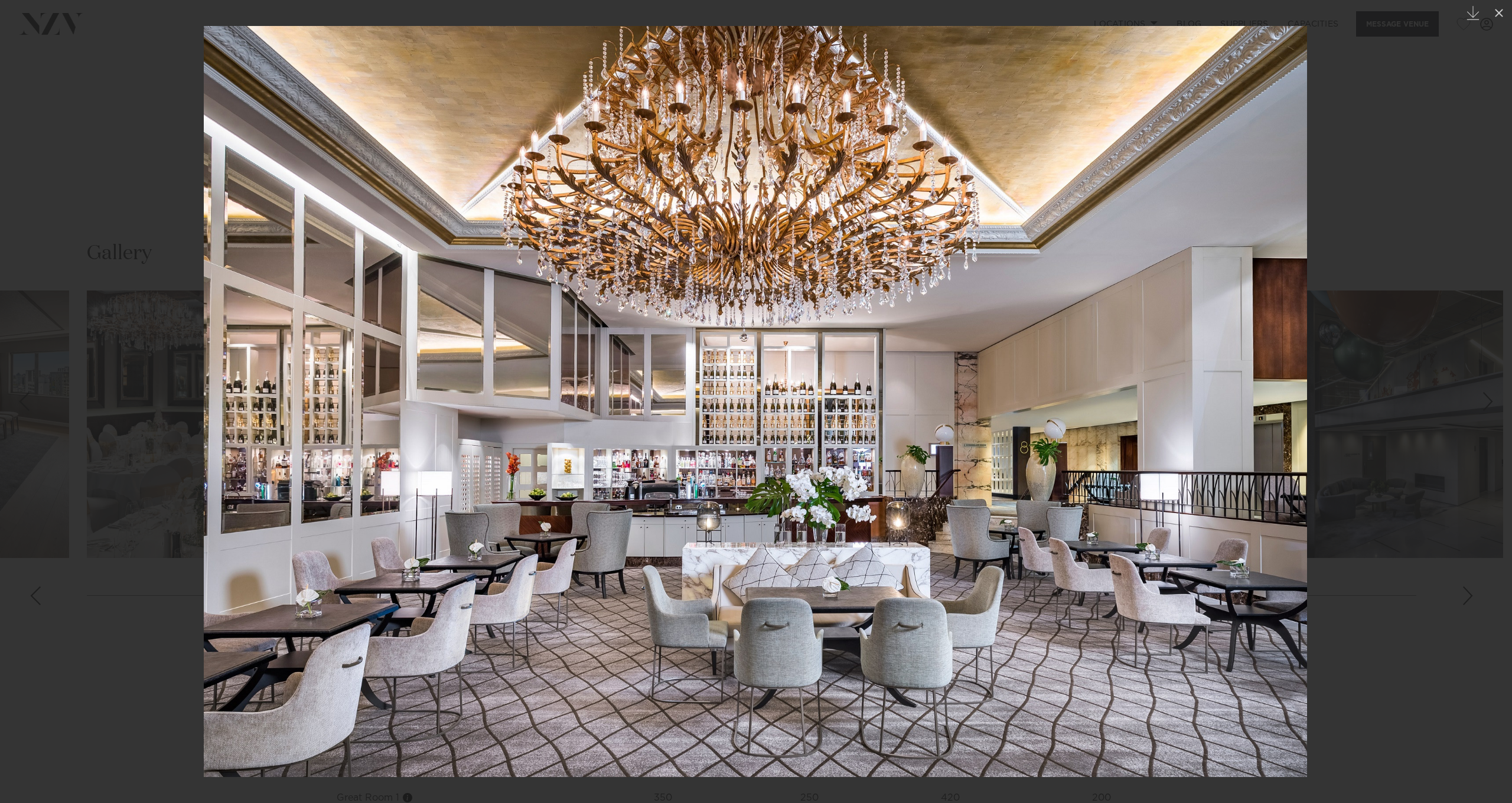
drag, startPoint x: 836, startPoint y: 468, endPoint x: 180, endPoint y: 460, distance: 656.0
click at [204, 460] on img at bounding box center [755, 402] width 1103 height 751
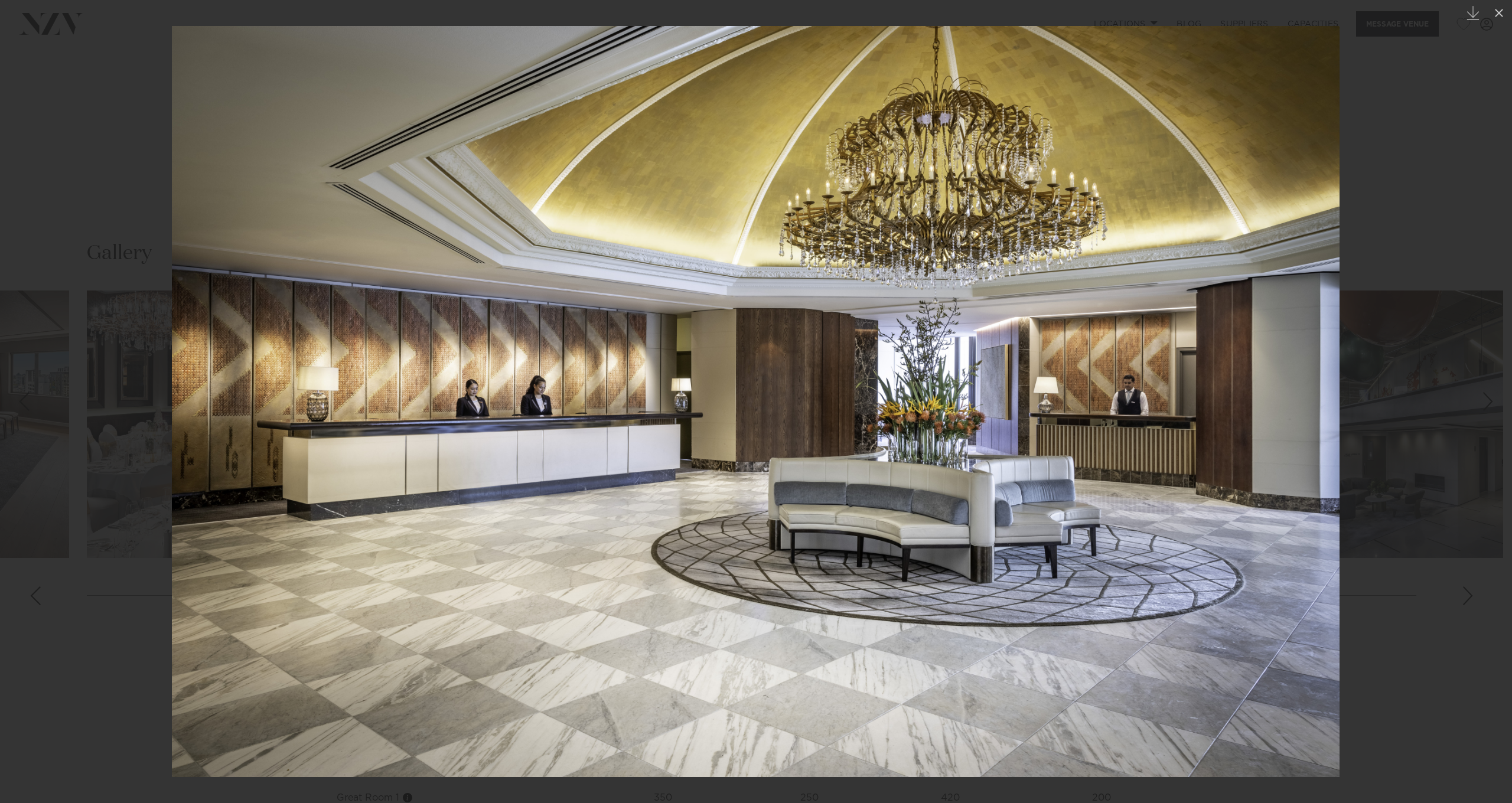
drag, startPoint x: 679, startPoint y: 449, endPoint x: 9, endPoint y: 429, distance: 670.3
click at [172, 432] on img at bounding box center [756, 402] width 1168 height 751
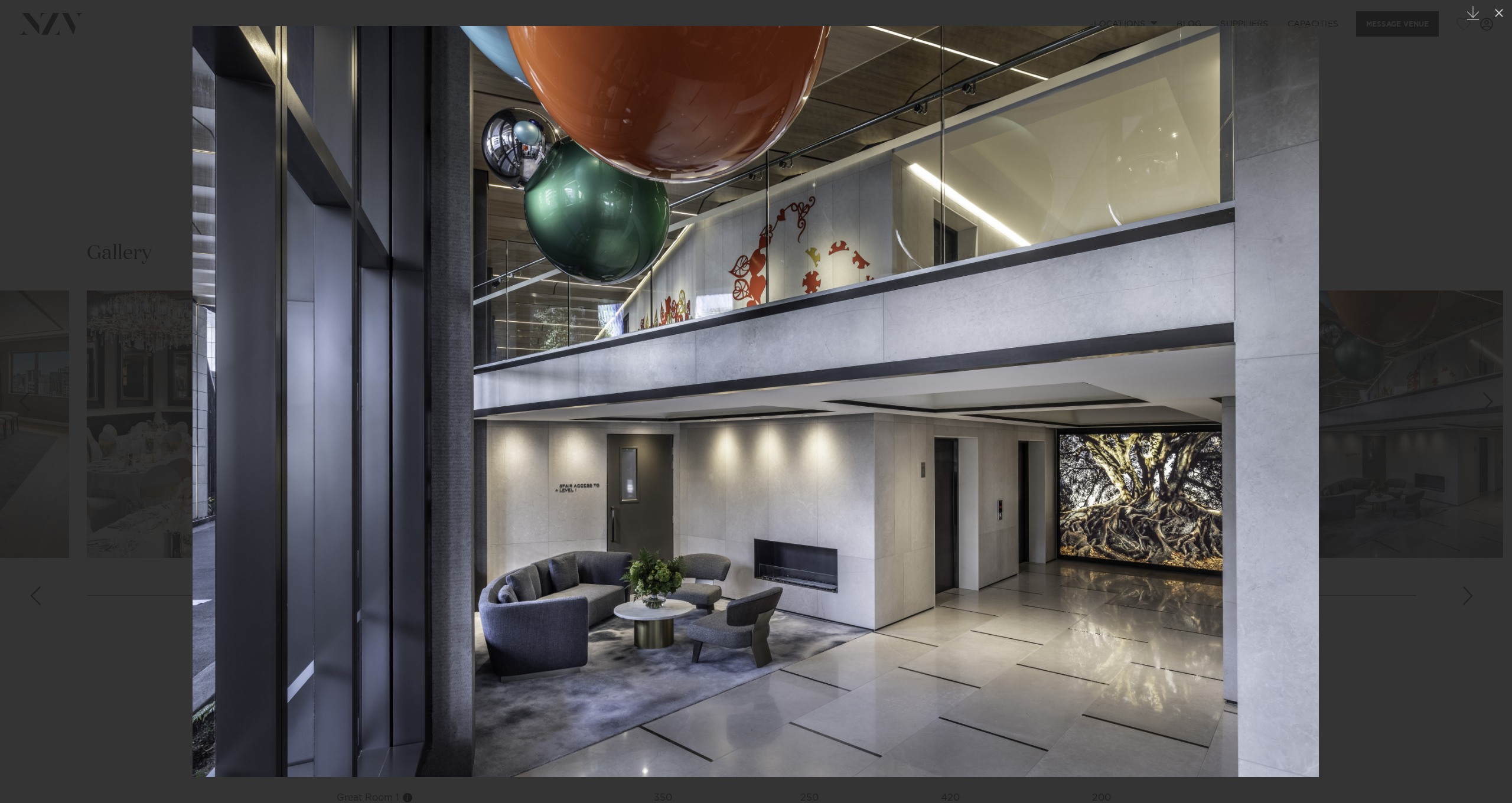
click at [1417, 525] on div at bounding box center [756, 402] width 1512 height 803
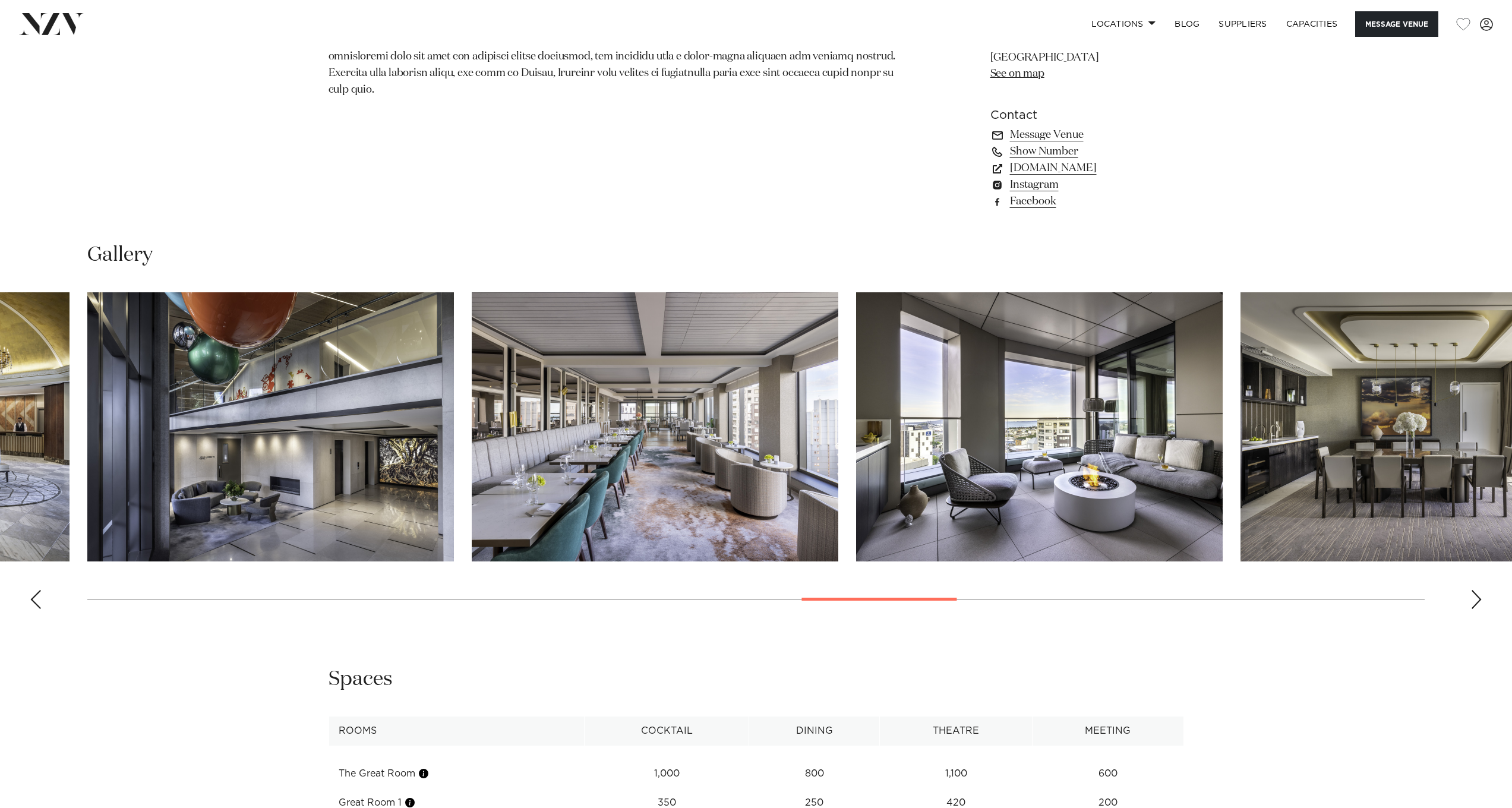
click at [1187, 512] on img "19 / 30" at bounding box center [1039, 427] width 367 height 270
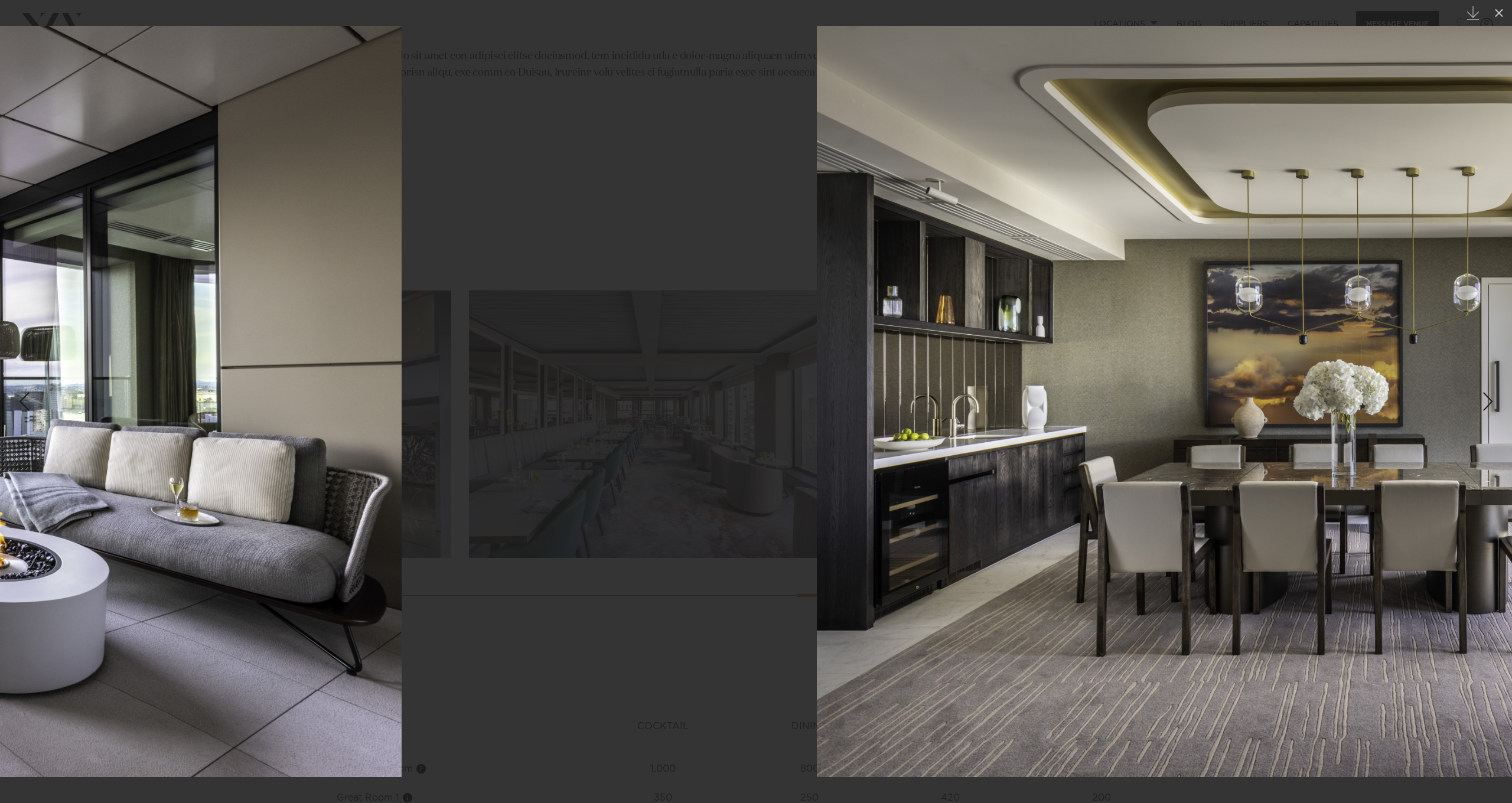
drag, startPoint x: 1172, startPoint y: 503, endPoint x: 266, endPoint y: 433, distance: 908.7
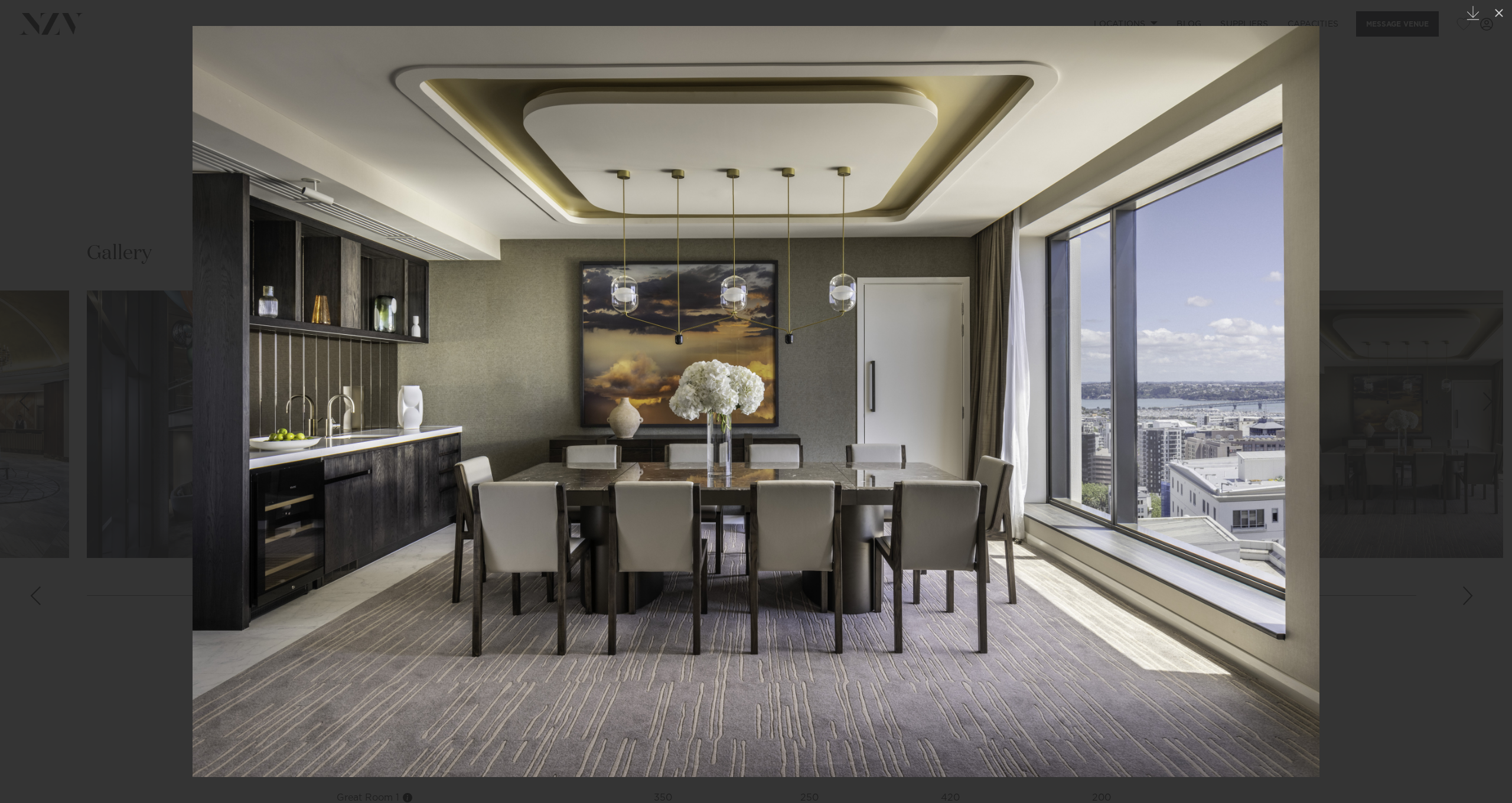
click at [1350, 503] on div at bounding box center [756, 402] width 1512 height 803
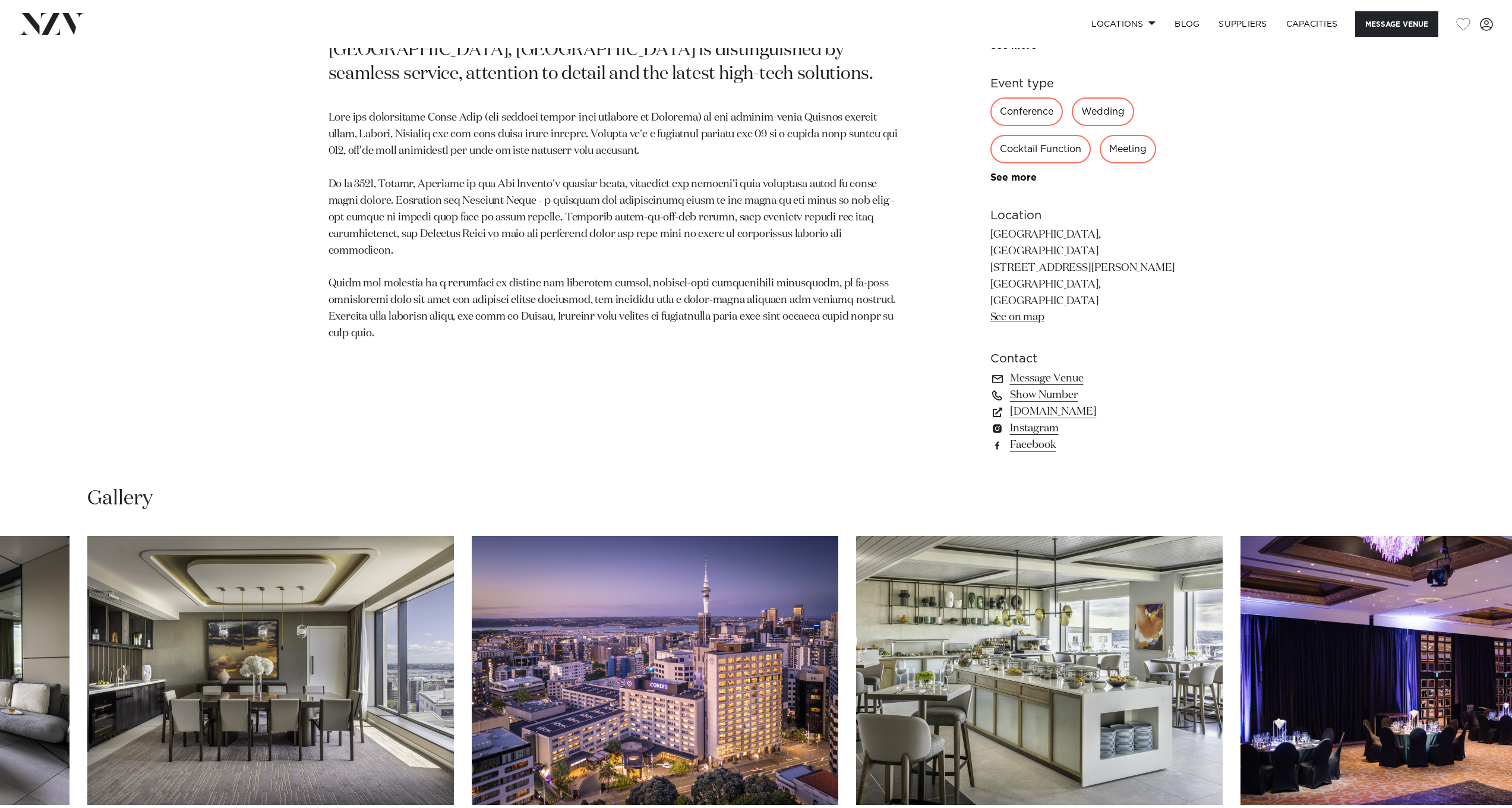
scroll to position [704, 0]
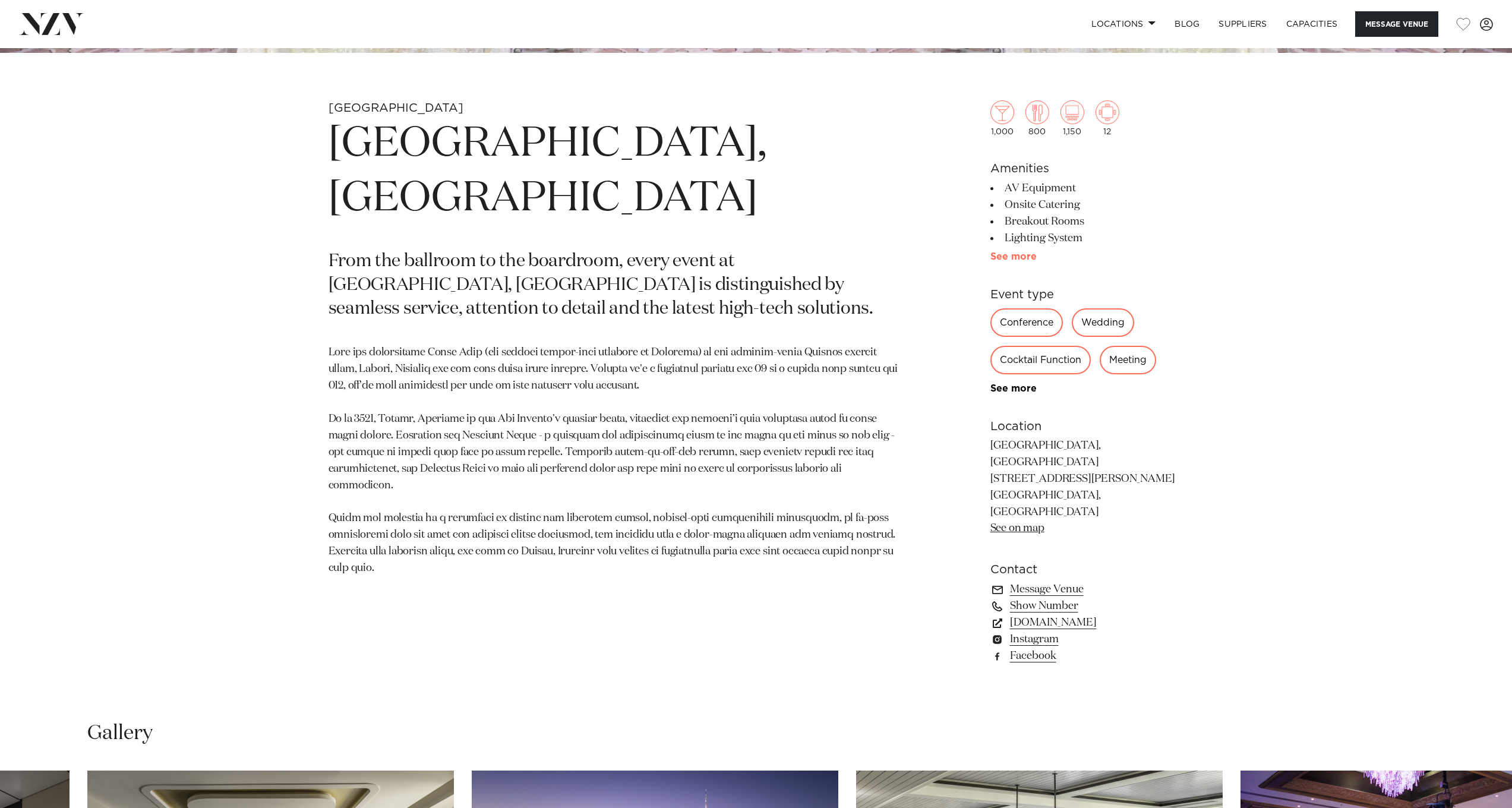
click at [1016, 259] on link "See more" at bounding box center [1036, 257] width 92 height 9
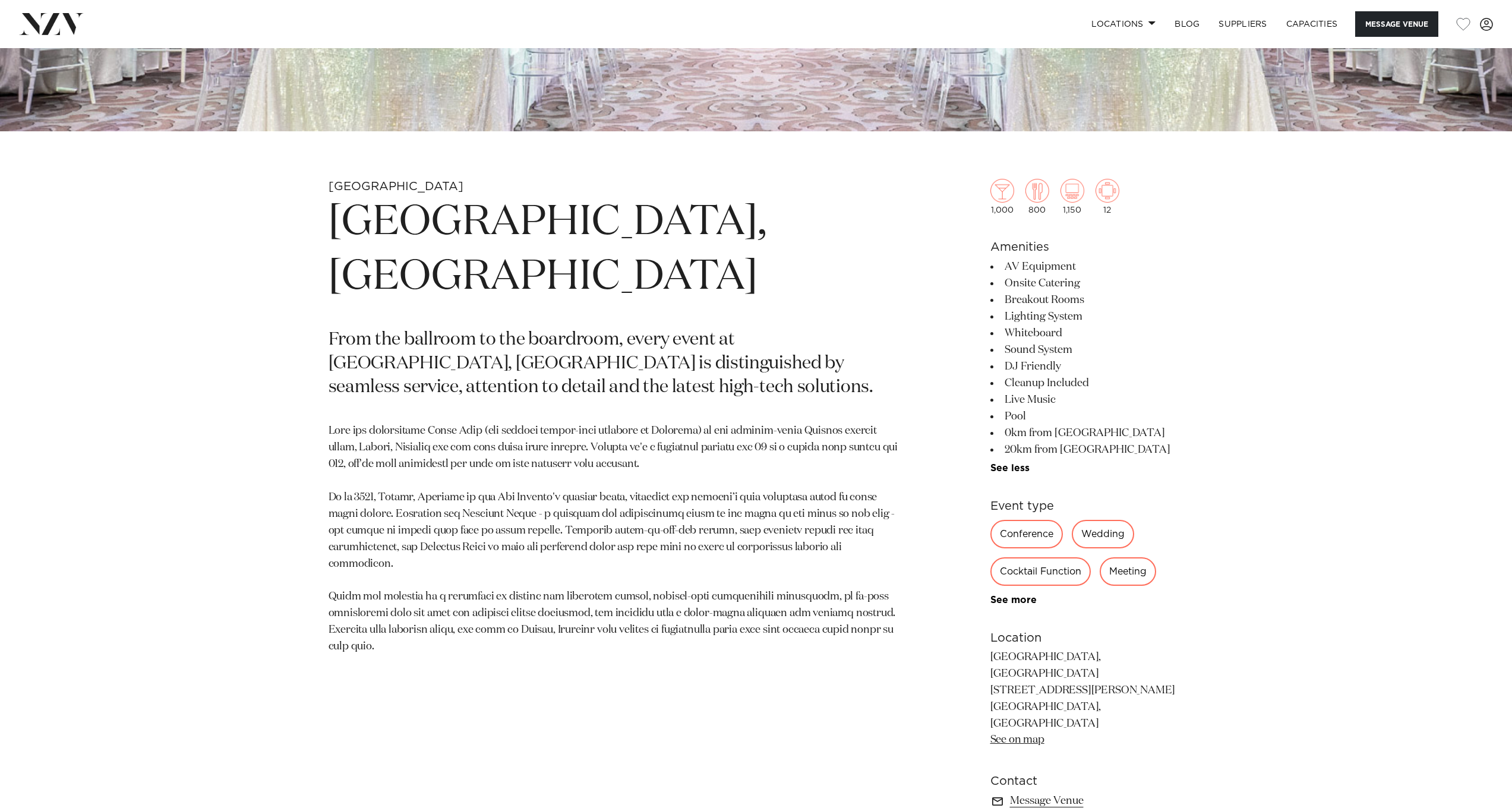
scroll to position [822, 0]
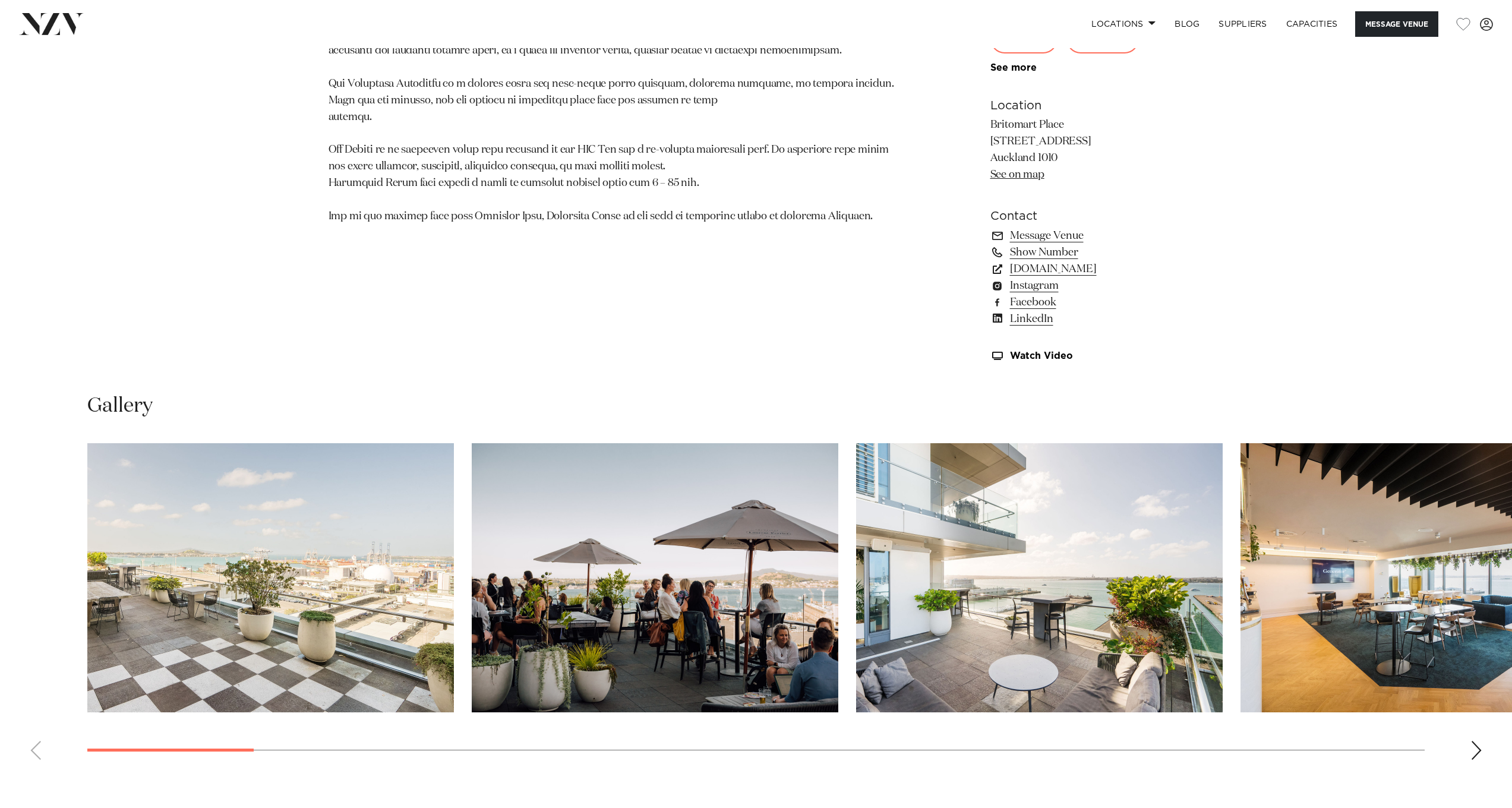
scroll to position [1161, 0]
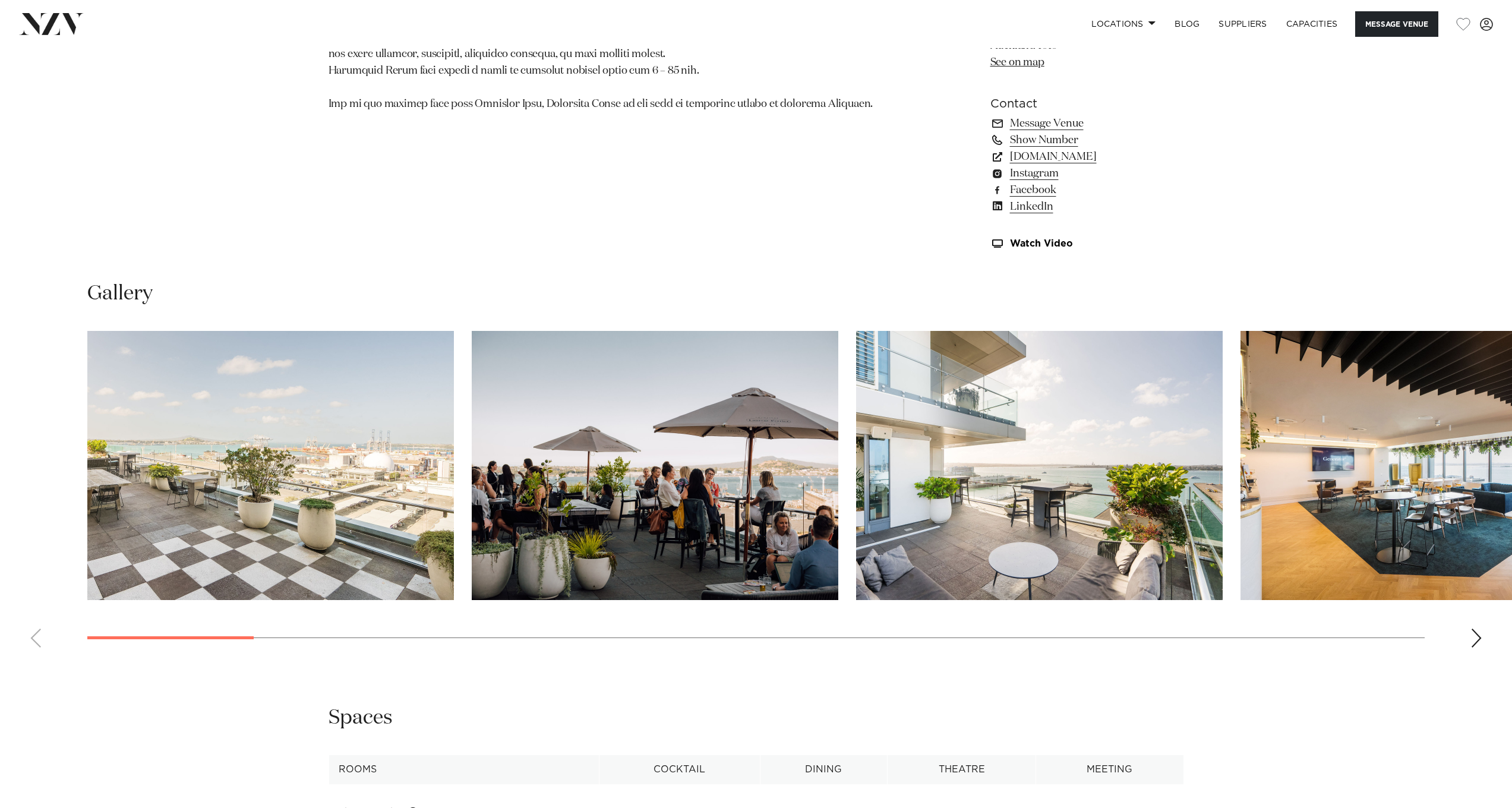
click at [1471, 640] on div "Next slide" at bounding box center [1476, 638] width 12 height 19
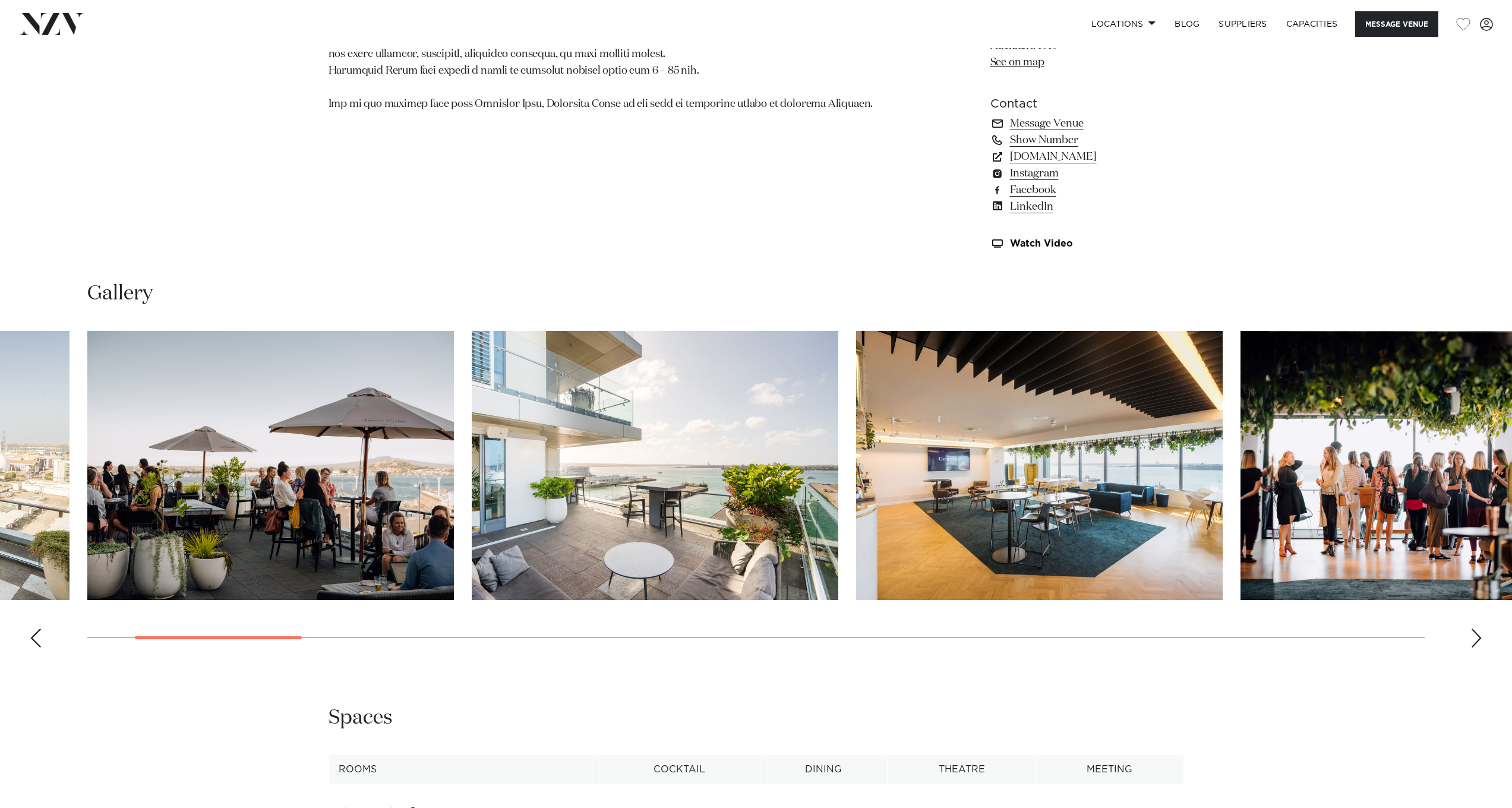
click at [1472, 640] on div "Next slide" at bounding box center [1476, 638] width 12 height 19
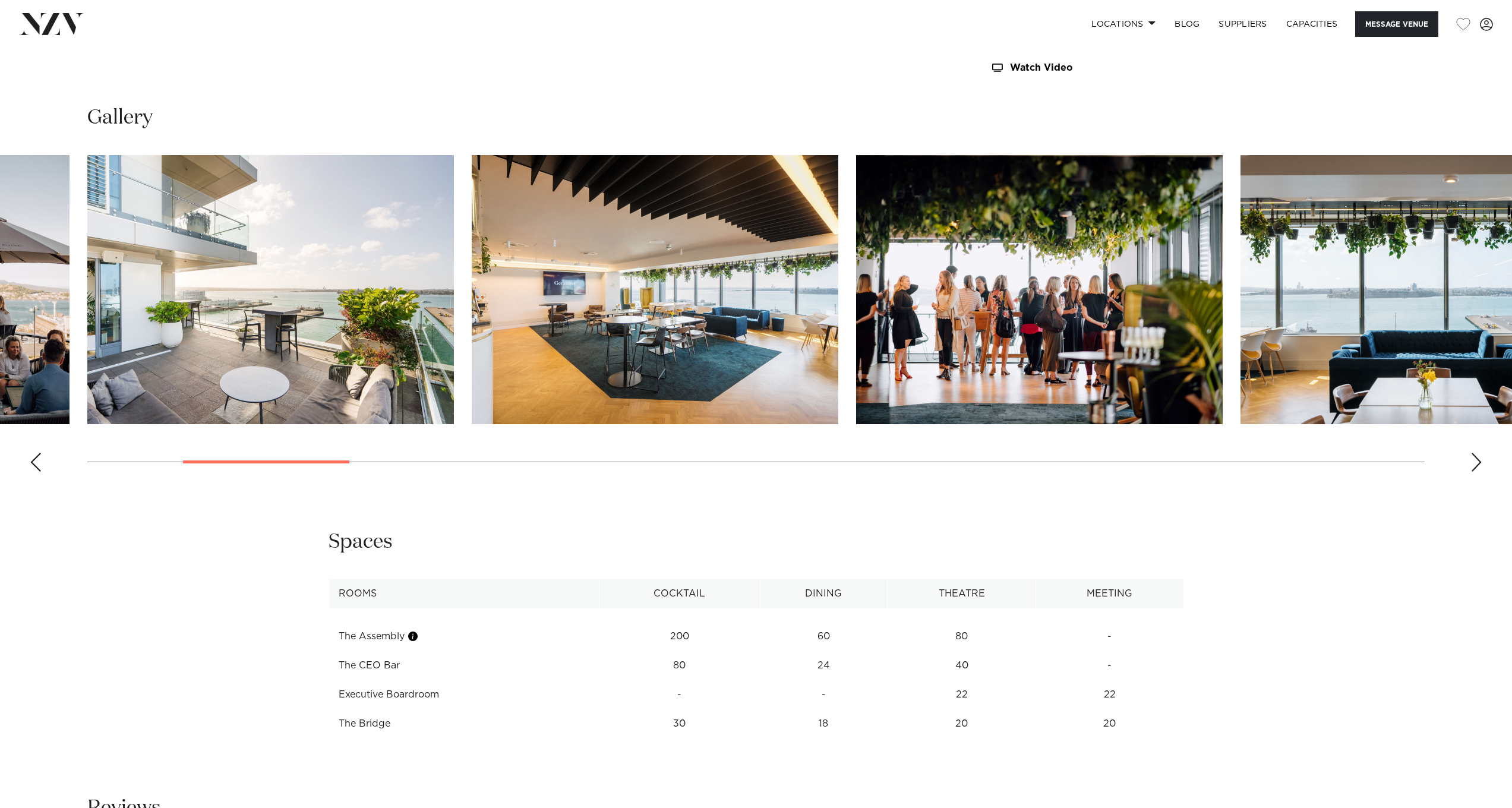
scroll to position [1339, 0]
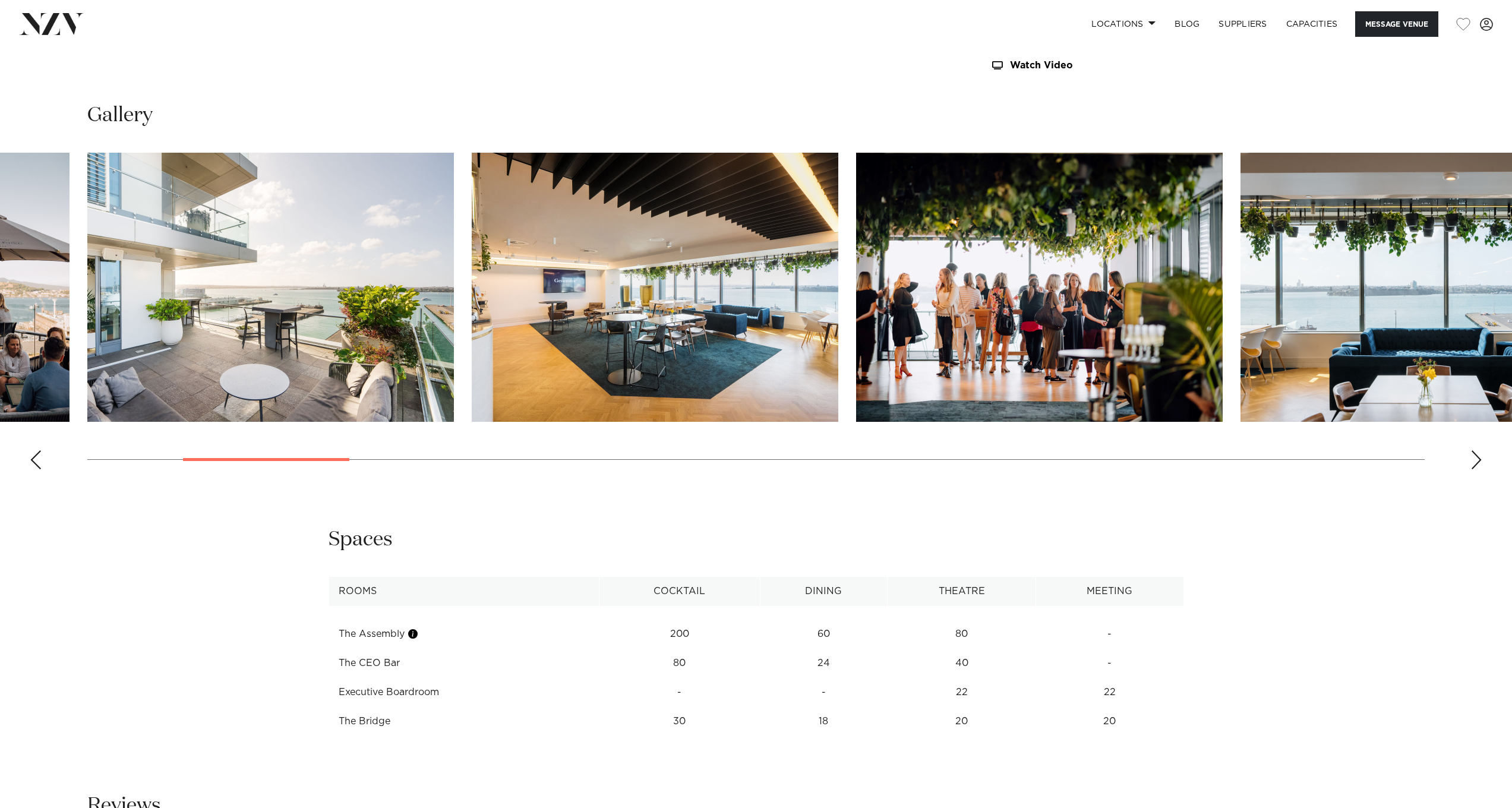
click at [1482, 453] on div "Next slide" at bounding box center [1476, 460] width 12 height 19
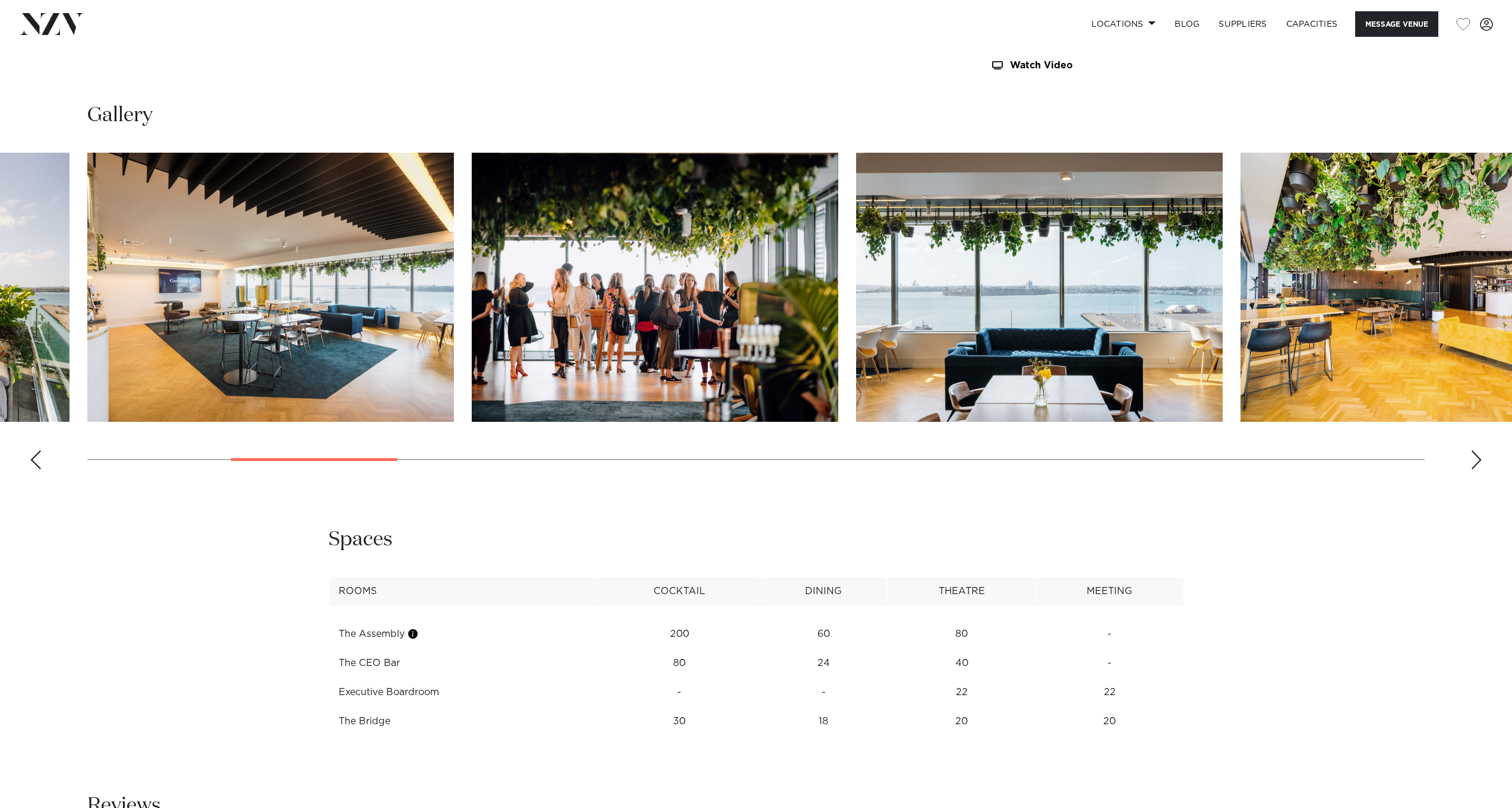
click at [1483, 453] on swiper-container at bounding box center [756, 315] width 1512 height 327
click at [1480, 460] on div "Next slide" at bounding box center [1476, 460] width 12 height 19
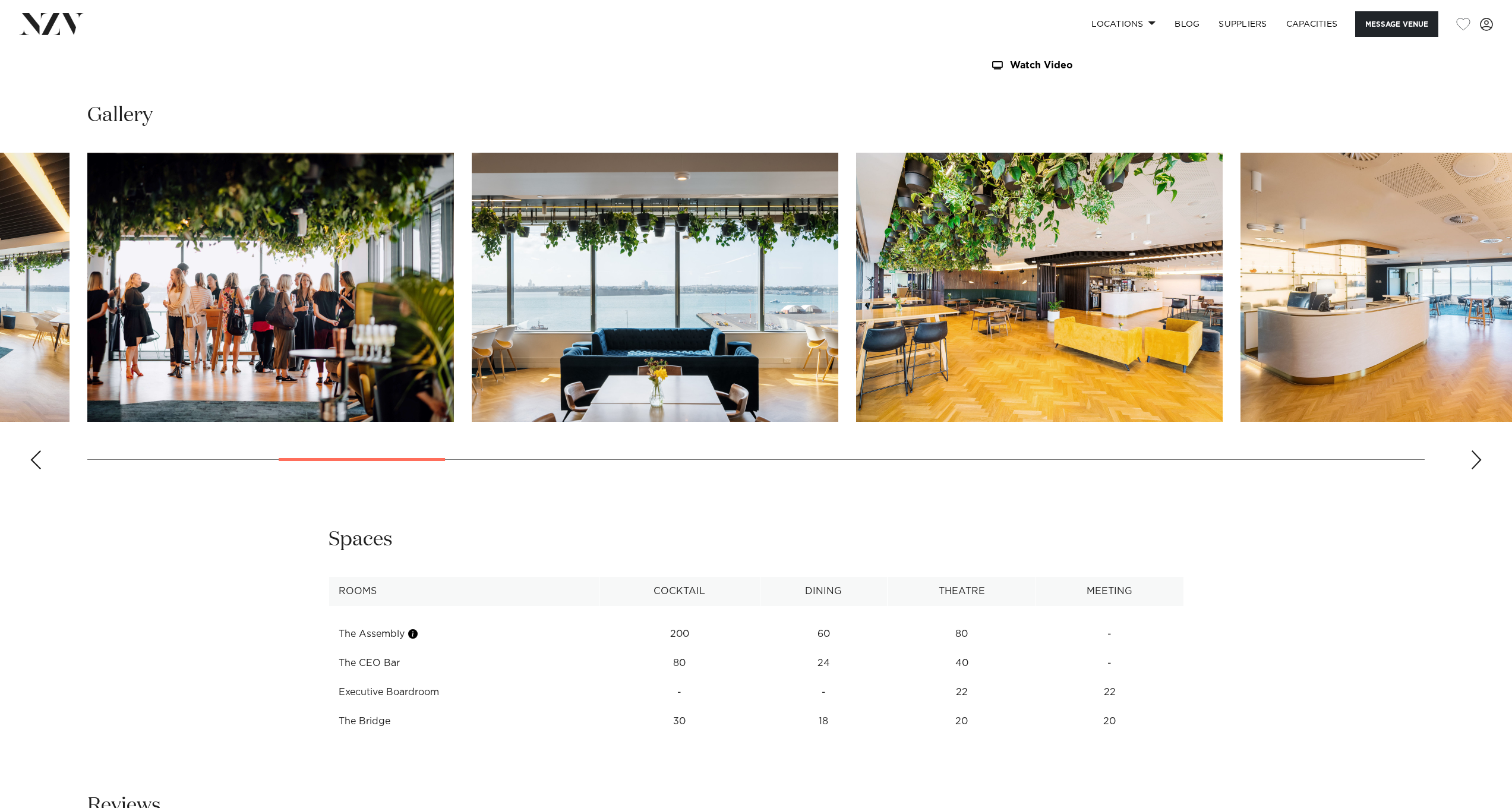
click at [1480, 460] on div "Next slide" at bounding box center [1476, 460] width 12 height 19
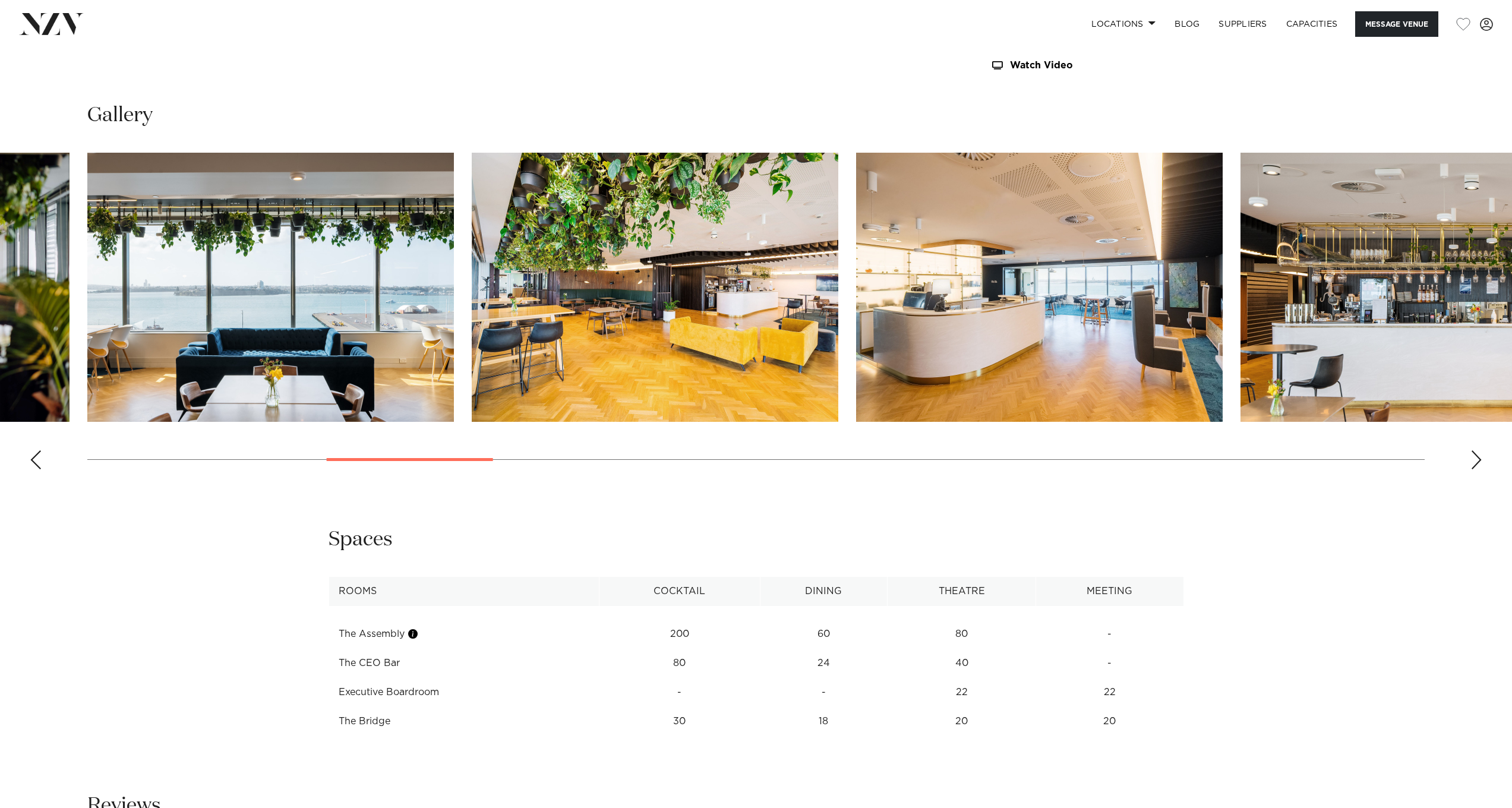
click at [1480, 461] on div "Next slide" at bounding box center [1476, 460] width 12 height 19
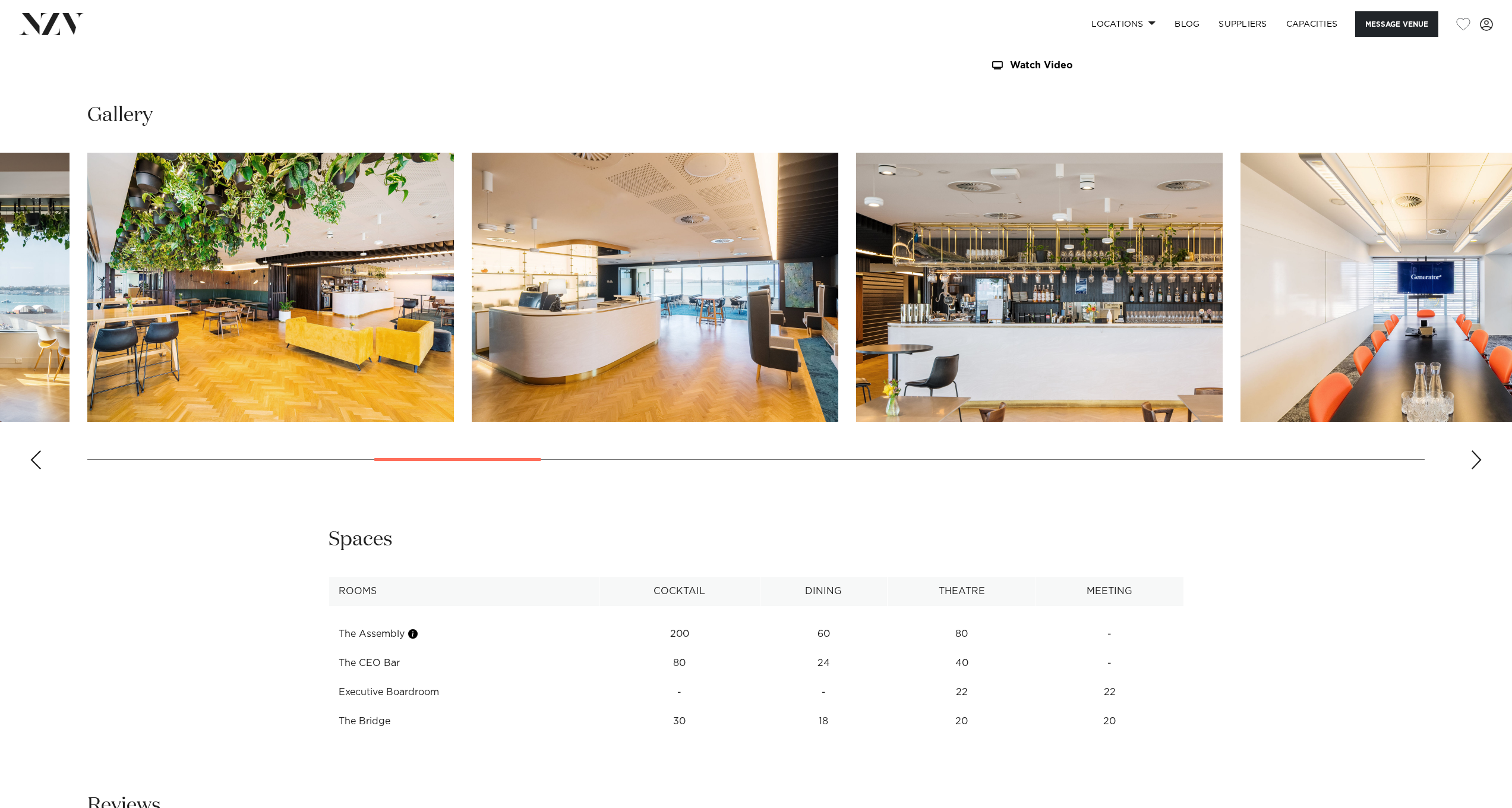
click at [1480, 461] on div "Next slide" at bounding box center [1476, 460] width 12 height 19
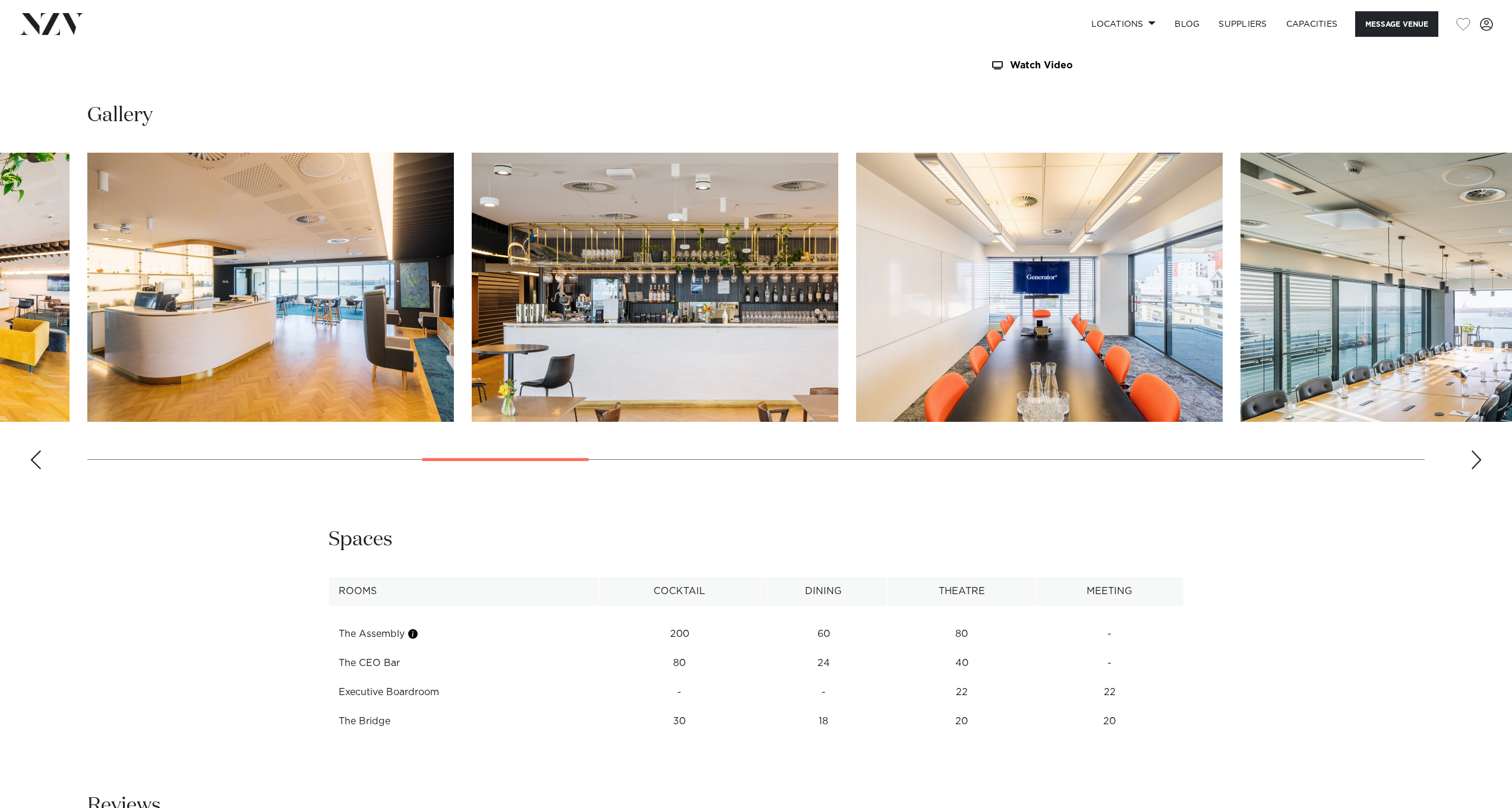
click at [1480, 461] on div "Next slide" at bounding box center [1476, 460] width 12 height 19
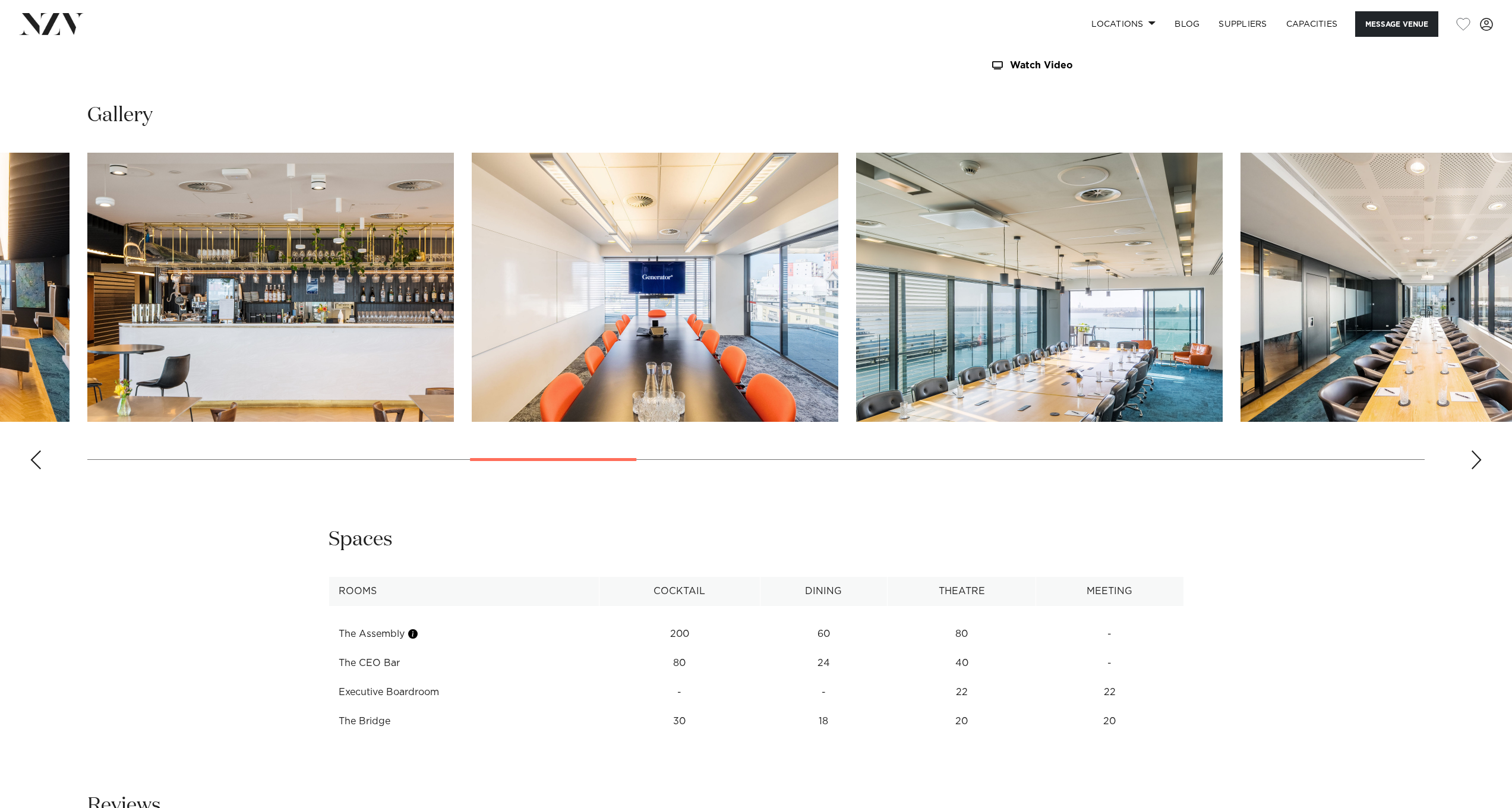
click at [1110, 380] on img "11 / 28" at bounding box center [1039, 287] width 367 height 270
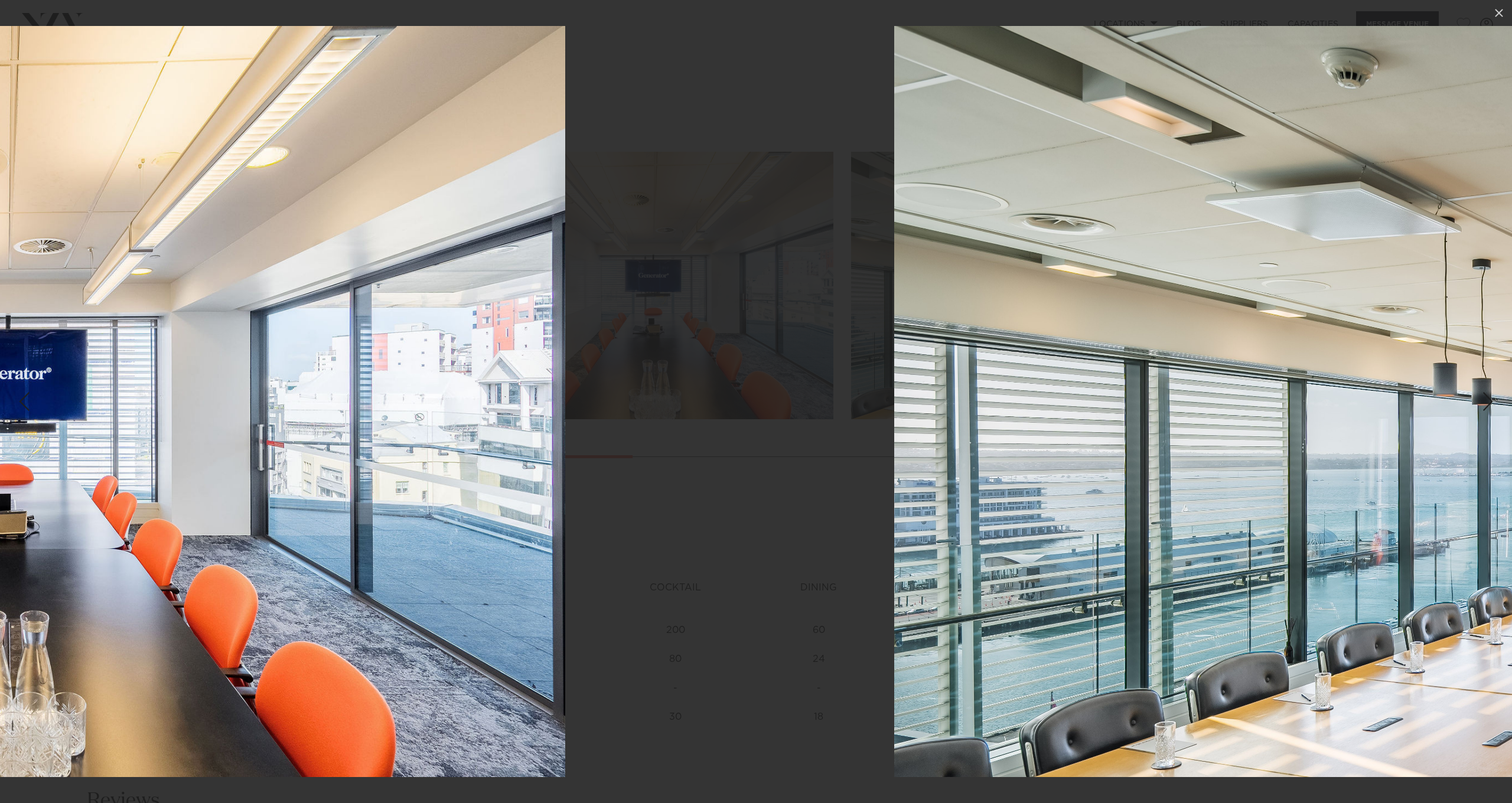
drag, startPoint x: 729, startPoint y: 550, endPoint x: 1508, endPoint y: 578, distance: 779.5
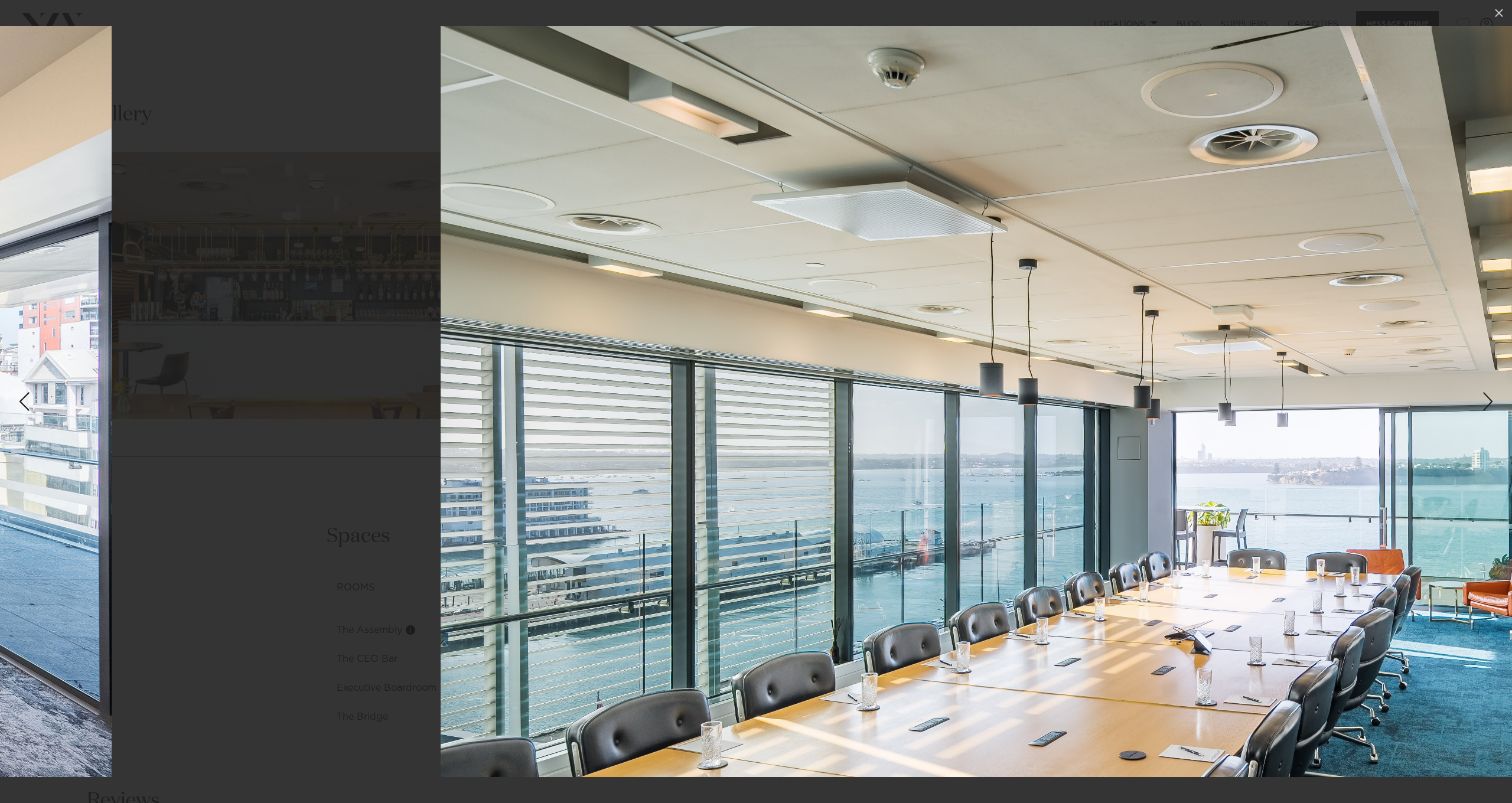
drag, startPoint x: 1207, startPoint y: 607, endPoint x: 0, endPoint y: 530, distance: 1209.5
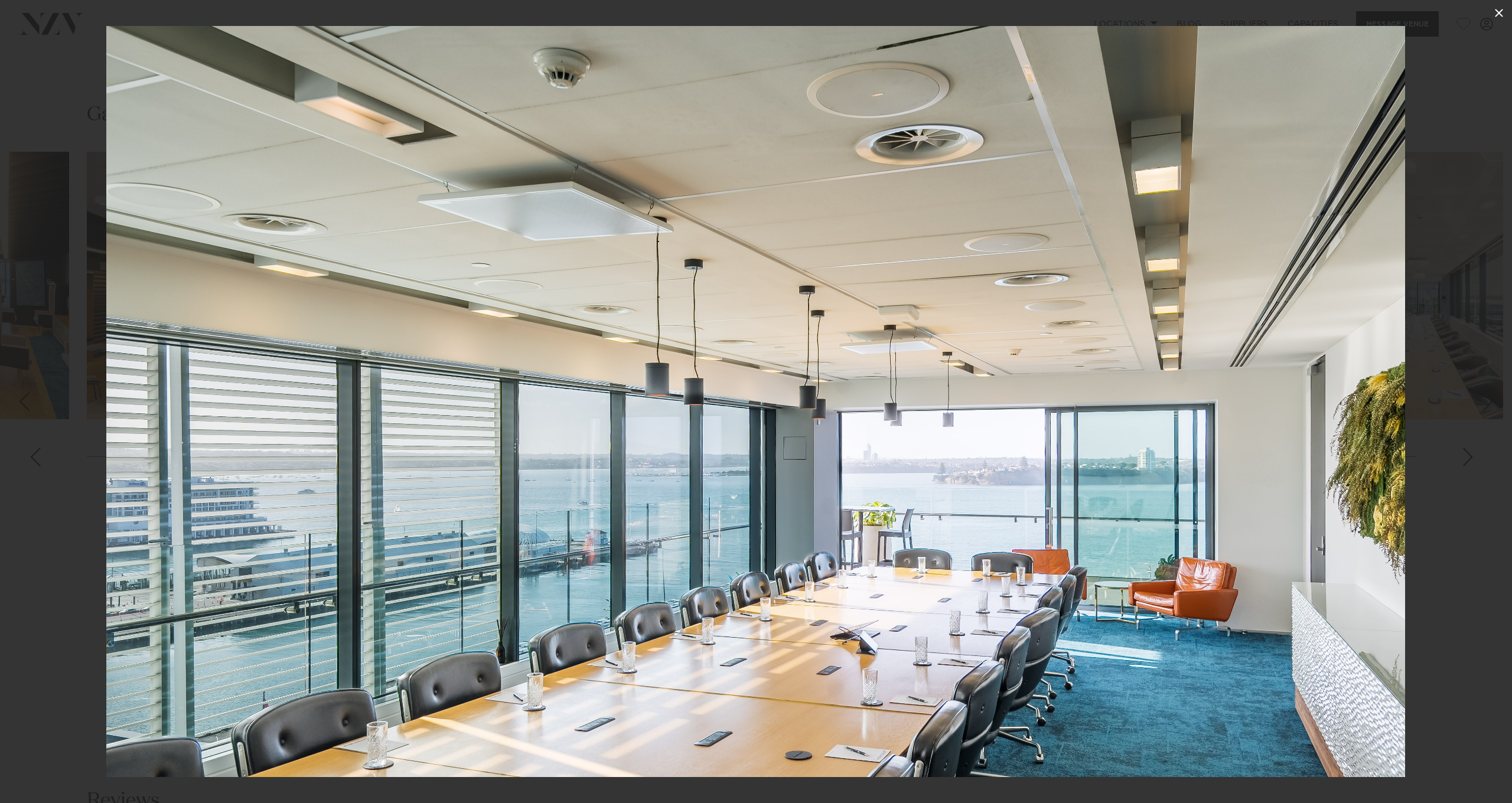
click at [1498, 16] on icon at bounding box center [1499, 13] width 14 height 14
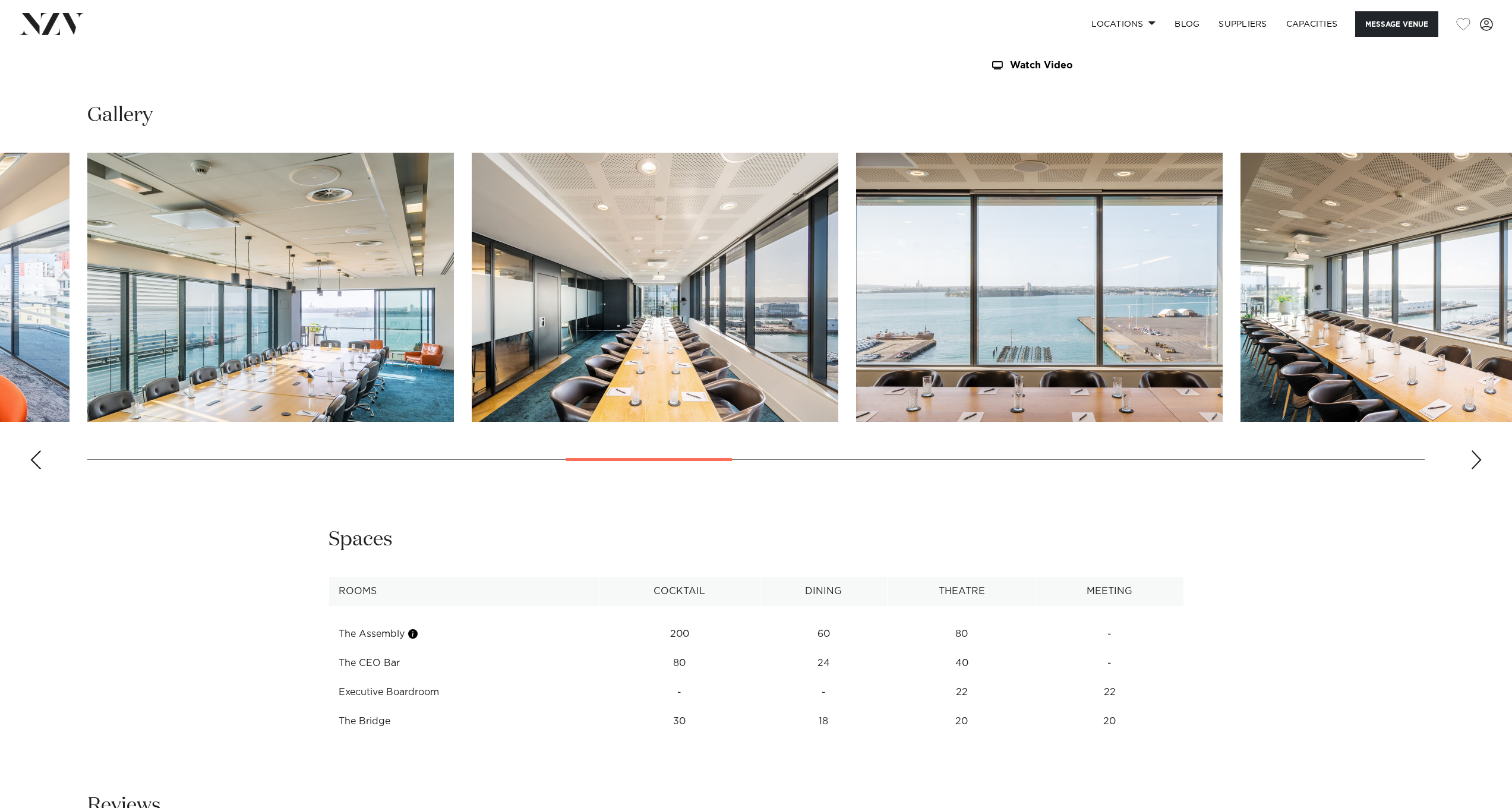
click at [594, 266] on img "12 / 28" at bounding box center [655, 287] width 367 height 270
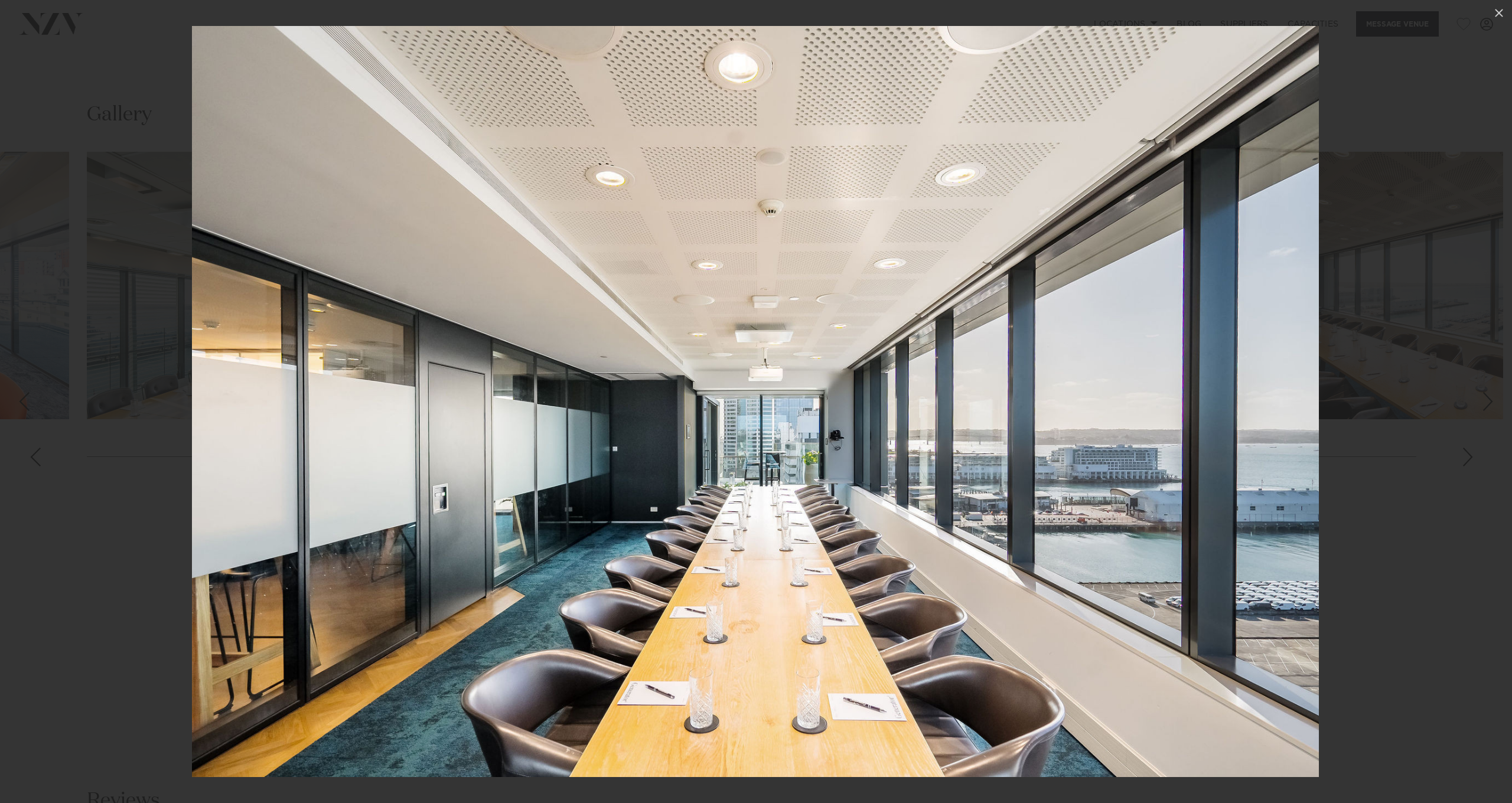
click at [1466, 456] on div at bounding box center [756, 402] width 1512 height 803
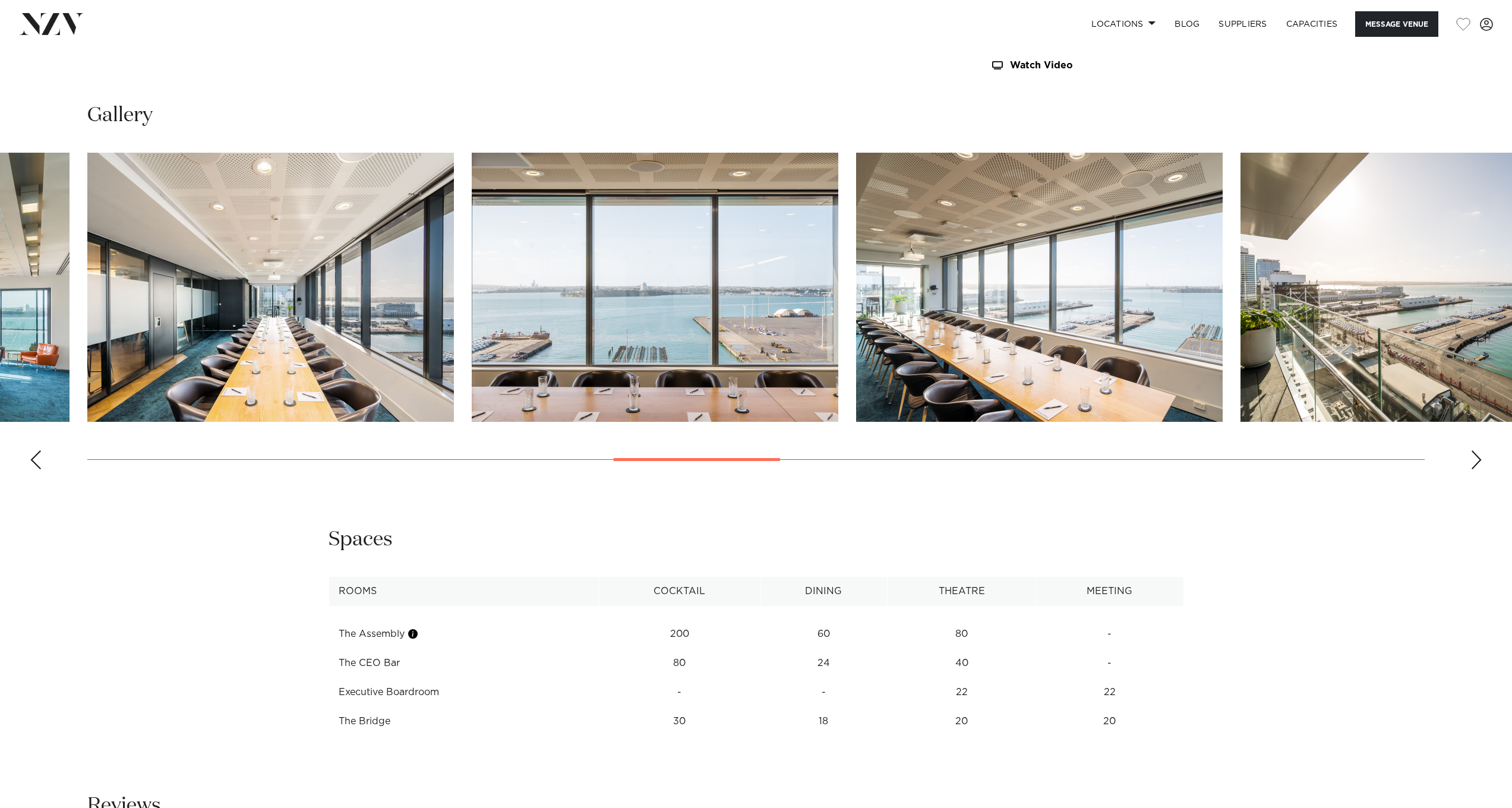
click at [1066, 384] on img "14 / 28" at bounding box center [1039, 287] width 367 height 270
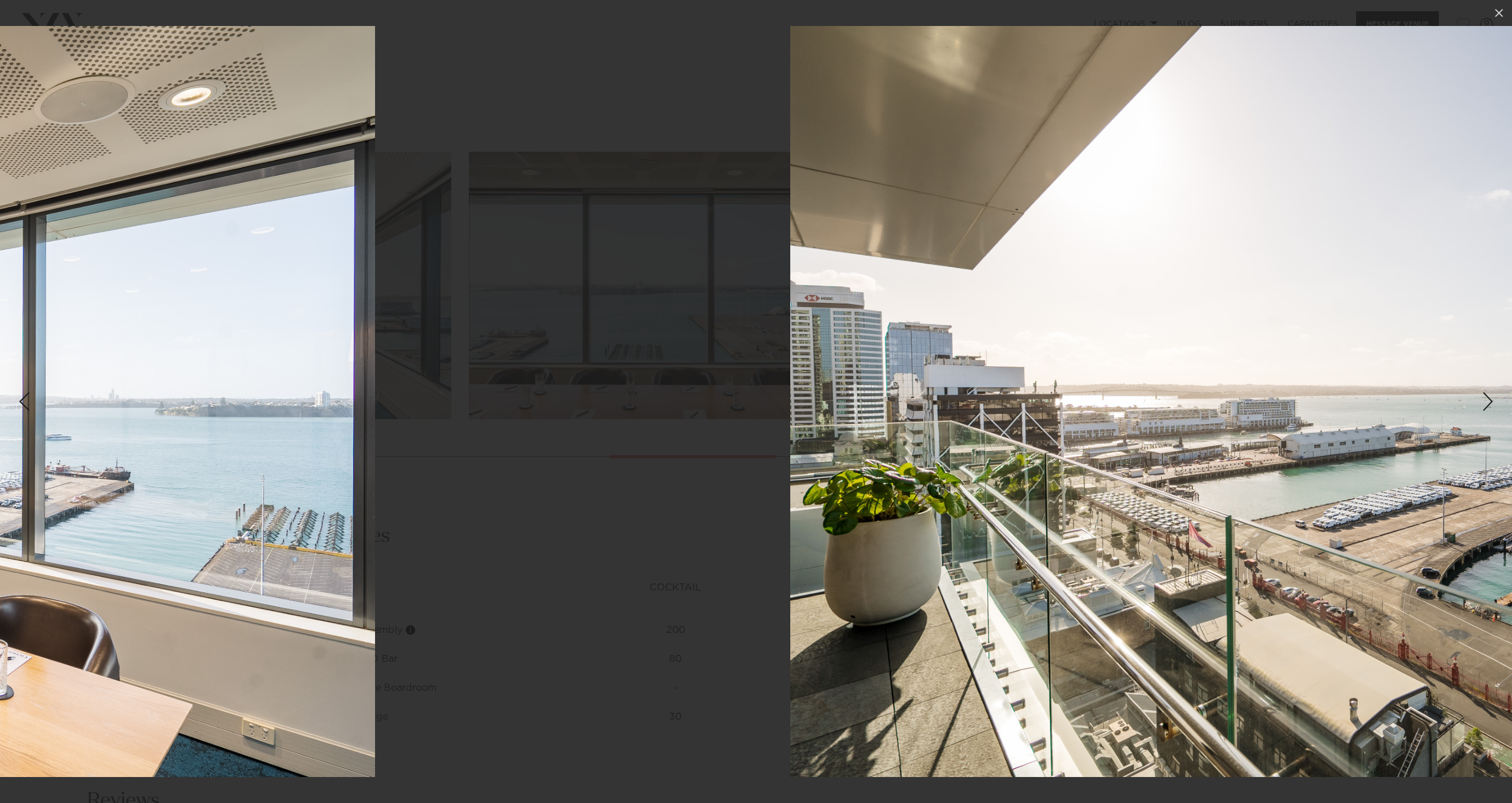
drag, startPoint x: 1217, startPoint y: 390, endPoint x: 266, endPoint y: 345, distance: 952.1
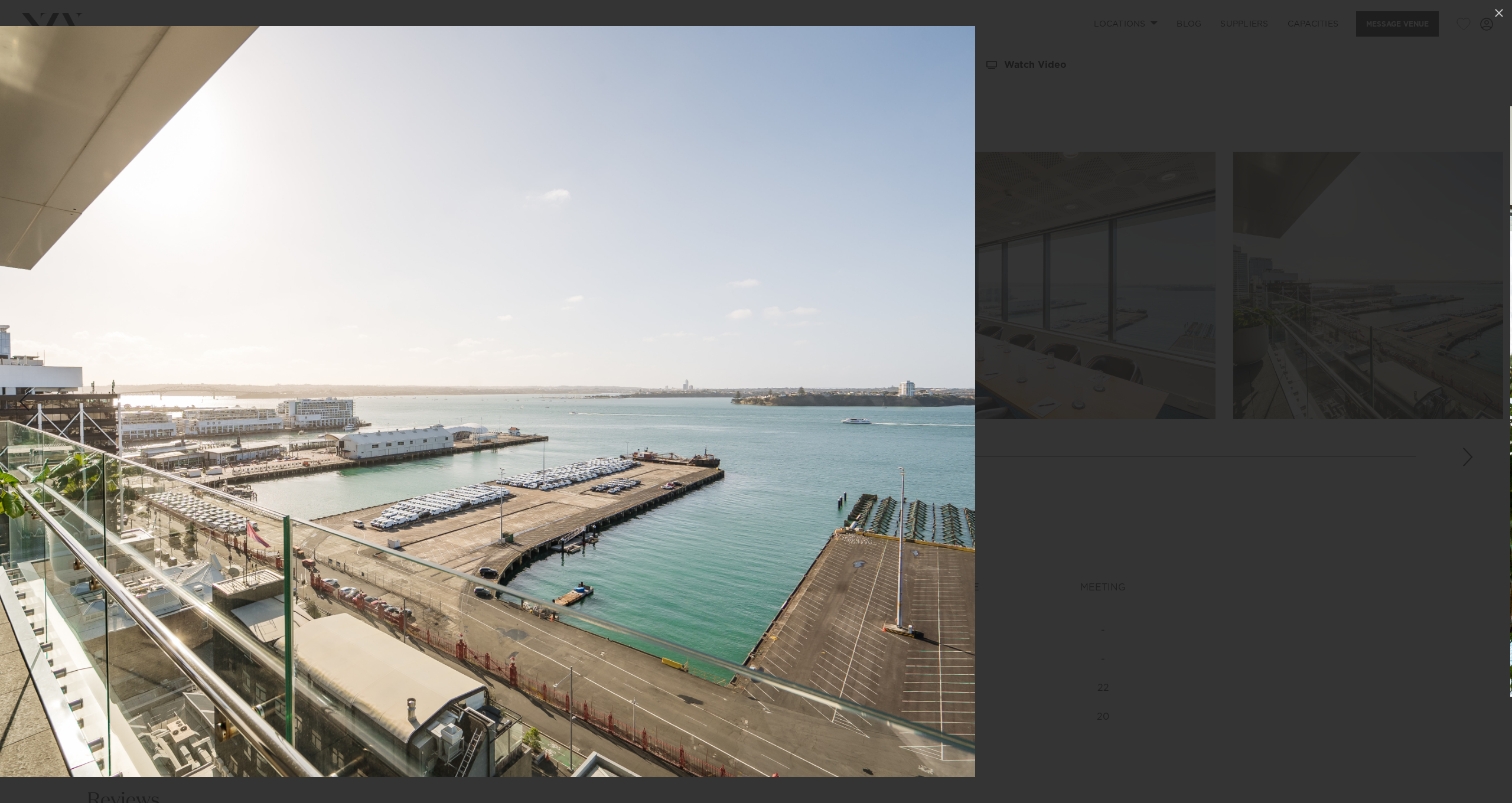
drag, startPoint x: 930, startPoint y: 382, endPoint x: -163, endPoint y: 342, distance: 1093.7
click at [0, 342] on html "Locations Auckland Wellington Christchurch Queenstown Hamilton Northland Bay of…" at bounding box center [756, 615] width 1512 height 3893
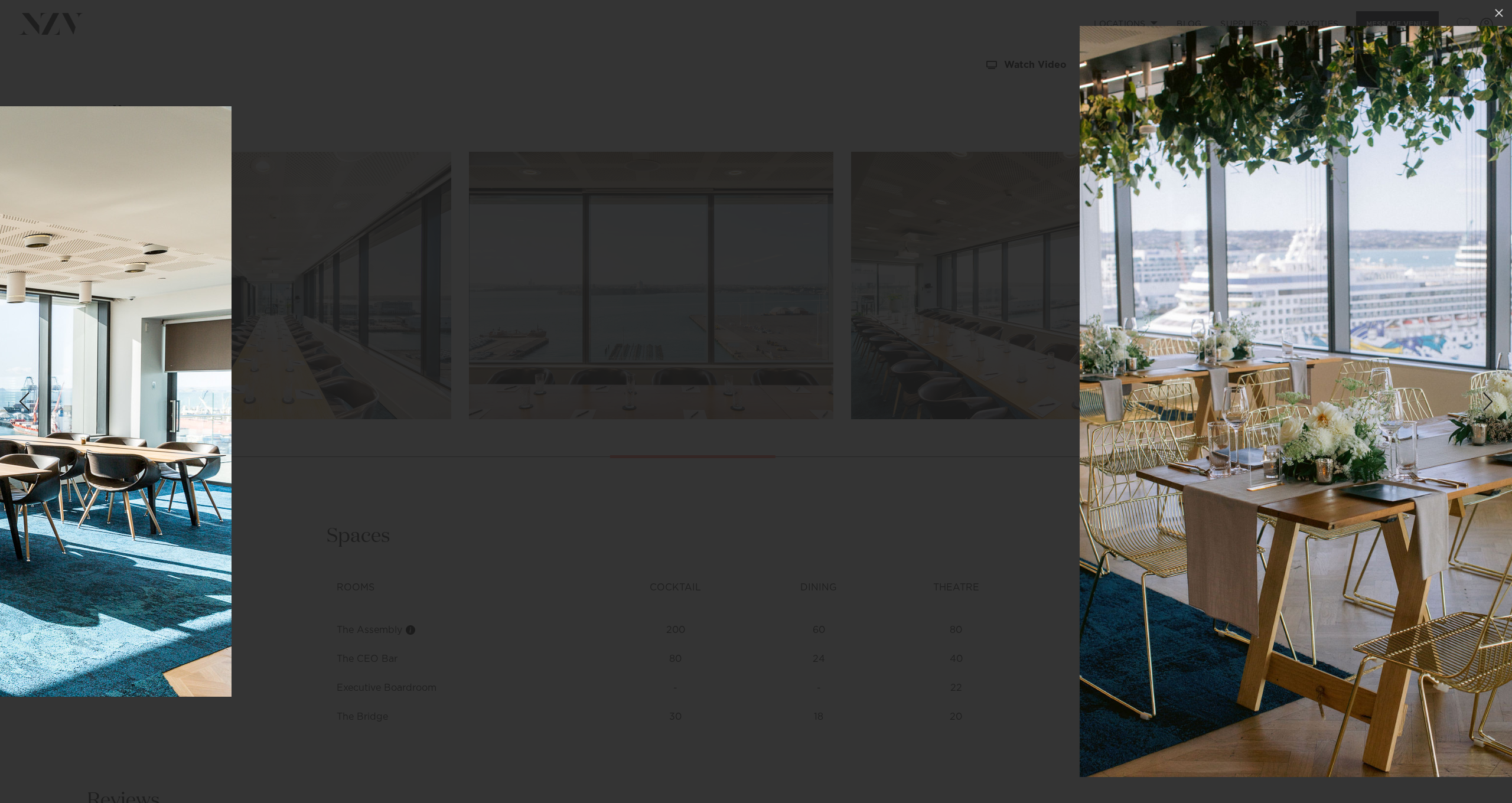
drag, startPoint x: 1017, startPoint y: 394, endPoint x: -66, endPoint y: 377, distance: 1083.1
click at [0, 377] on html "Locations Auckland Wellington Christchurch Queenstown Hamilton Northland Bay of…" at bounding box center [756, 615] width 1512 height 3893
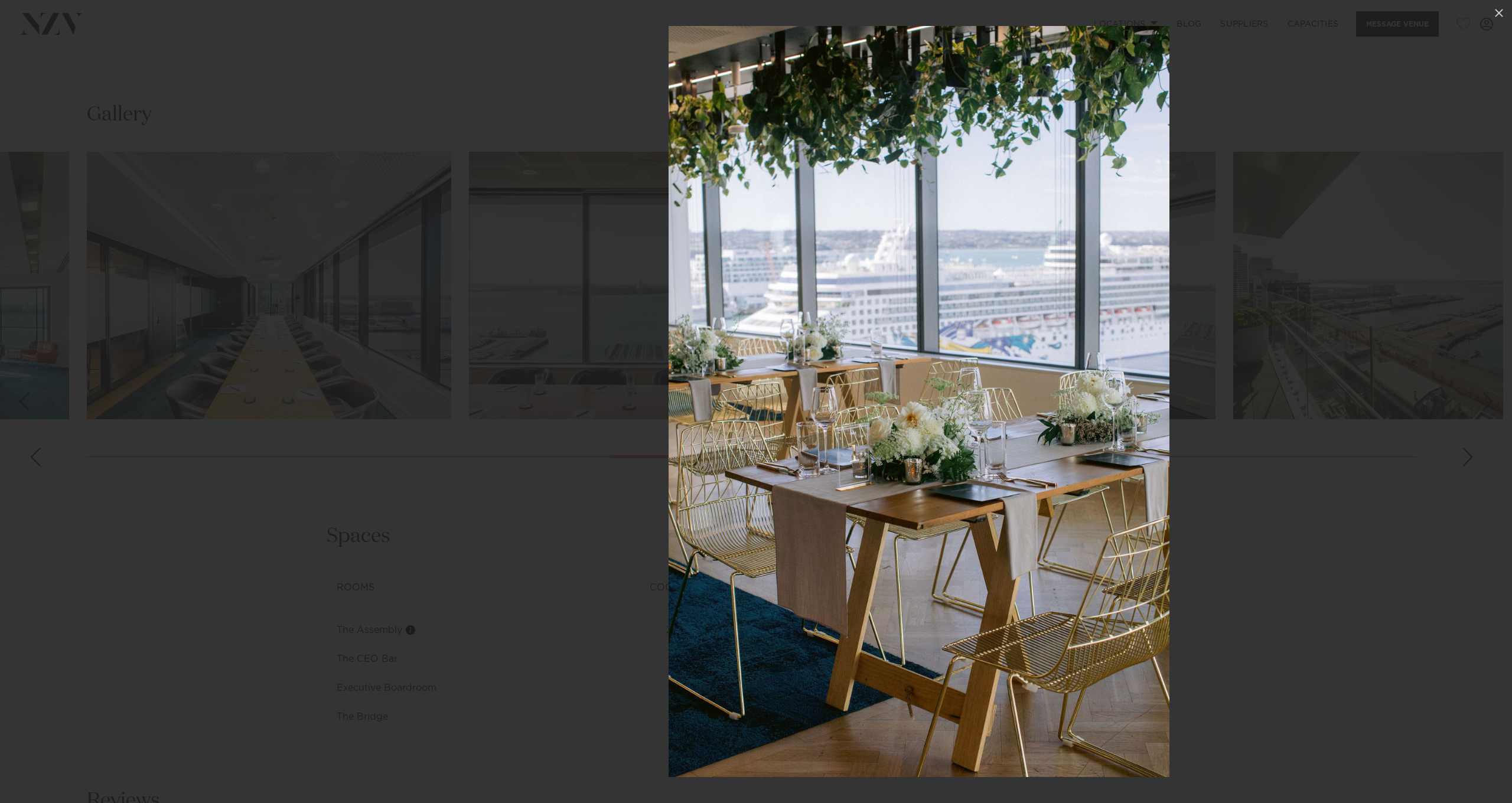
drag, startPoint x: 835, startPoint y: 415, endPoint x: 991, endPoint y: 416, distance: 156.0
click at [993, 417] on img at bounding box center [919, 402] width 501 height 751
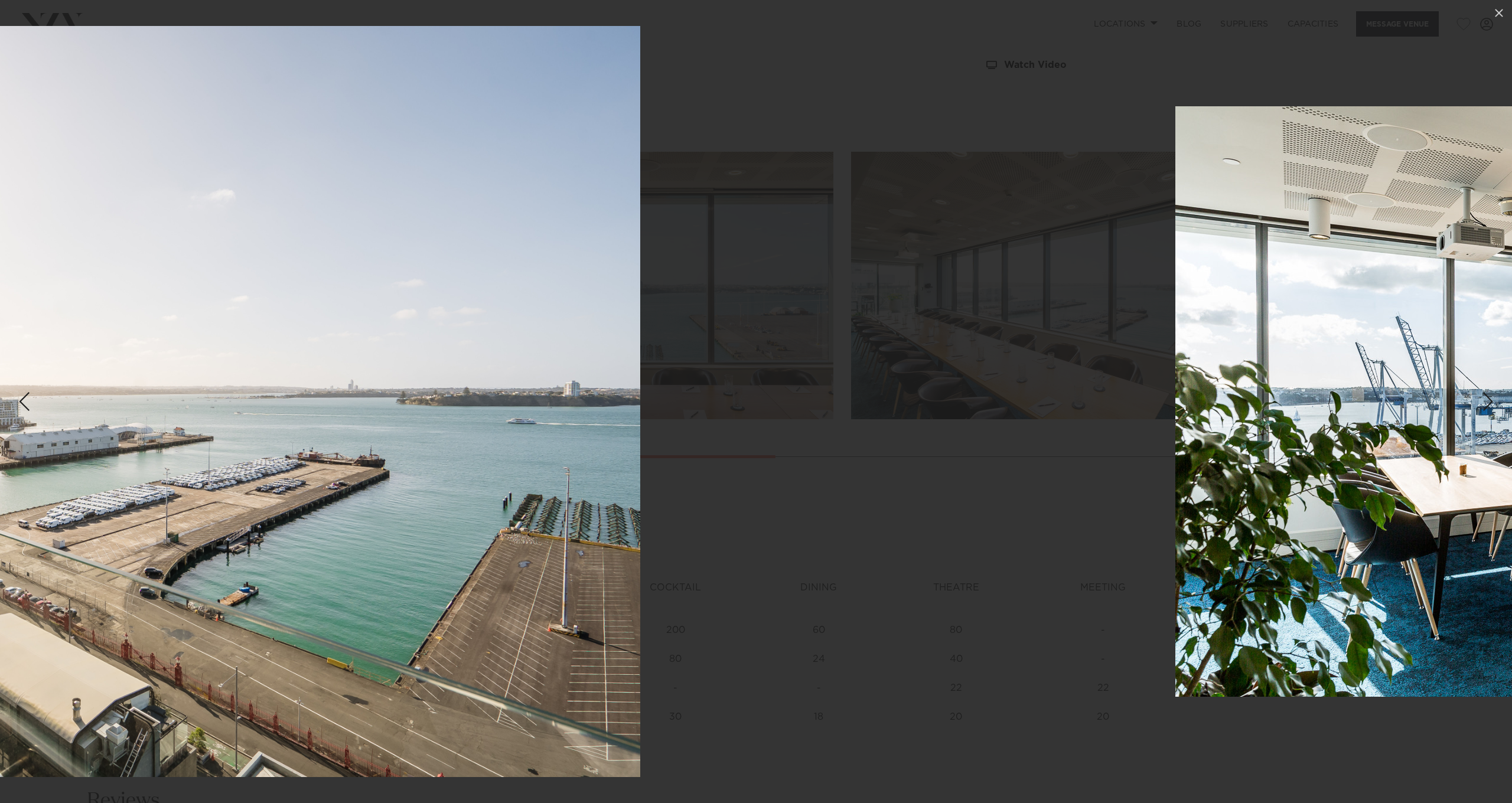
drag, startPoint x: 736, startPoint y: 430, endPoint x: 1327, endPoint y: 460, distance: 591.8
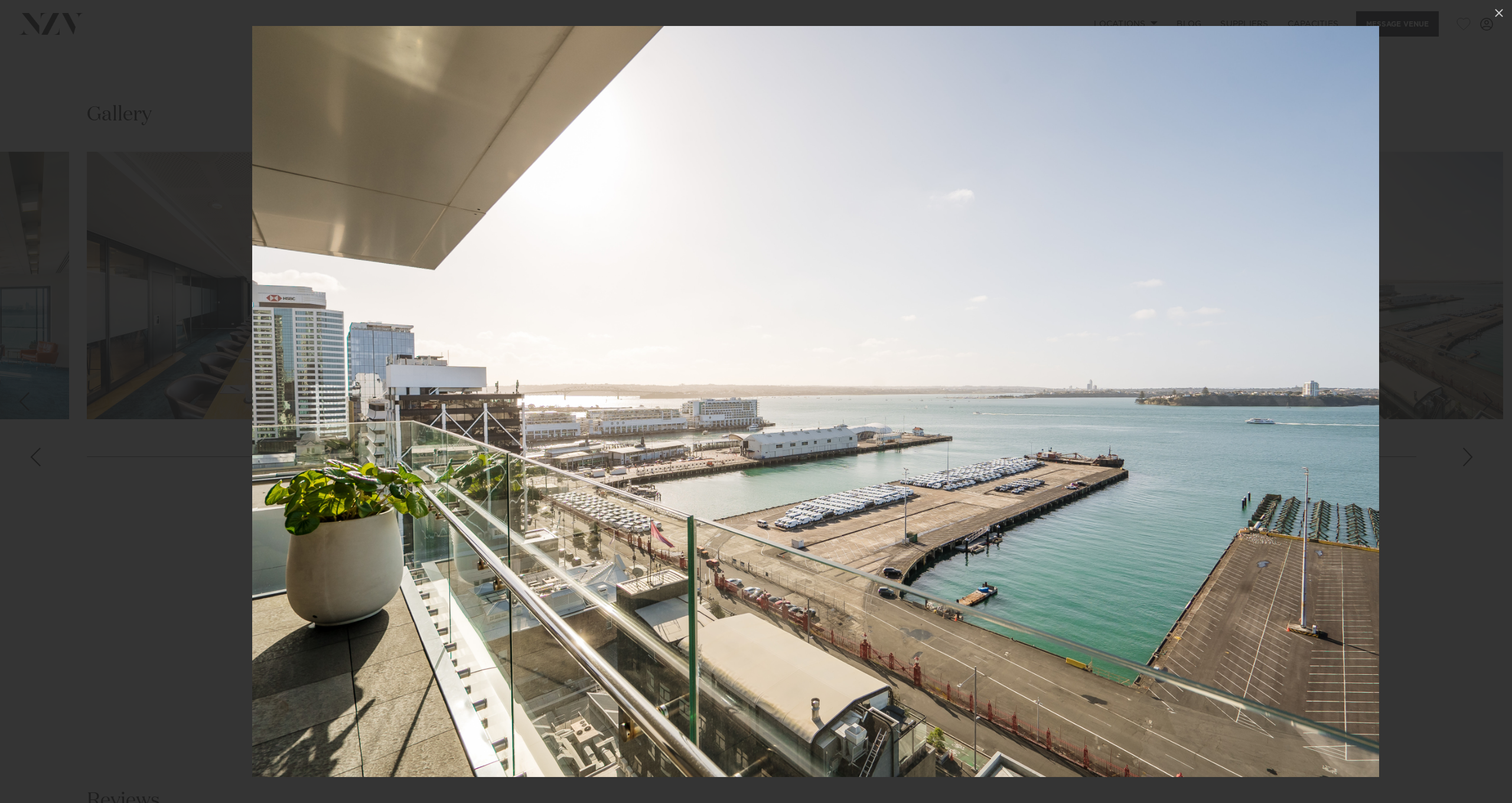
drag, startPoint x: 630, startPoint y: 438, endPoint x: 1431, endPoint y: 471, distance: 801.7
click at [1379, 472] on img at bounding box center [816, 402] width 1127 height 751
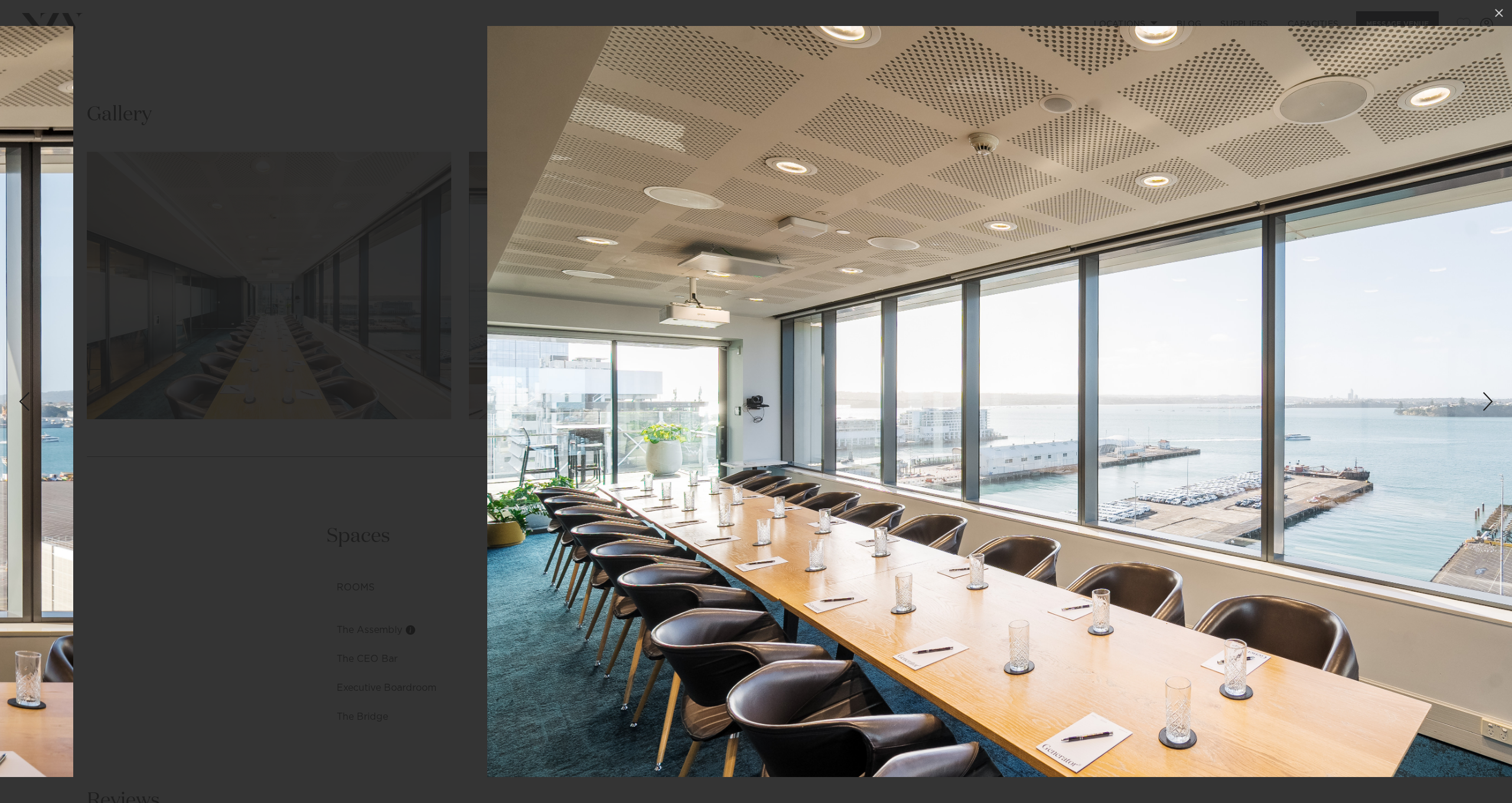
drag, startPoint x: 747, startPoint y: 427, endPoint x: 1507, endPoint y: 462, distance: 760.8
click at [1503, 463] on img at bounding box center [1051, 402] width 1127 height 751
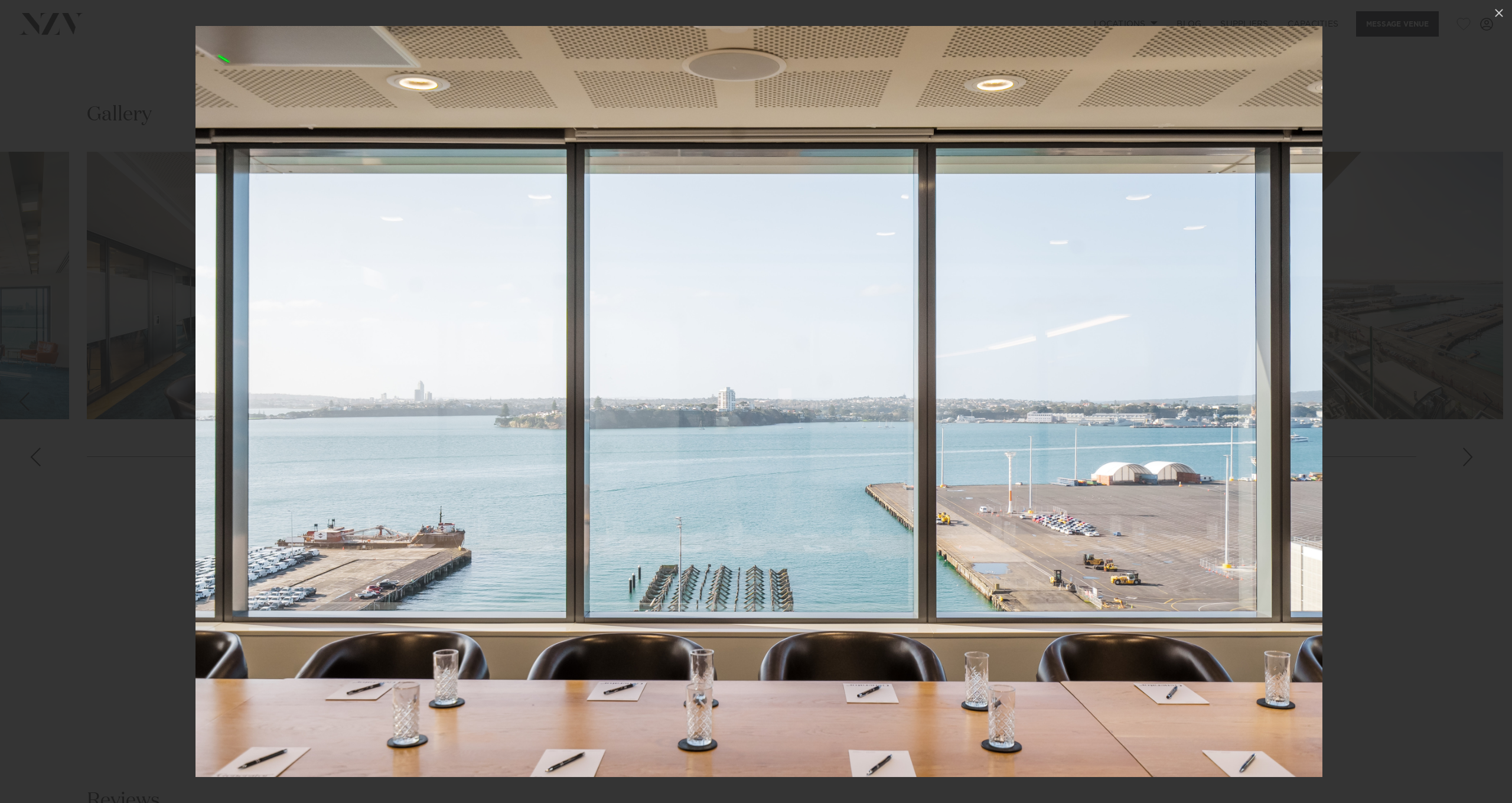
drag, startPoint x: 778, startPoint y: 412, endPoint x: 1367, endPoint y: 442, distance: 589.8
click at [1323, 442] on img at bounding box center [759, 402] width 1127 height 751
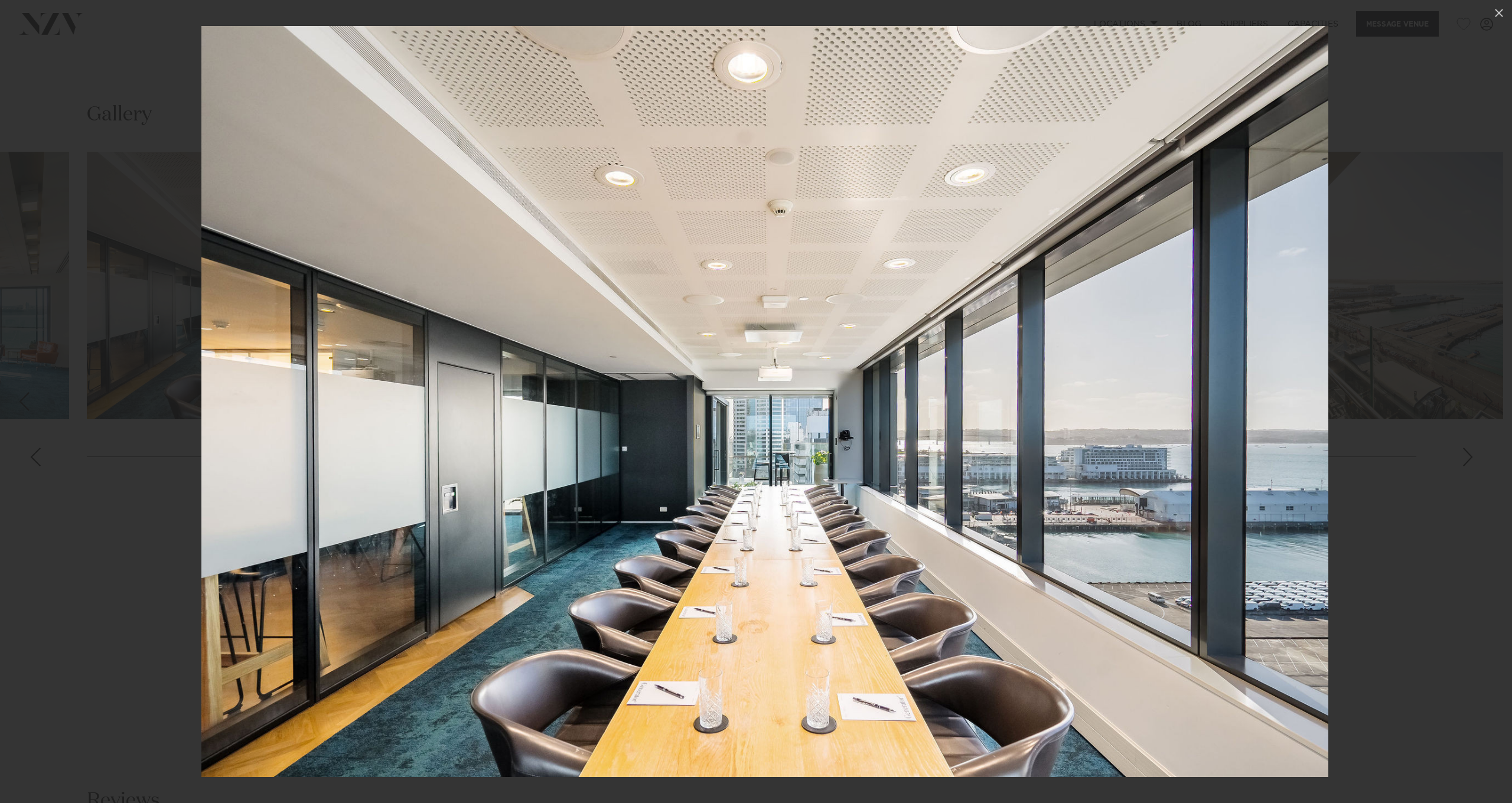
drag, startPoint x: 682, startPoint y: 416, endPoint x: 1426, endPoint y: 435, distance: 744.2
click at [1329, 436] on img at bounding box center [765, 402] width 1127 height 751
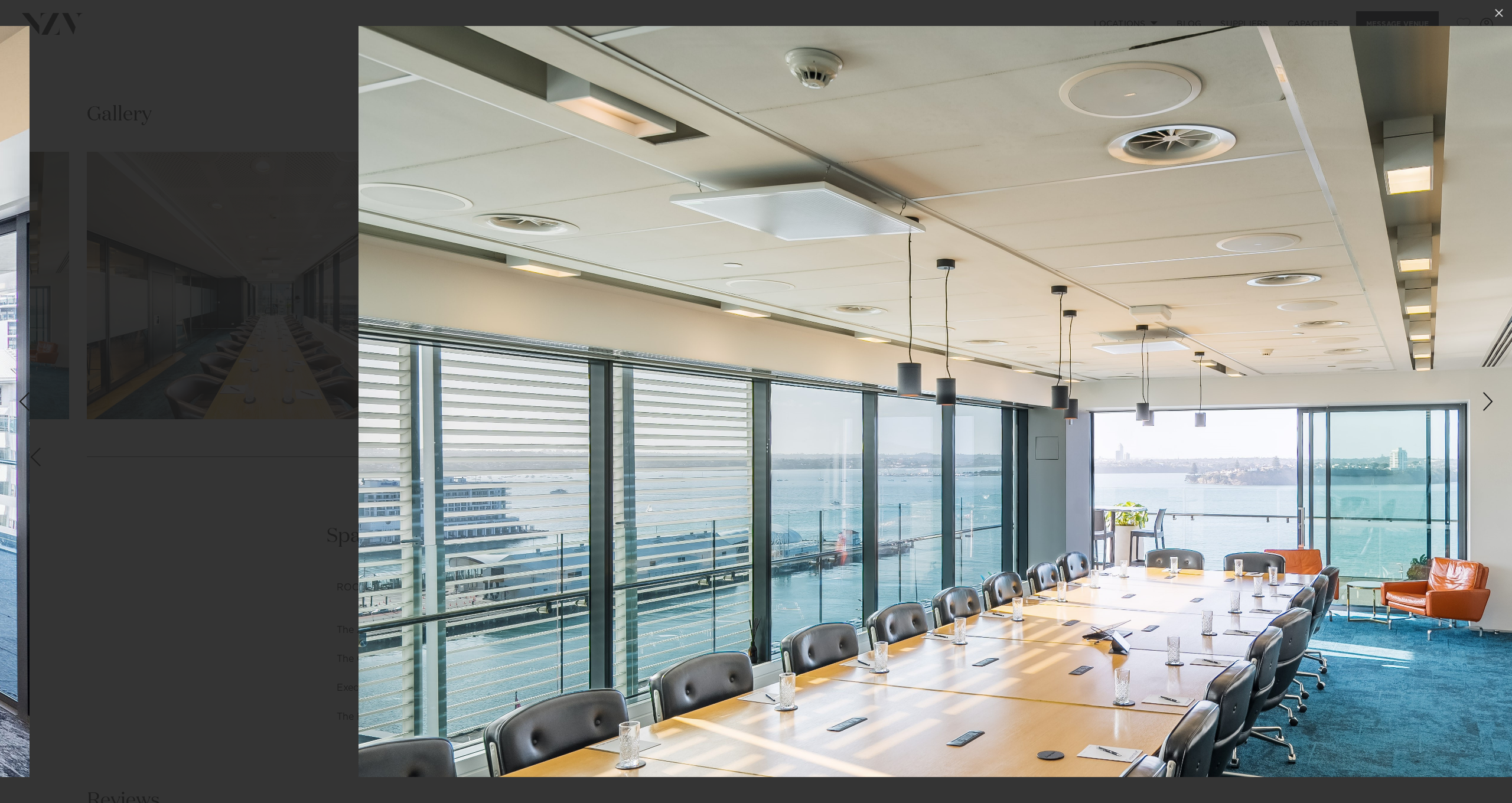
drag, startPoint x: 715, startPoint y: 418, endPoint x: 1395, endPoint y: 442, distance: 680.4
click at [1395, 442] on img at bounding box center [1007, 402] width 1299 height 751
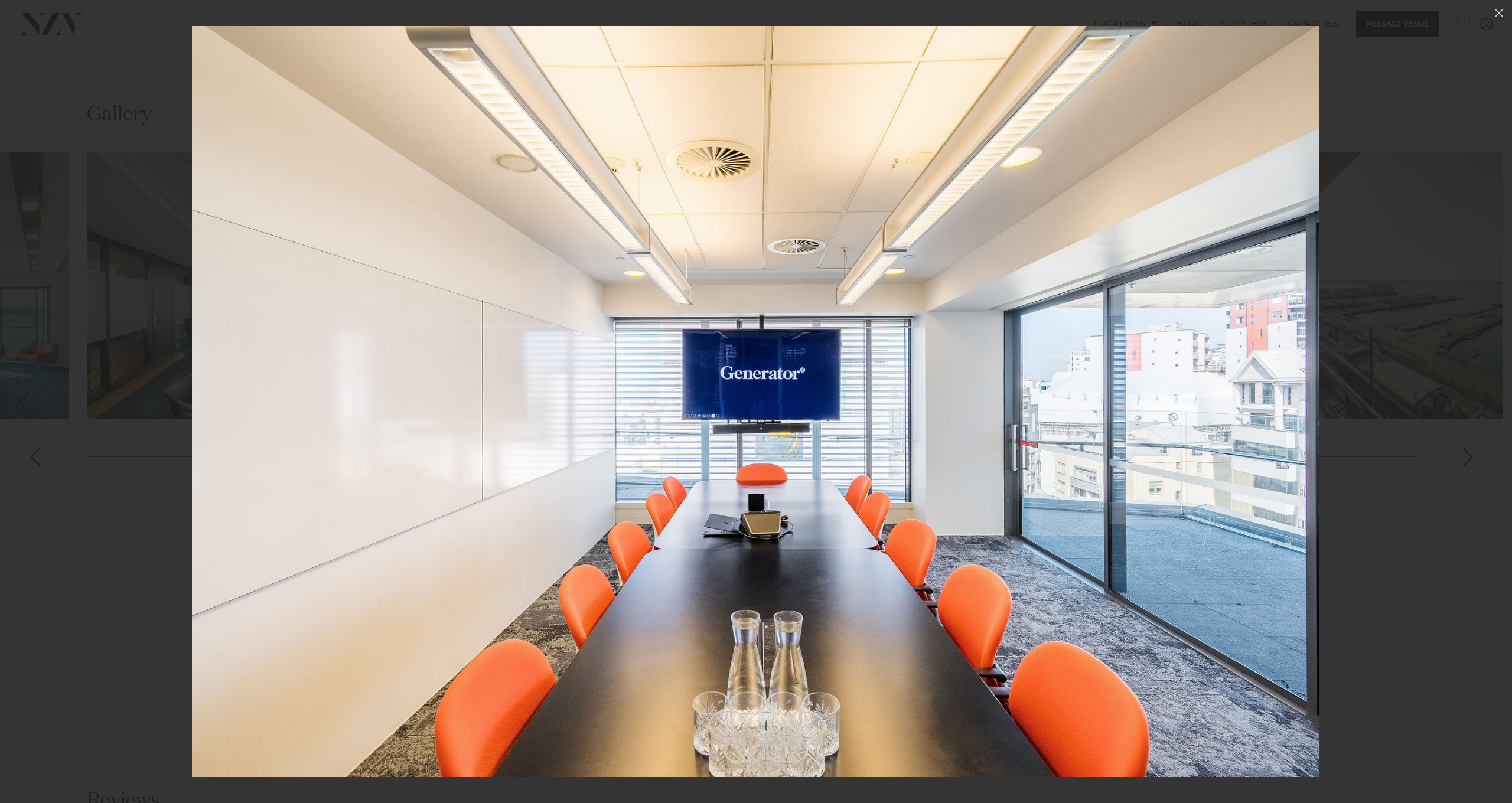
click at [1442, 390] on div at bounding box center [756, 402] width 1512 height 803
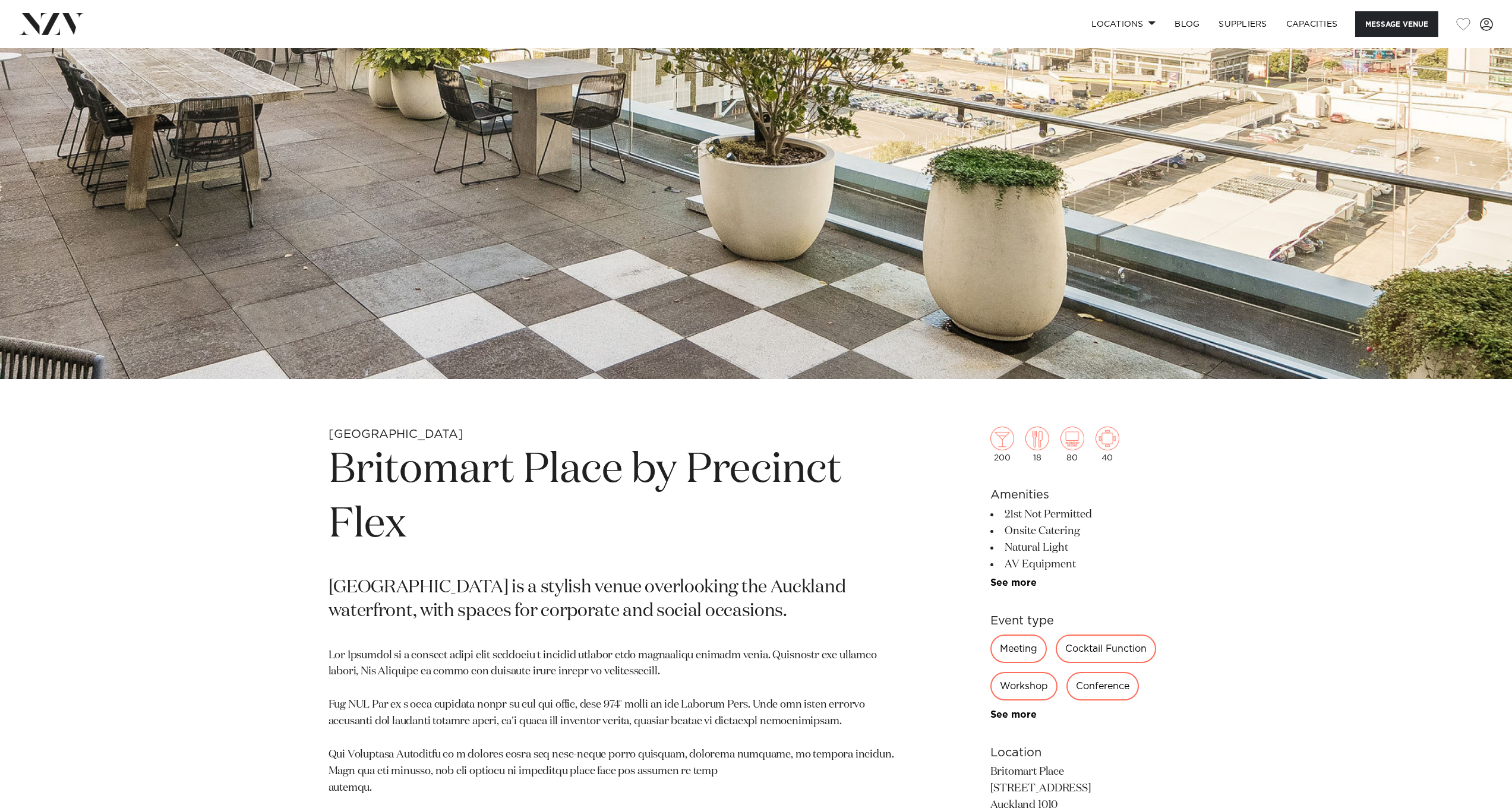
scroll to position [380, 0]
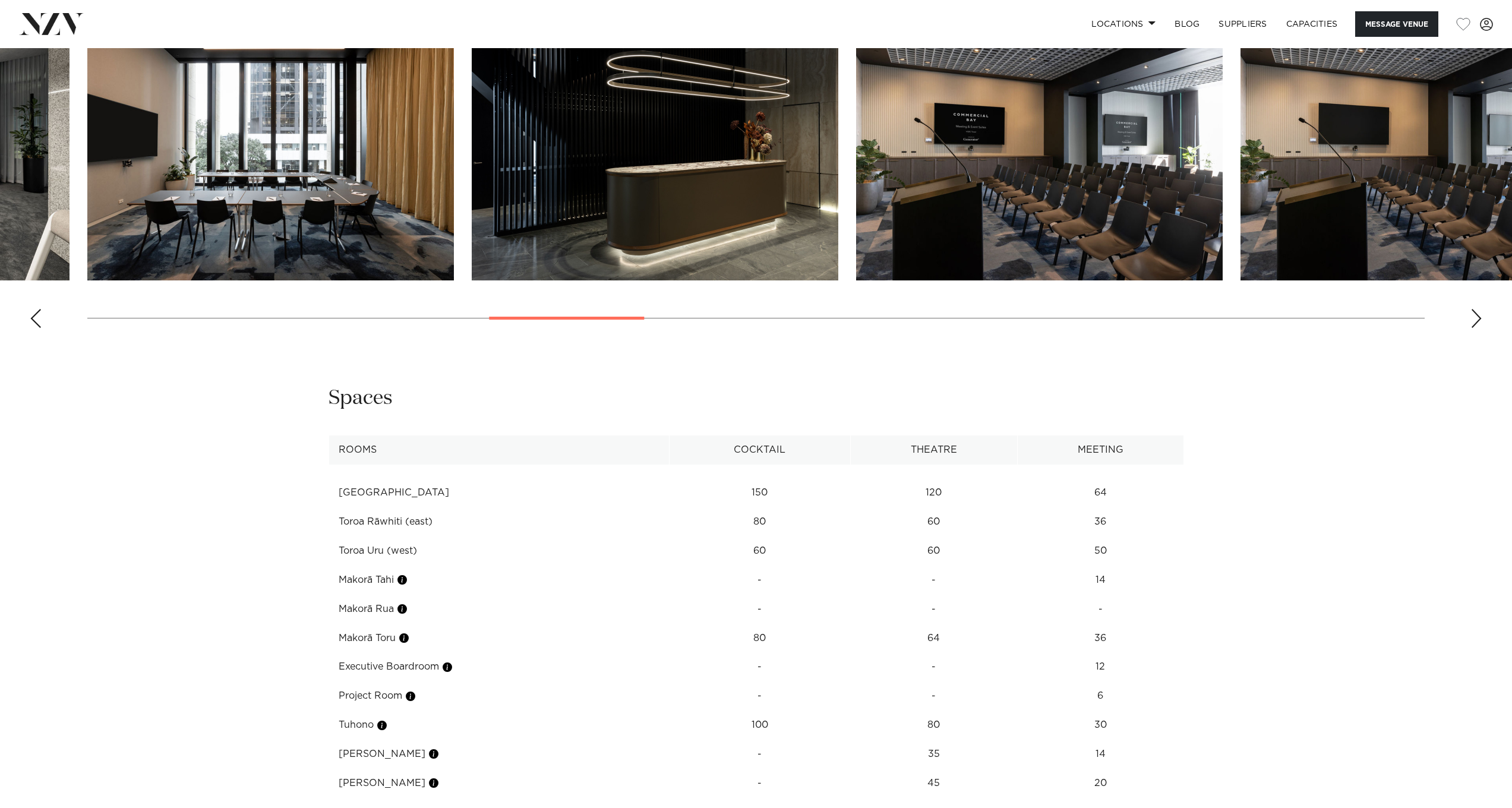
scroll to position [1720, 0]
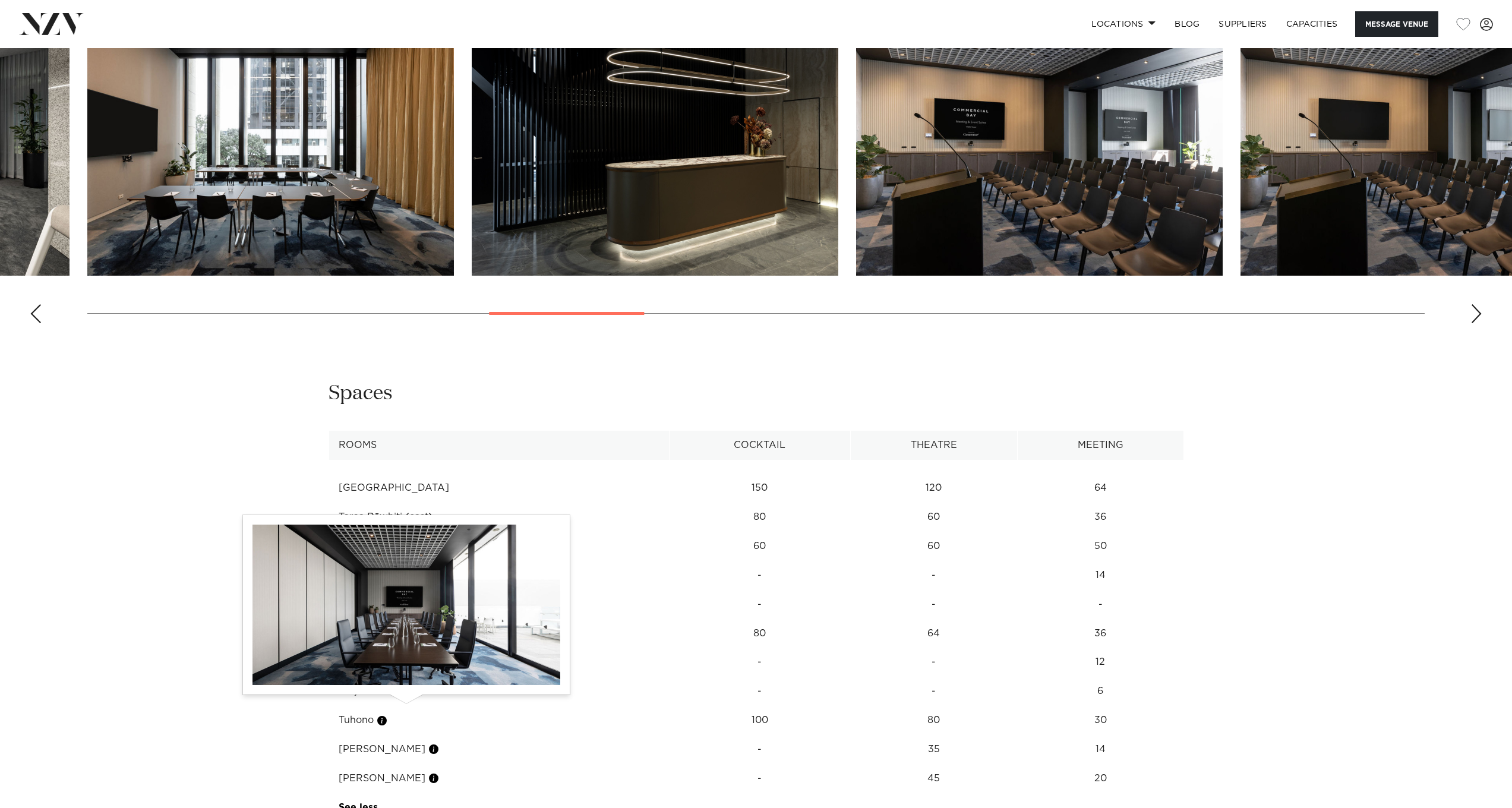
click at [428, 743] on button "button" at bounding box center [433, 749] width 12 height 12
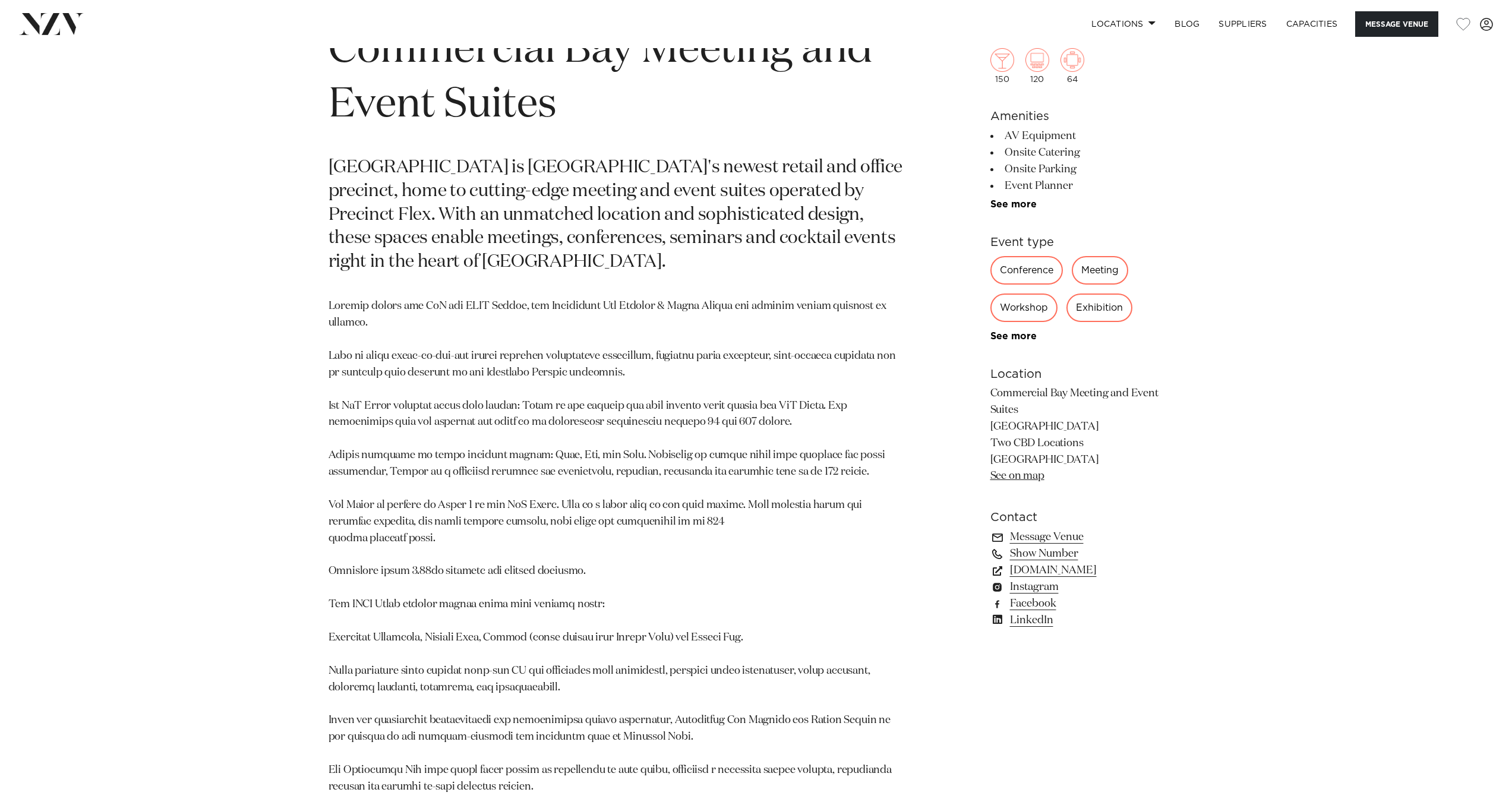
scroll to position [778, 0]
